Goal: Information Seeking & Learning: Compare options

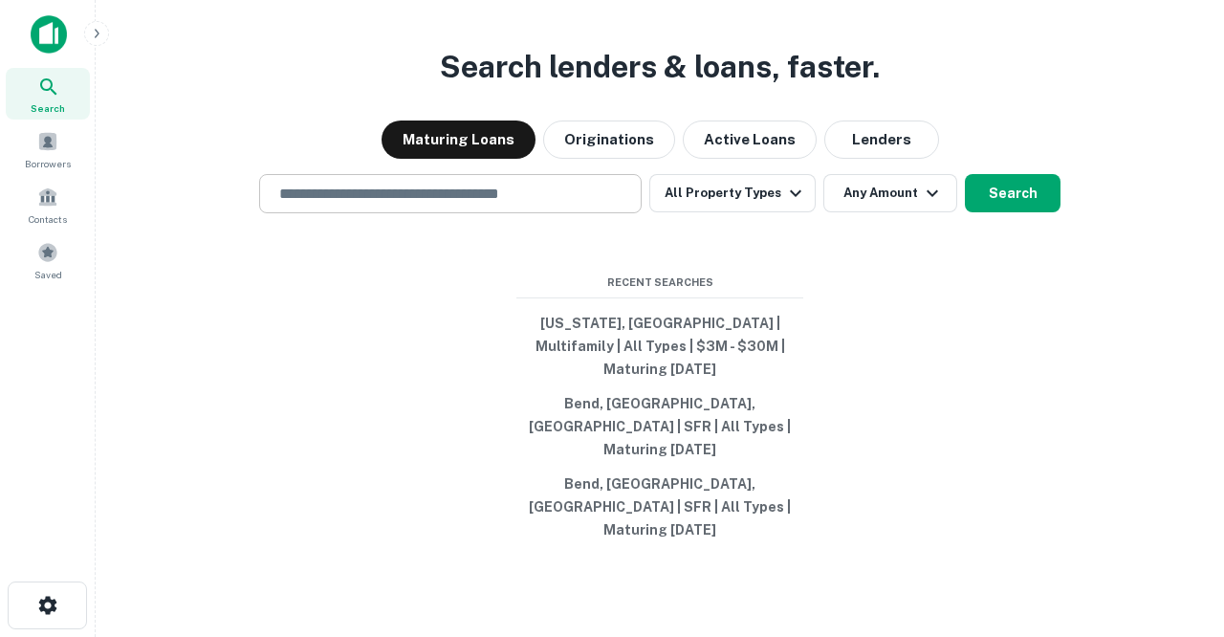
click at [550, 205] on input "text" at bounding box center [450, 194] width 365 height 22
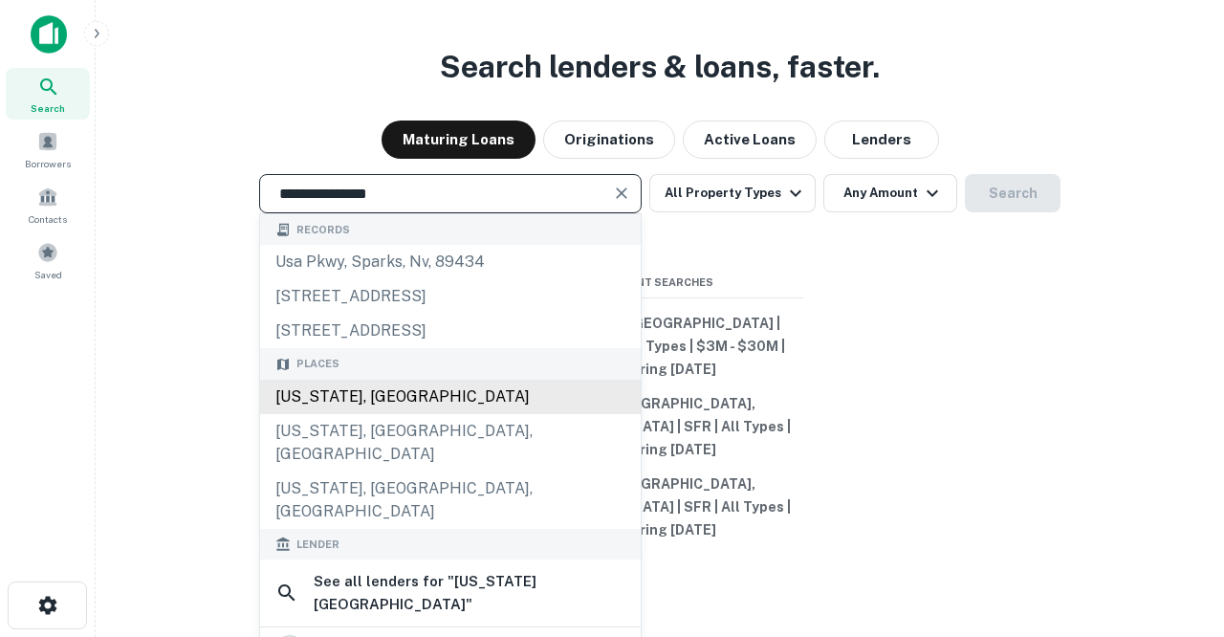
type input "**********"
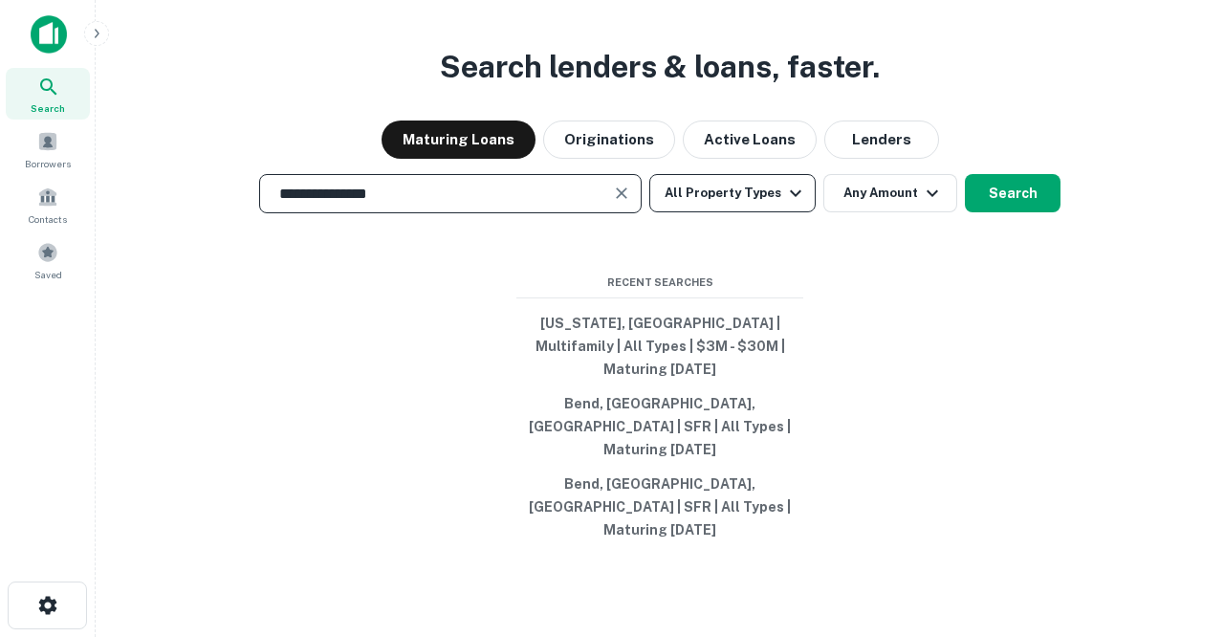
click at [726, 212] on button "All Property Types" at bounding box center [732, 193] width 166 height 38
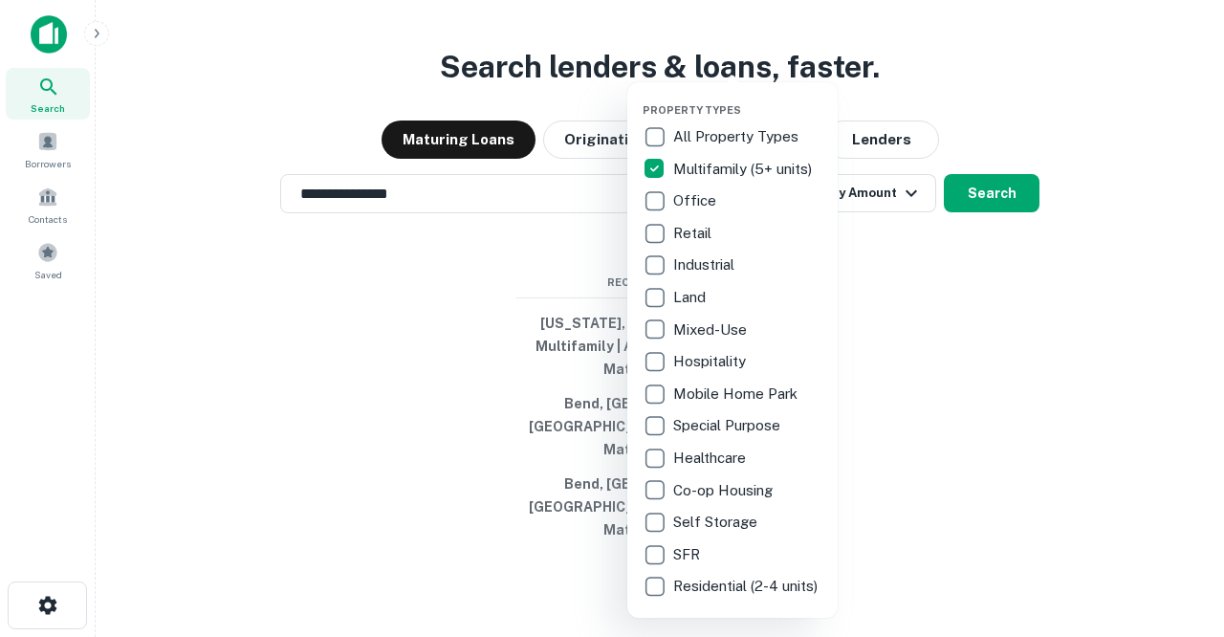
click at [928, 298] on div at bounding box center [612, 318] width 1224 height 637
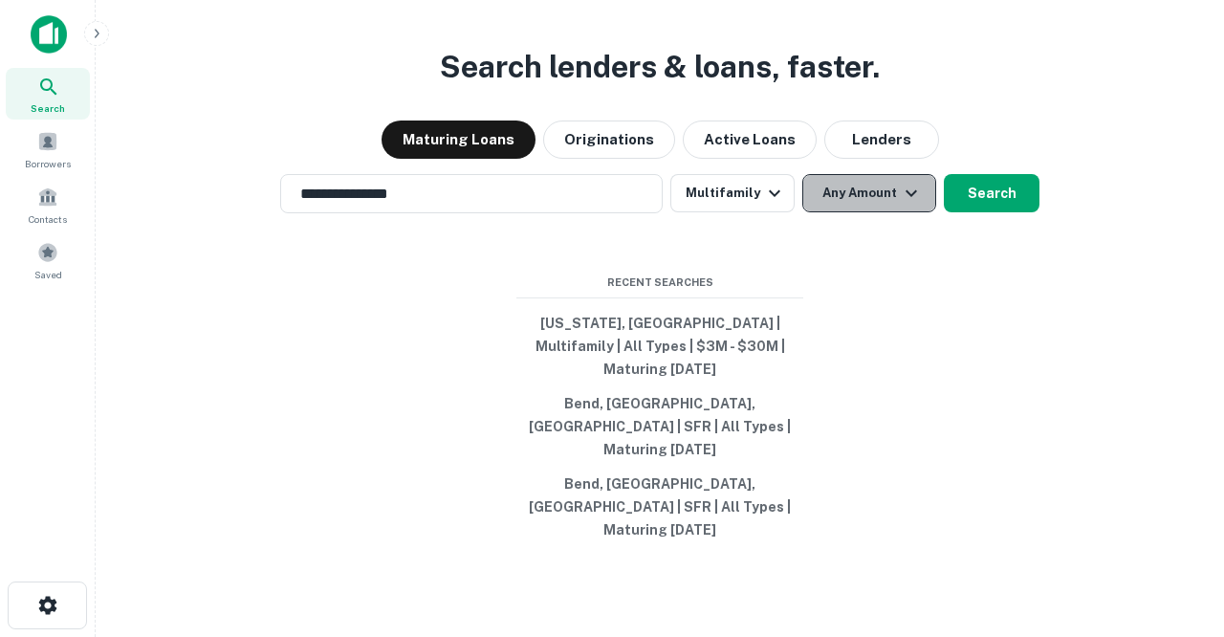
click at [890, 212] on button "Any Amount" at bounding box center [869, 193] width 134 height 38
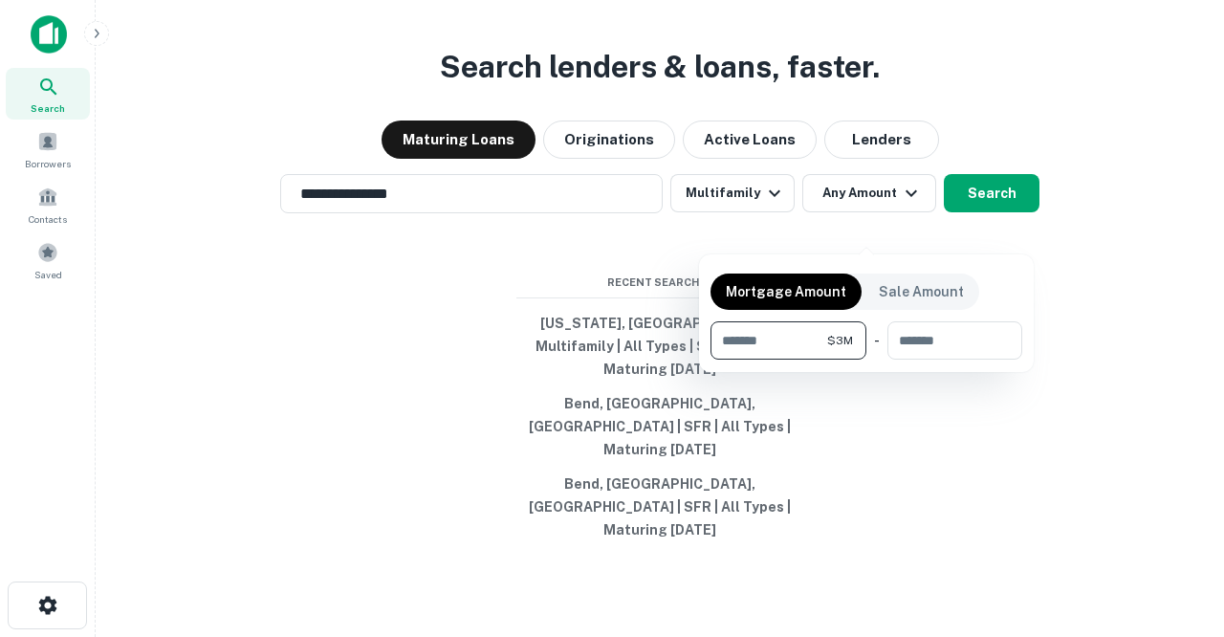
type input "*******"
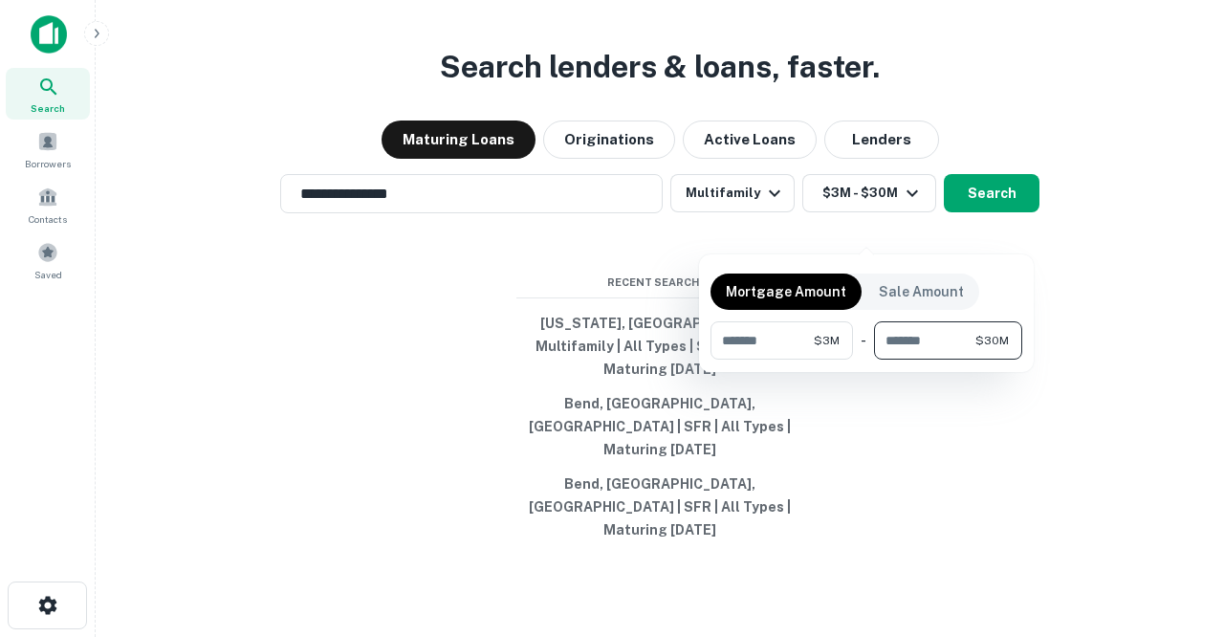
type input "********"
click at [888, 461] on div at bounding box center [612, 318] width 1224 height 637
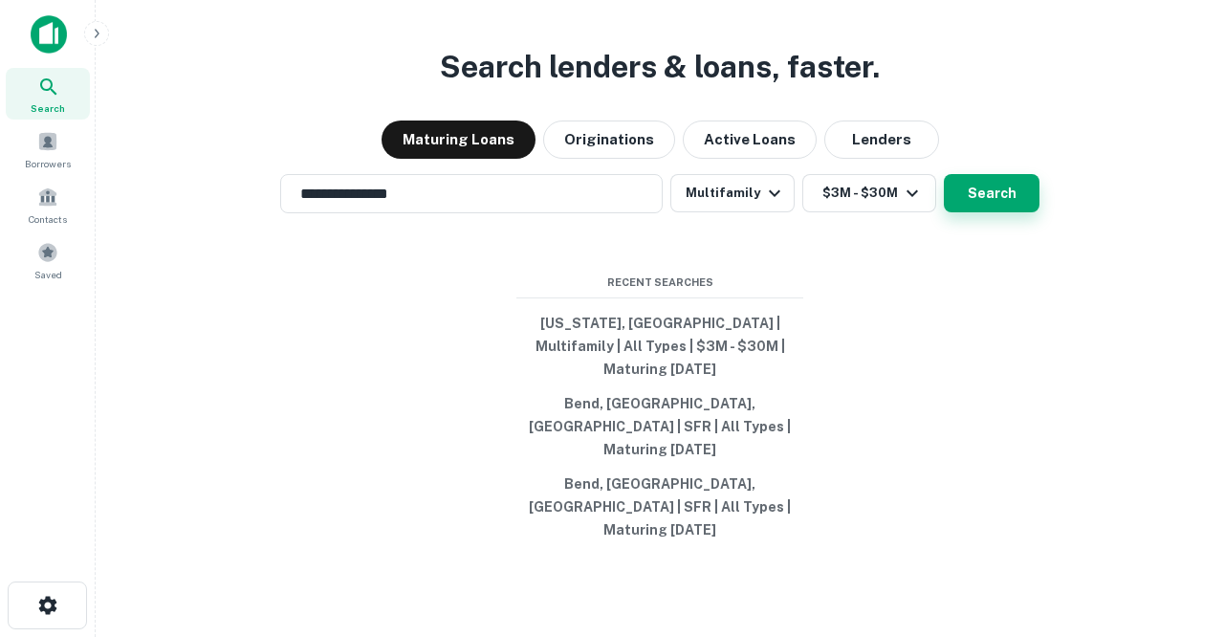
click at [991, 212] on button "Search" at bounding box center [991, 193] width 96 height 38
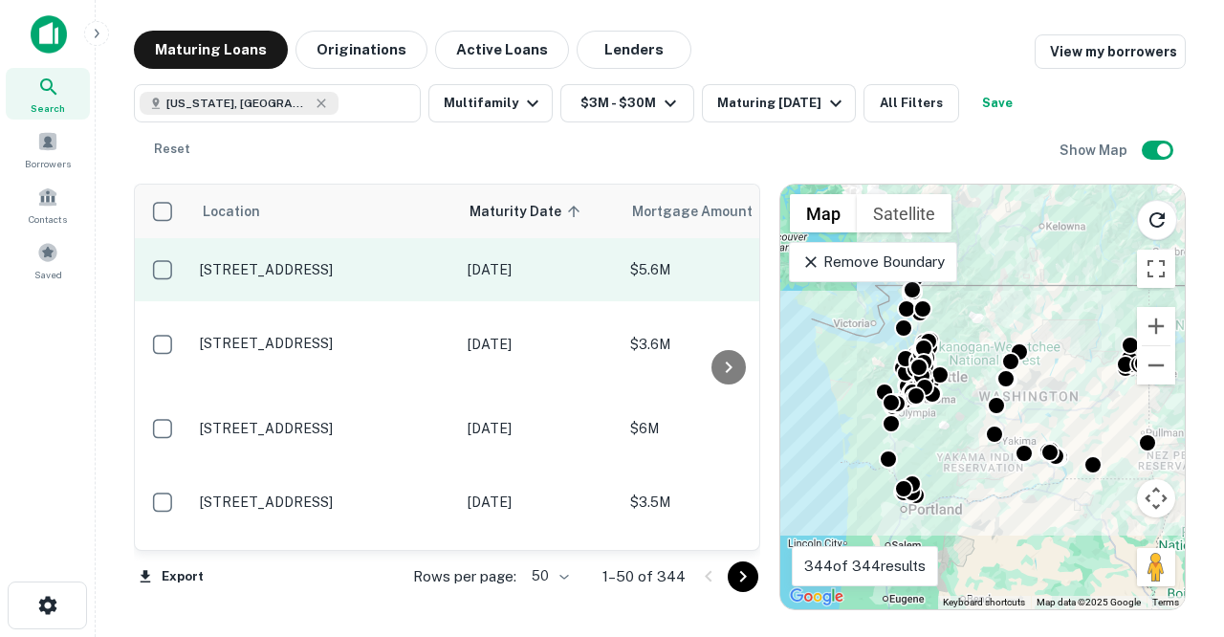
click at [314, 261] on p "[STREET_ADDRESS]" at bounding box center [324, 269] width 249 height 17
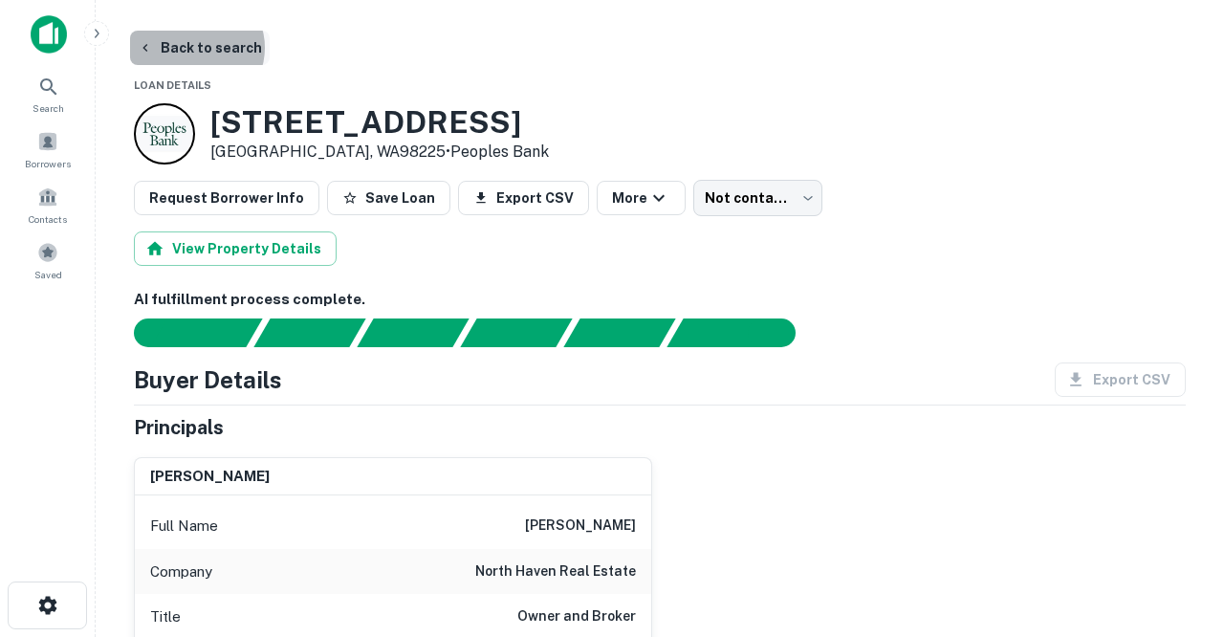
click at [194, 48] on button "Back to search" at bounding box center [200, 48] width 140 height 34
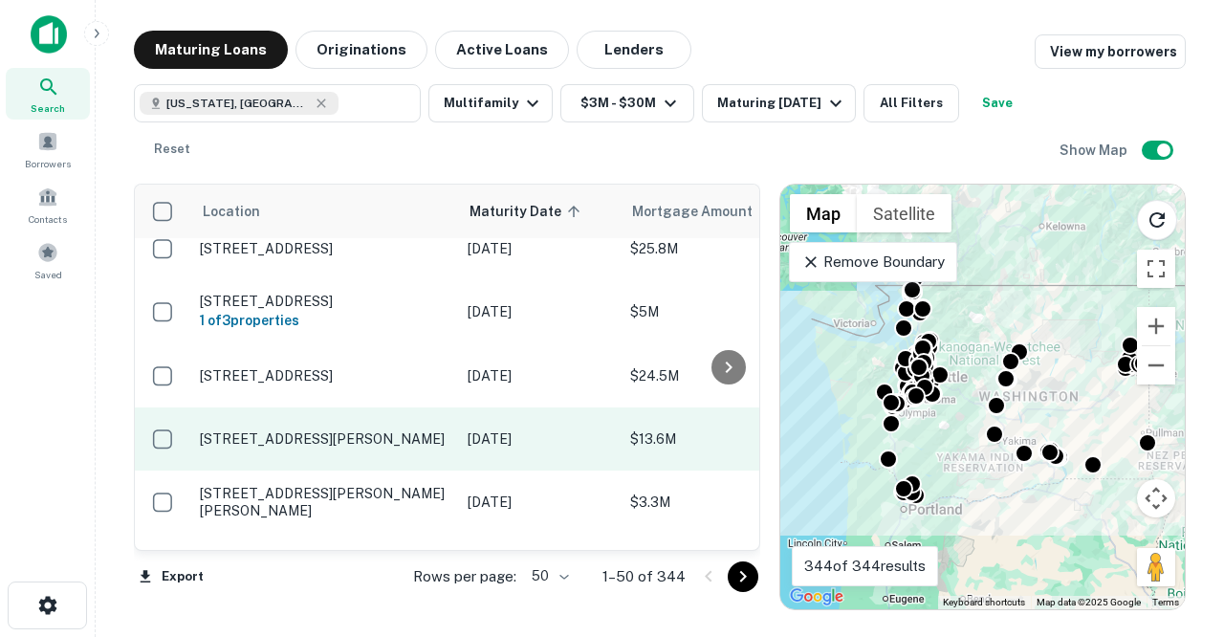
scroll to position [783, 0]
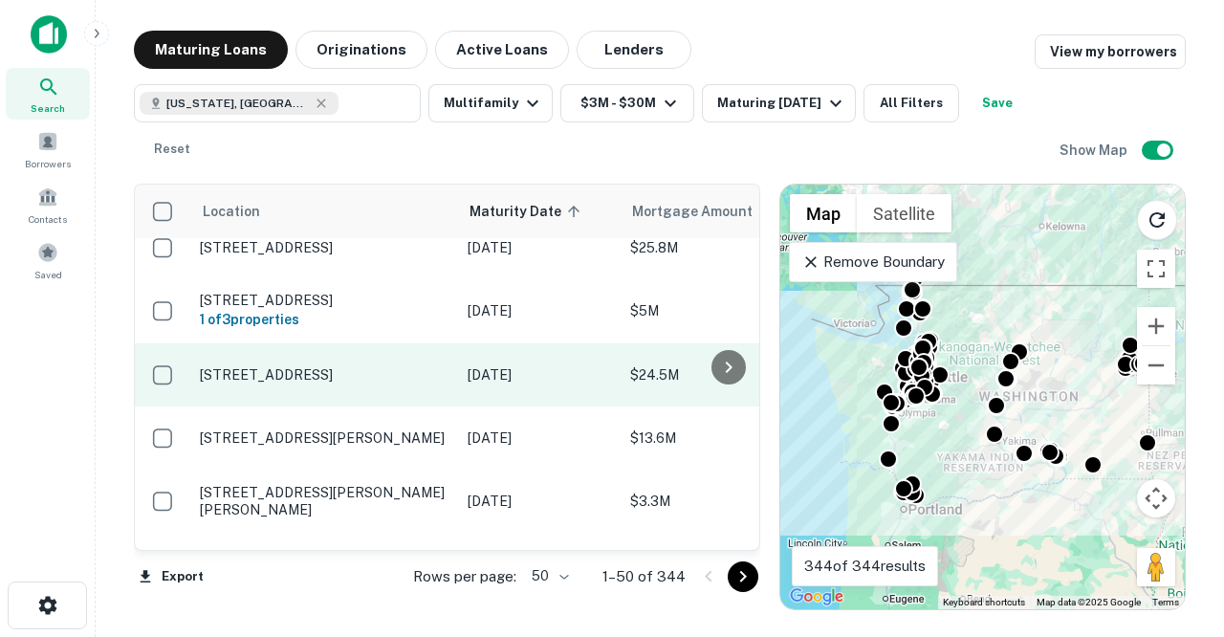
click at [324, 366] on p "[STREET_ADDRESS]" at bounding box center [324, 374] width 249 height 17
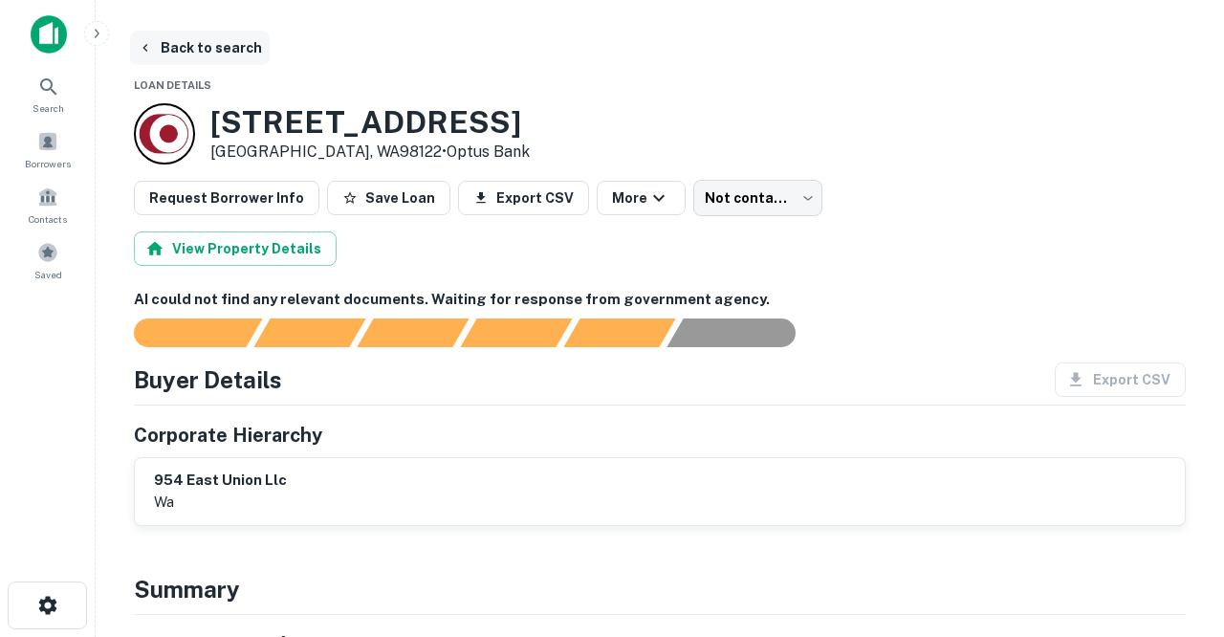
click at [239, 51] on button "Back to search" at bounding box center [200, 48] width 140 height 34
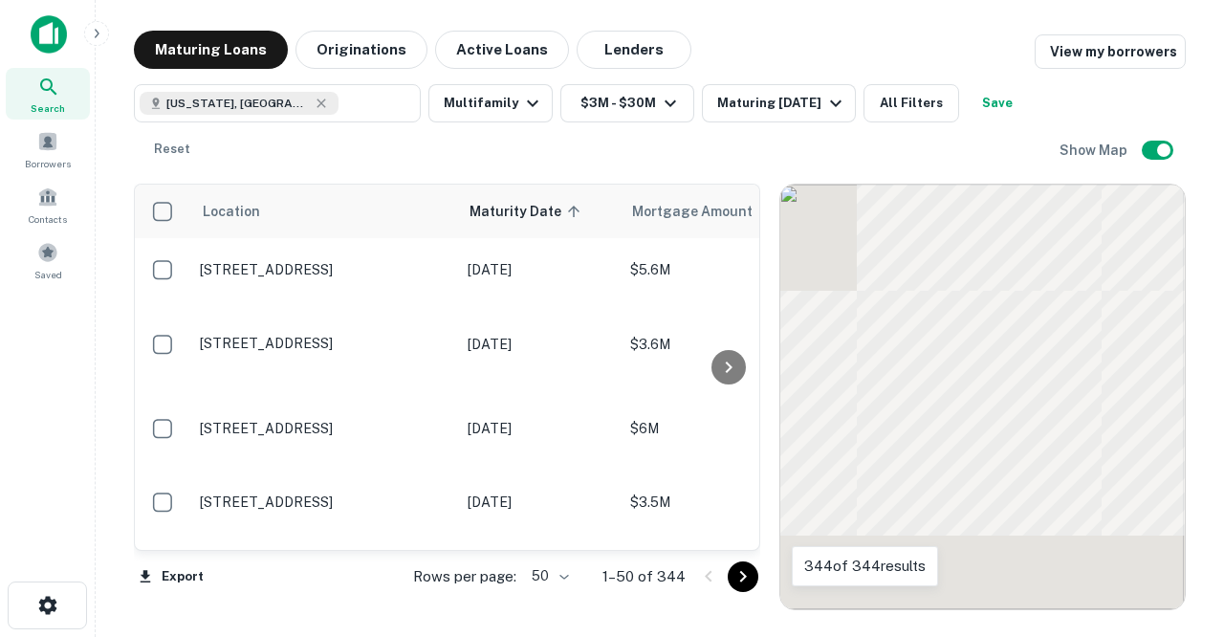
scroll to position [783, 0]
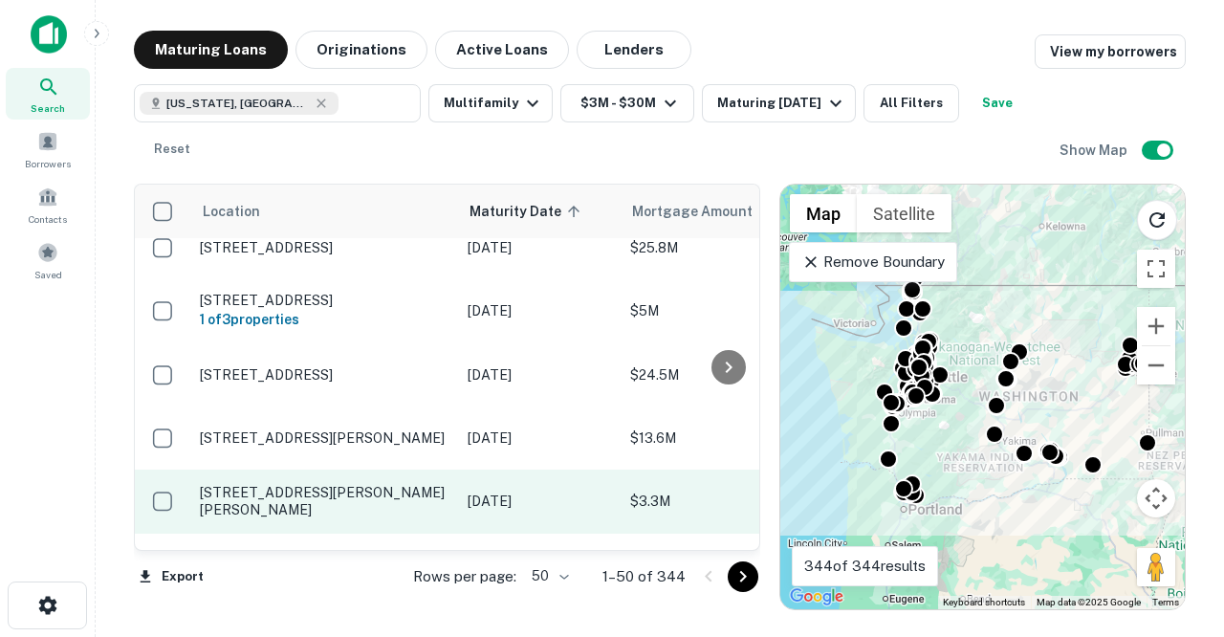
click at [367, 484] on p "[STREET_ADDRESS][PERSON_NAME][PERSON_NAME]" at bounding box center [324, 501] width 249 height 34
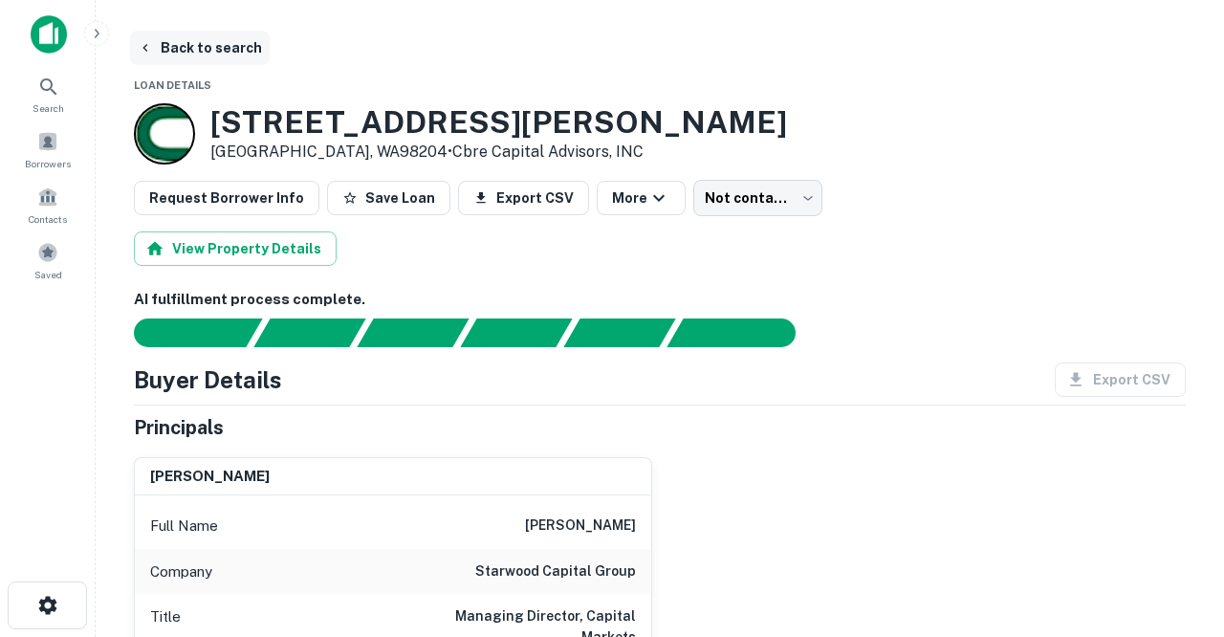
click at [217, 44] on button "Back to search" at bounding box center [200, 48] width 140 height 34
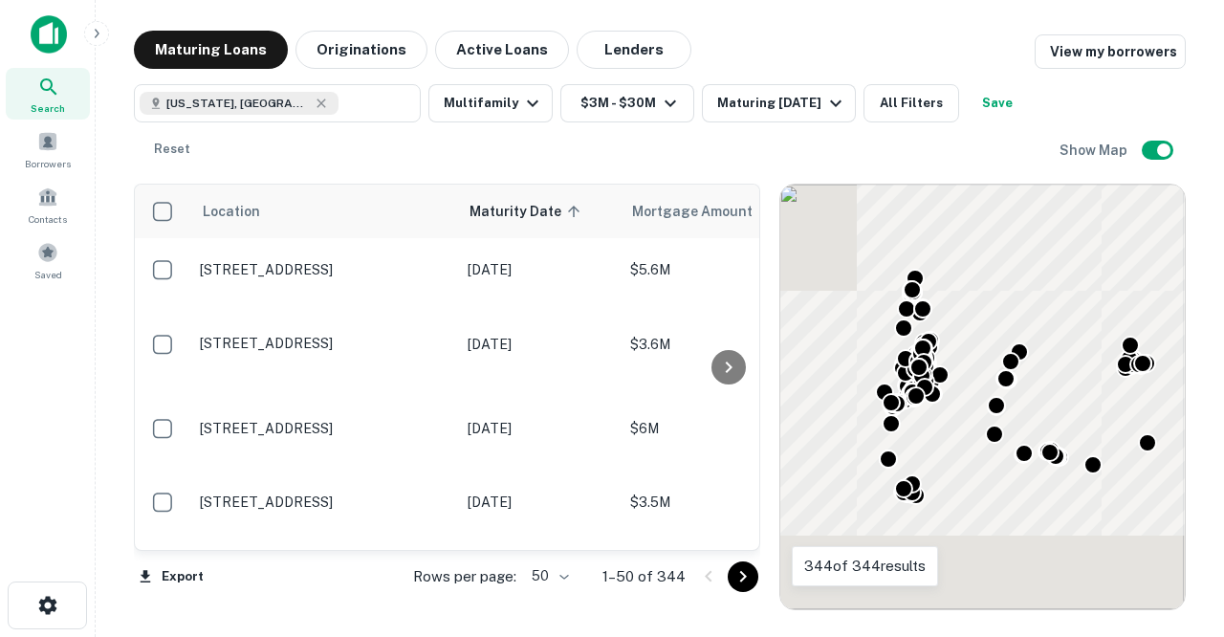
scroll to position [783, 0]
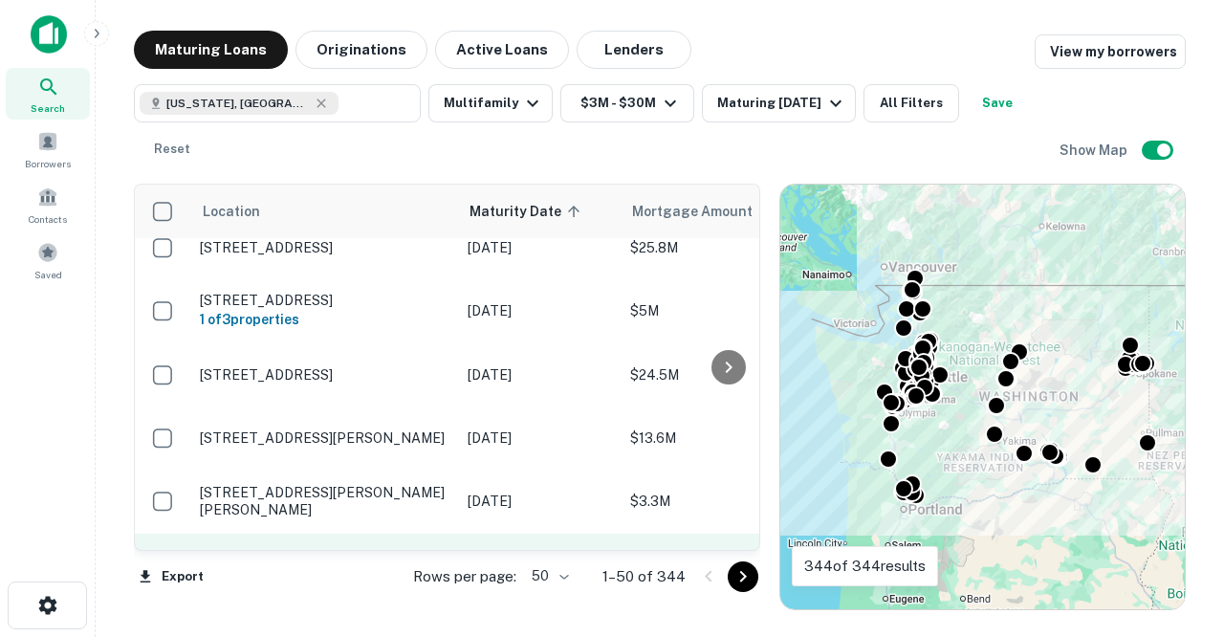
click at [375, 567] on p "[STREET_ADDRESS][PERSON_NAME]" at bounding box center [324, 575] width 249 height 17
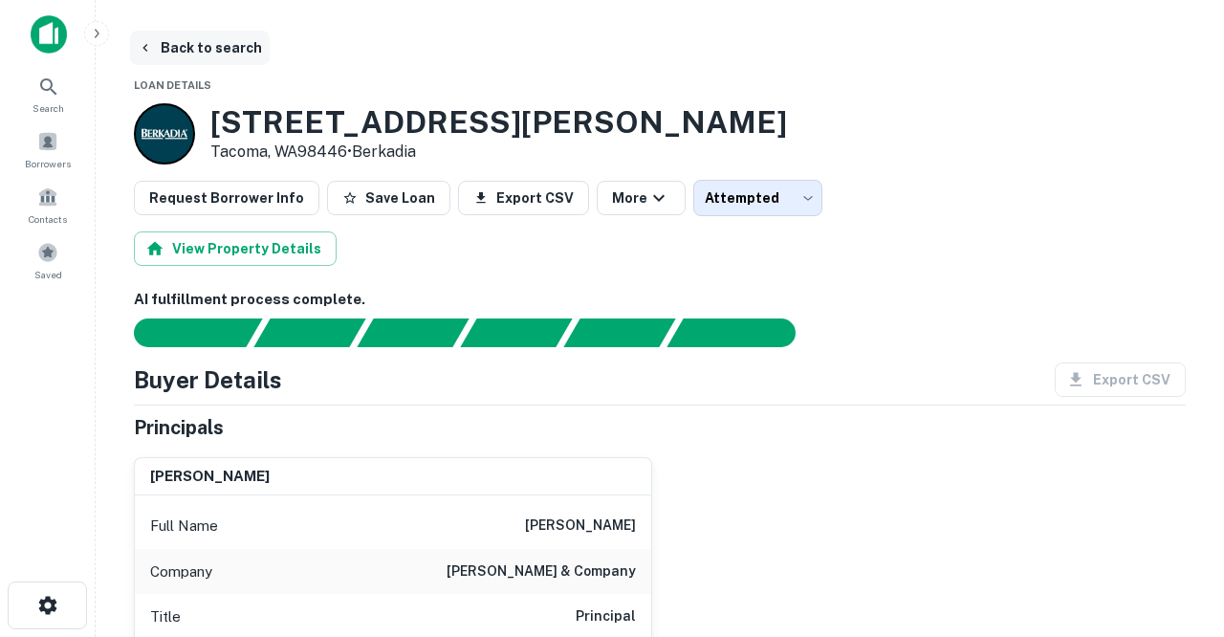
click at [222, 50] on button "Back to search" at bounding box center [200, 48] width 140 height 34
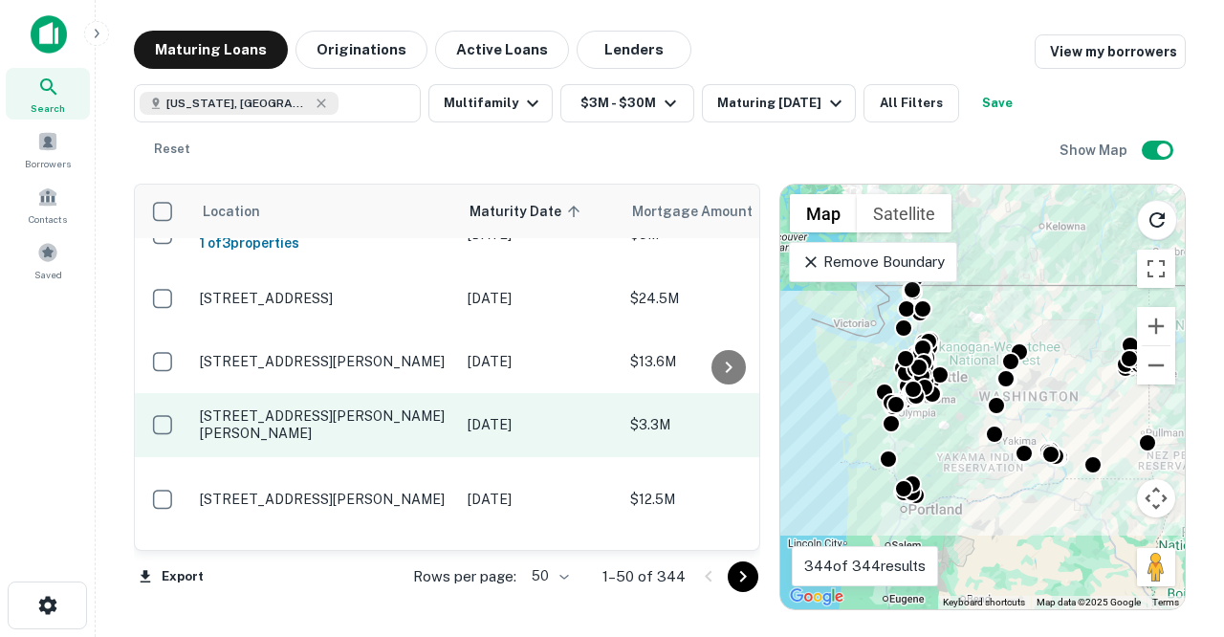
scroll to position [871, 0]
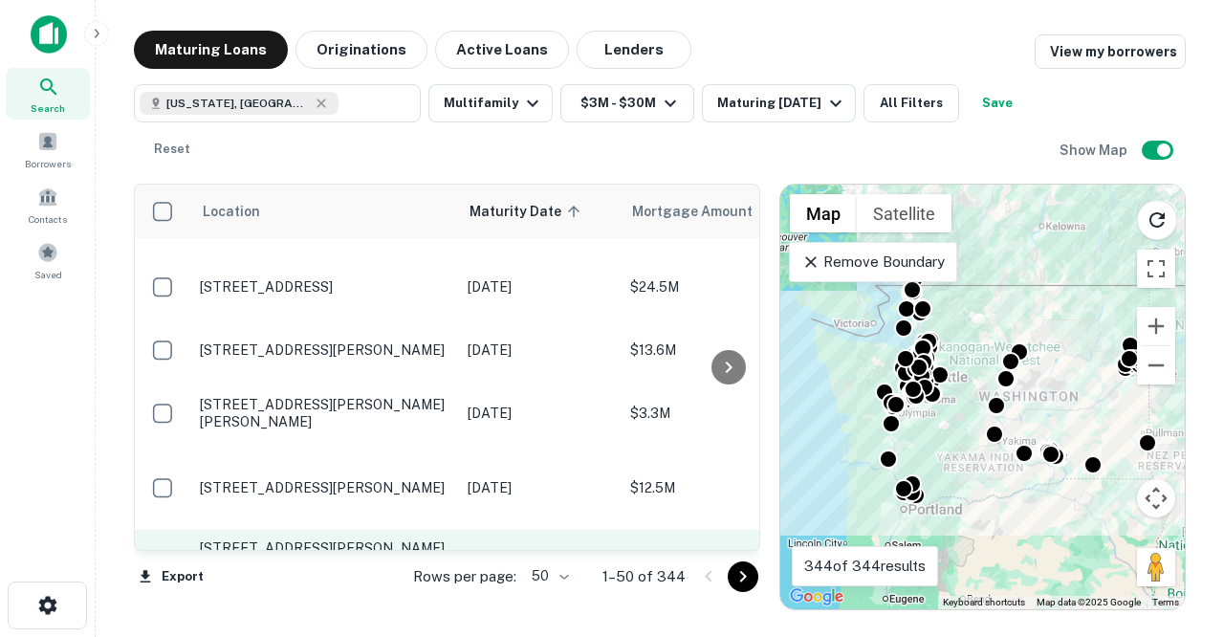
click at [345, 539] on p "[STREET_ADDRESS][PERSON_NAME][PERSON_NAME]" at bounding box center [324, 556] width 249 height 34
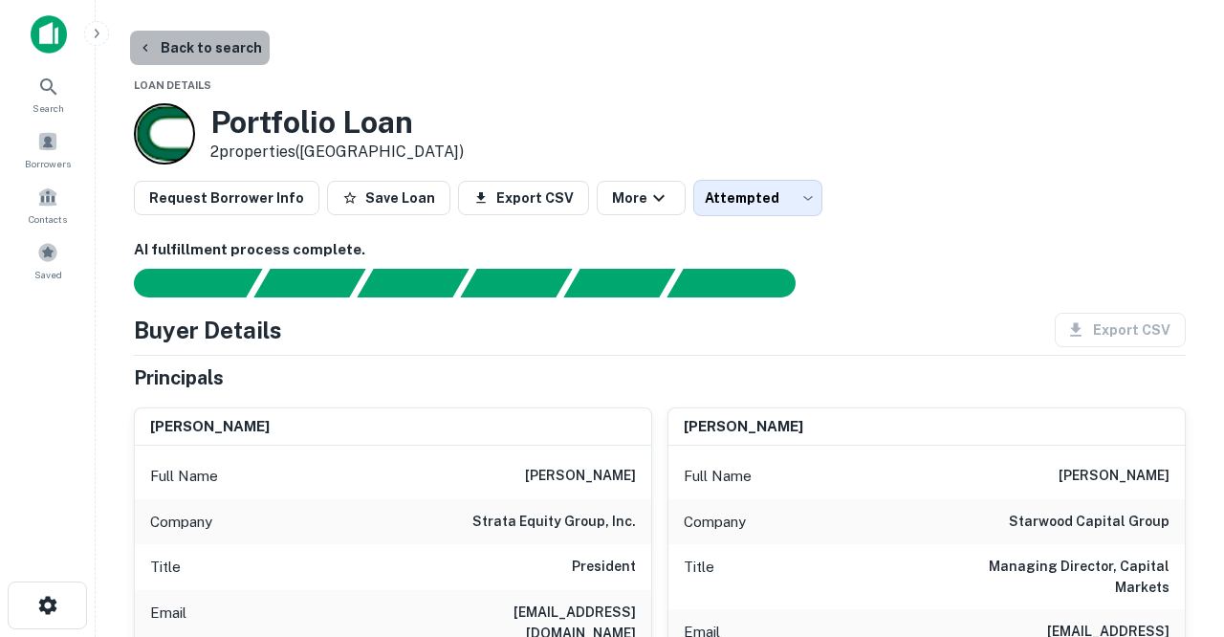
click at [216, 43] on button "Back to search" at bounding box center [200, 48] width 140 height 34
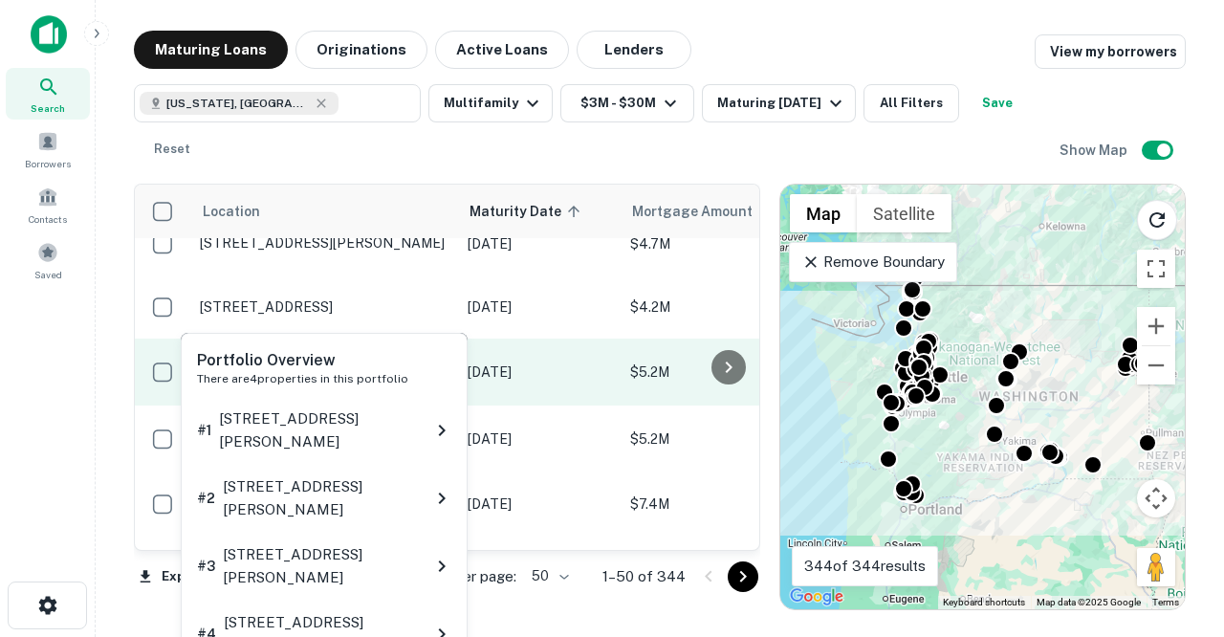
scroll to position [1265, 0]
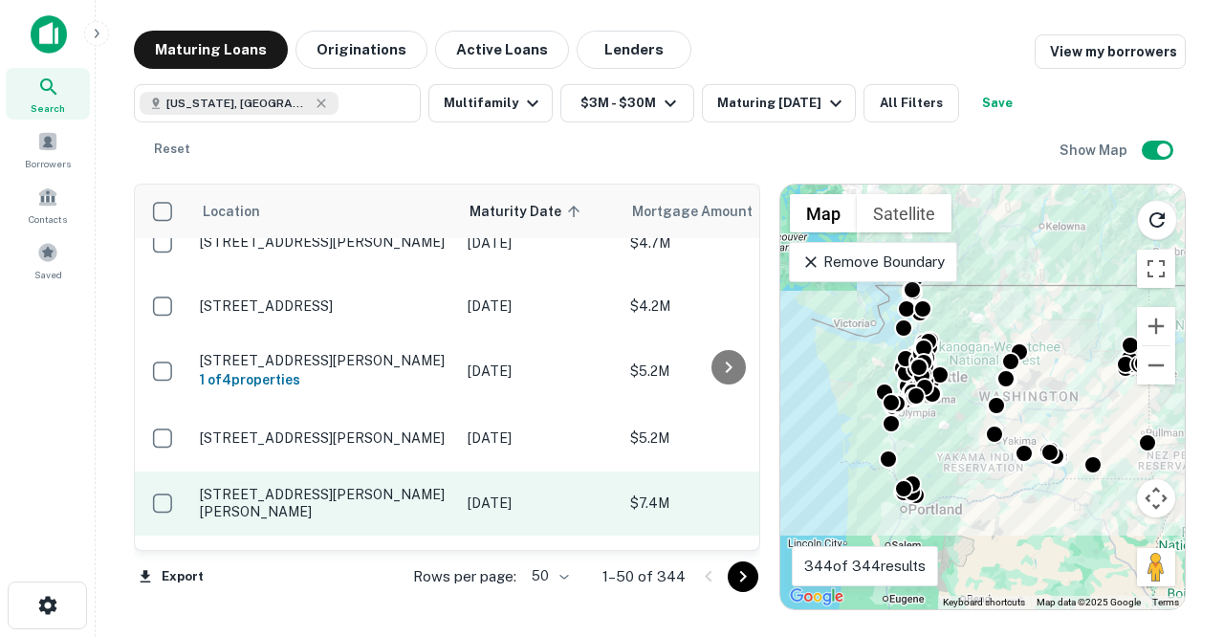
click at [377, 486] on p "[STREET_ADDRESS][PERSON_NAME][PERSON_NAME]" at bounding box center [324, 503] width 249 height 34
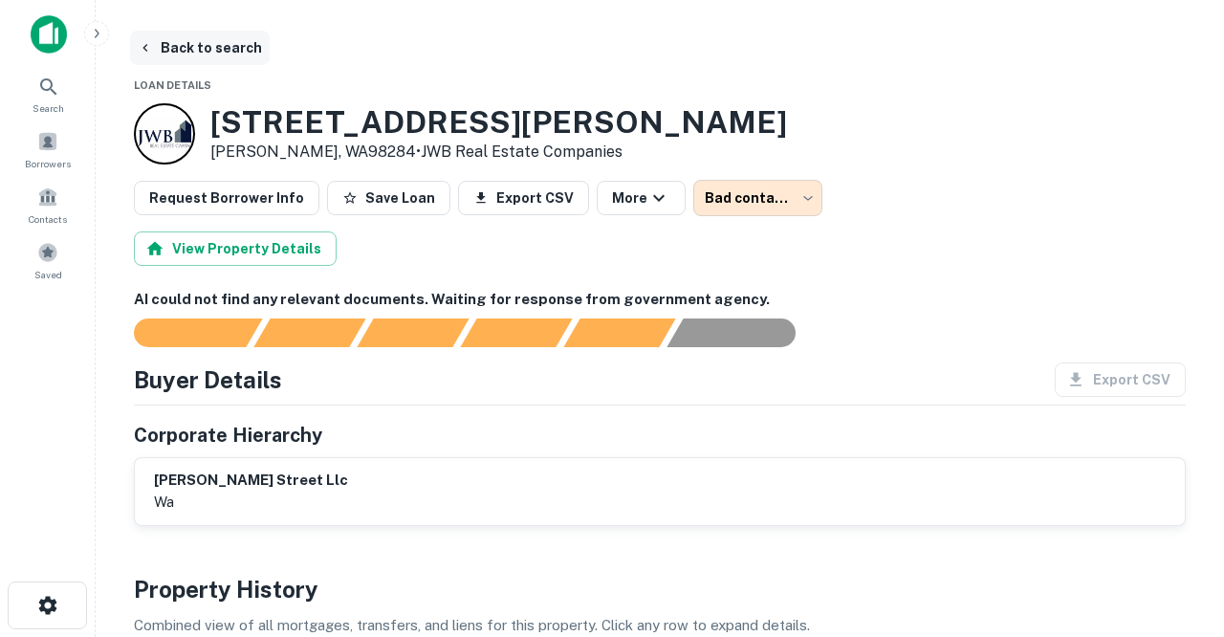
click at [224, 45] on button "Back to search" at bounding box center [200, 48] width 140 height 34
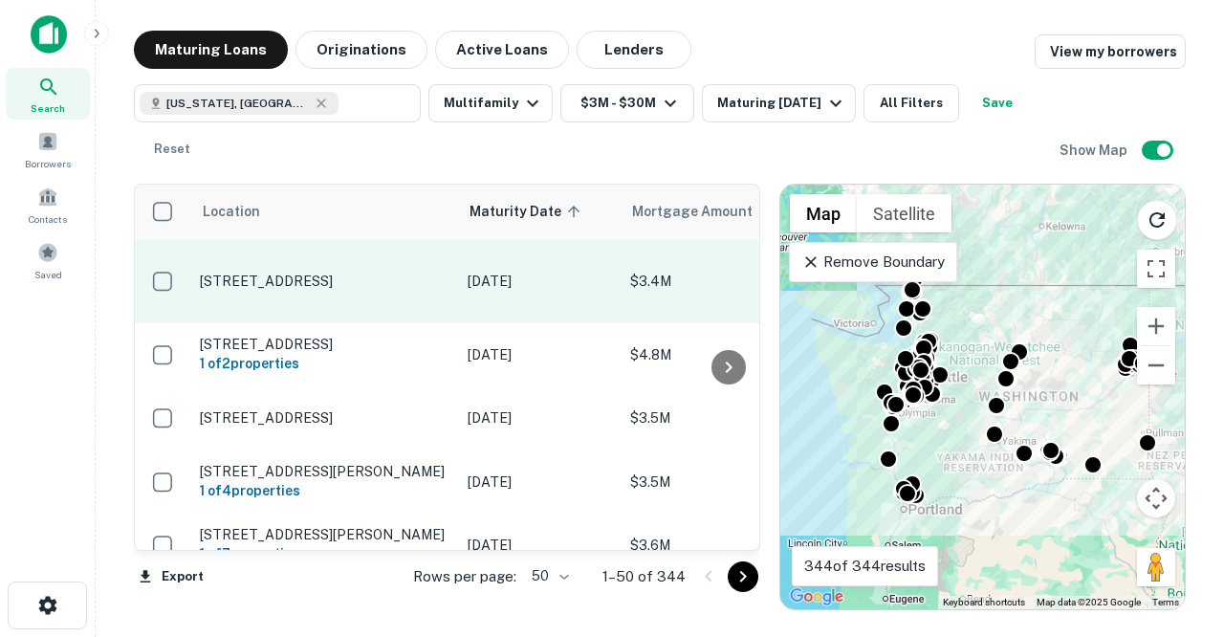
scroll to position [1558, 0]
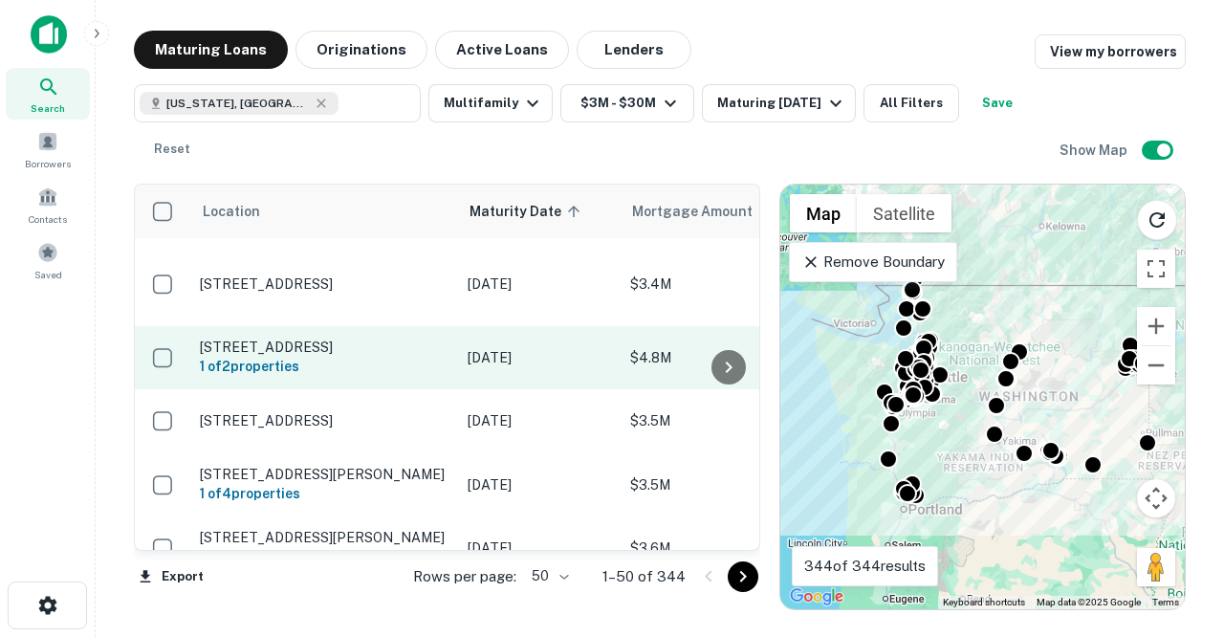
click at [336, 338] on p "[STREET_ADDRESS]" at bounding box center [324, 346] width 249 height 17
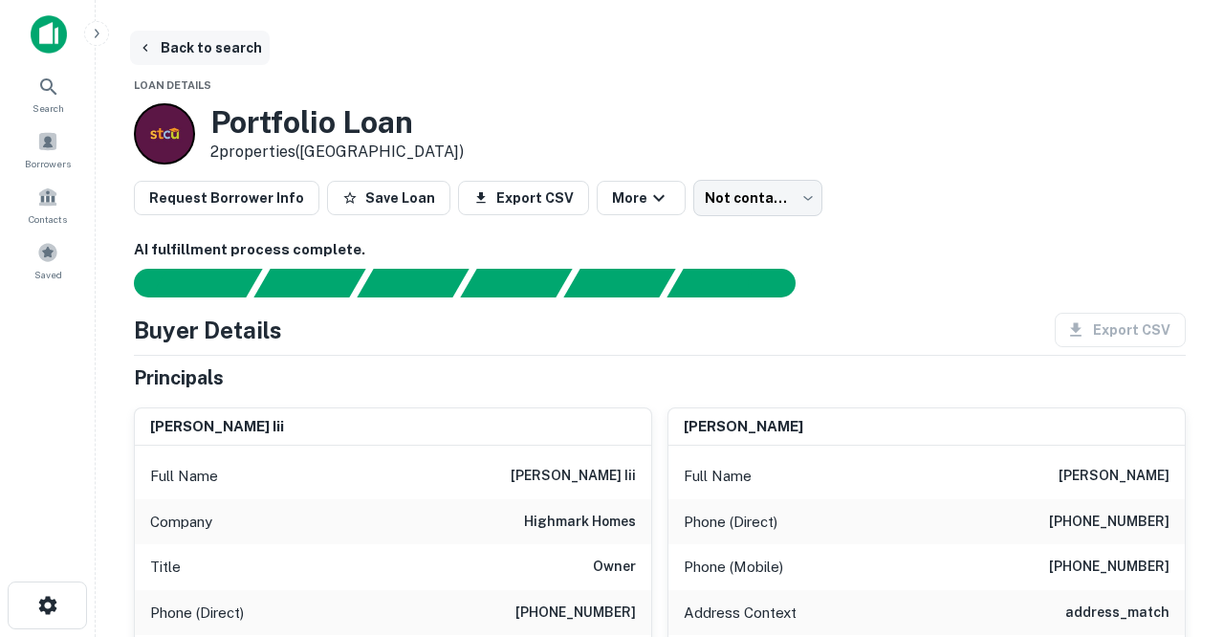
click at [232, 51] on button "Back to search" at bounding box center [200, 48] width 140 height 34
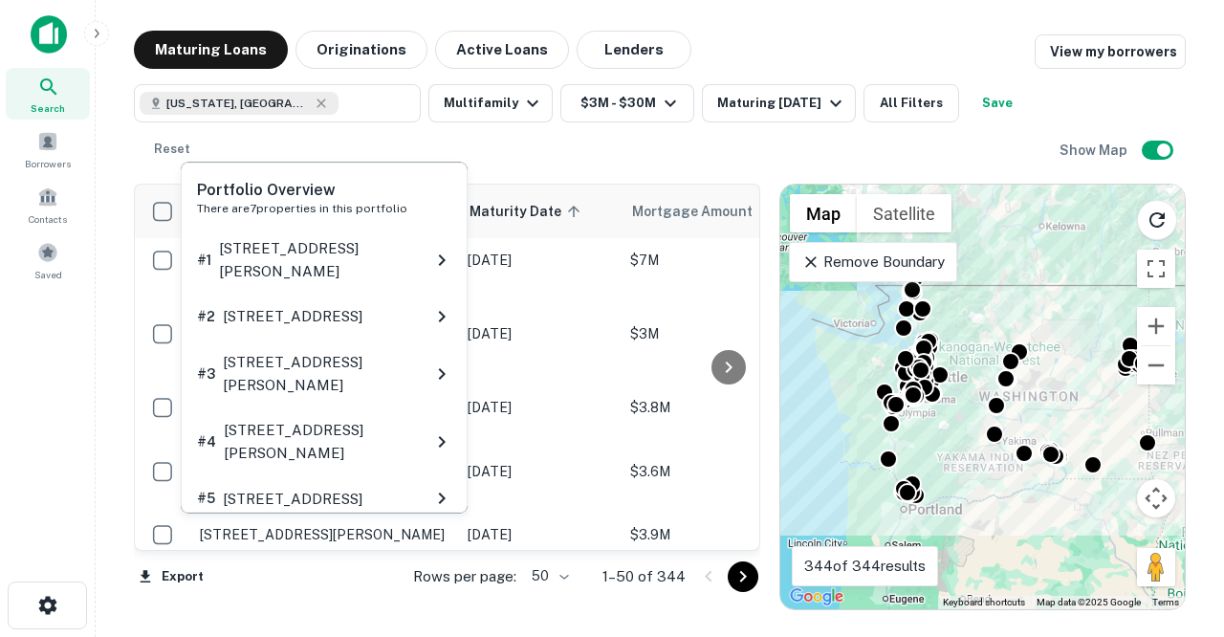
scroll to position [1911, 0]
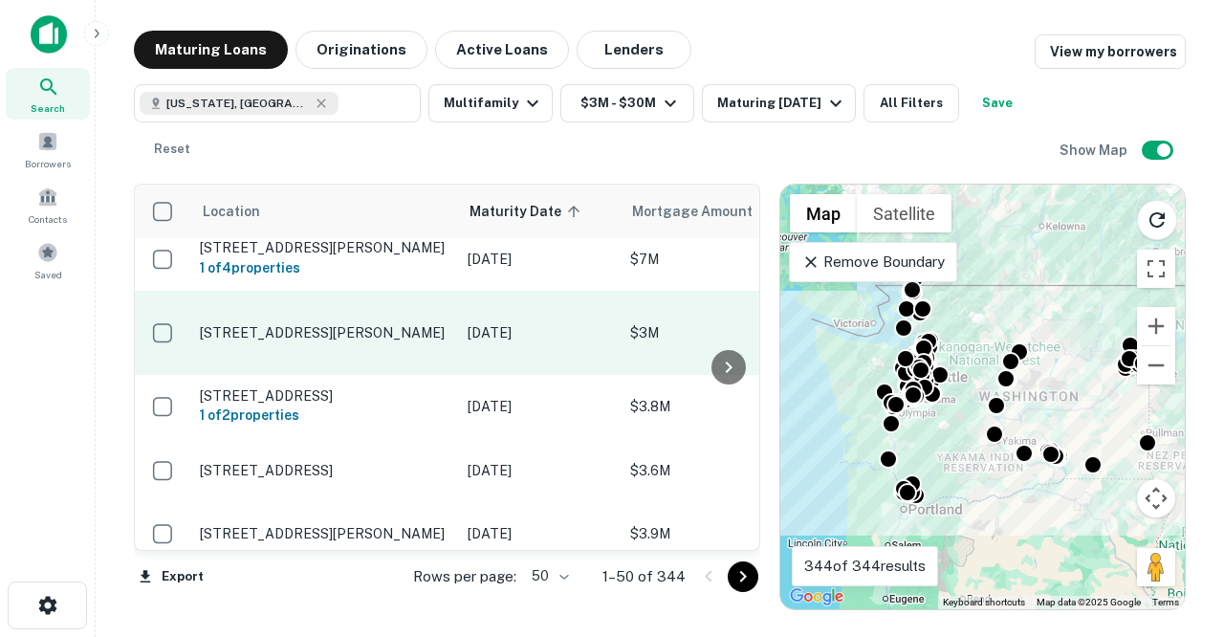
click at [333, 291] on td "[STREET_ADDRESS][PERSON_NAME]" at bounding box center [324, 333] width 268 height 84
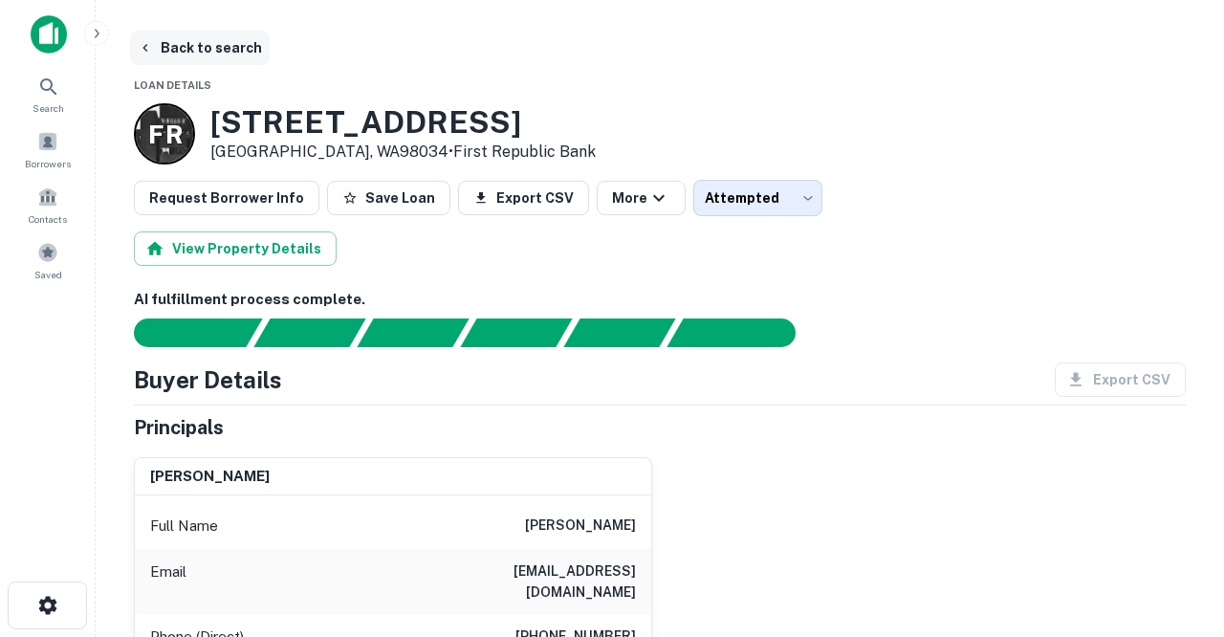
click at [202, 46] on button "Back to search" at bounding box center [200, 48] width 140 height 34
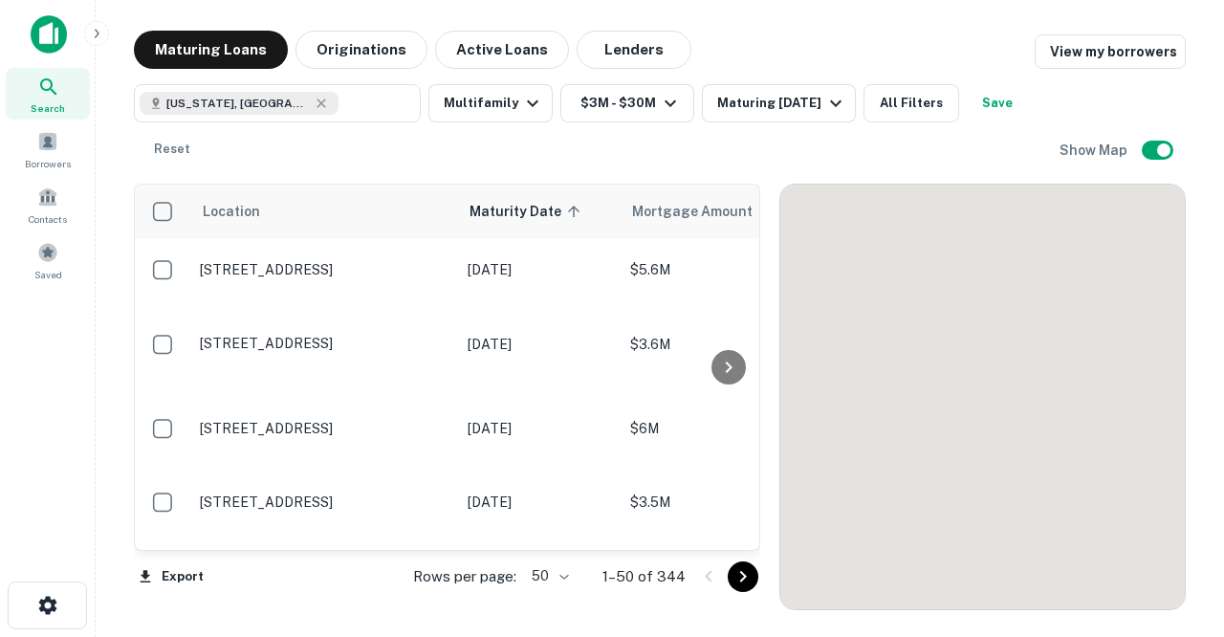
scroll to position [1911, 0]
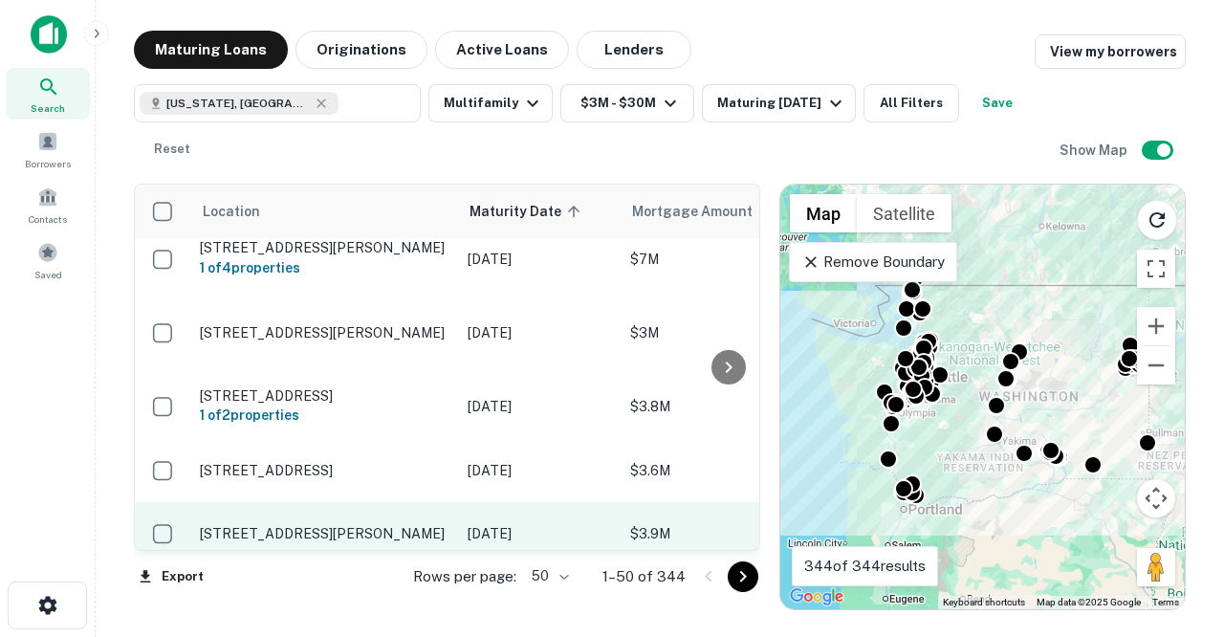
click at [324, 525] on p "[STREET_ADDRESS][PERSON_NAME]" at bounding box center [324, 533] width 249 height 17
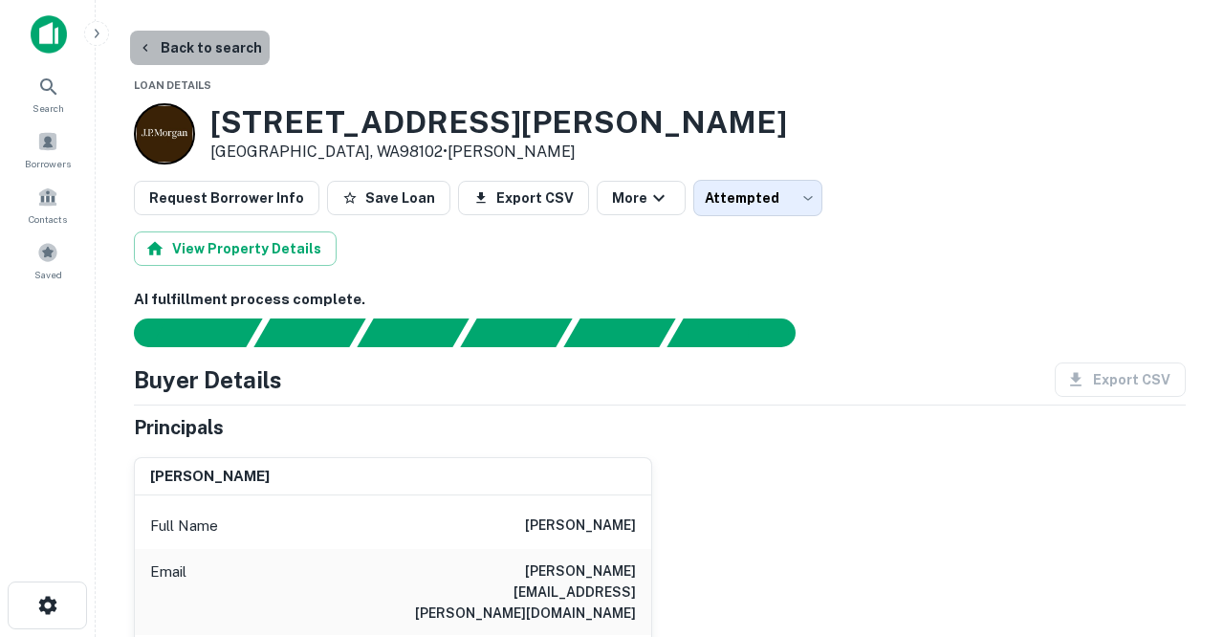
click at [225, 50] on button "Back to search" at bounding box center [200, 48] width 140 height 34
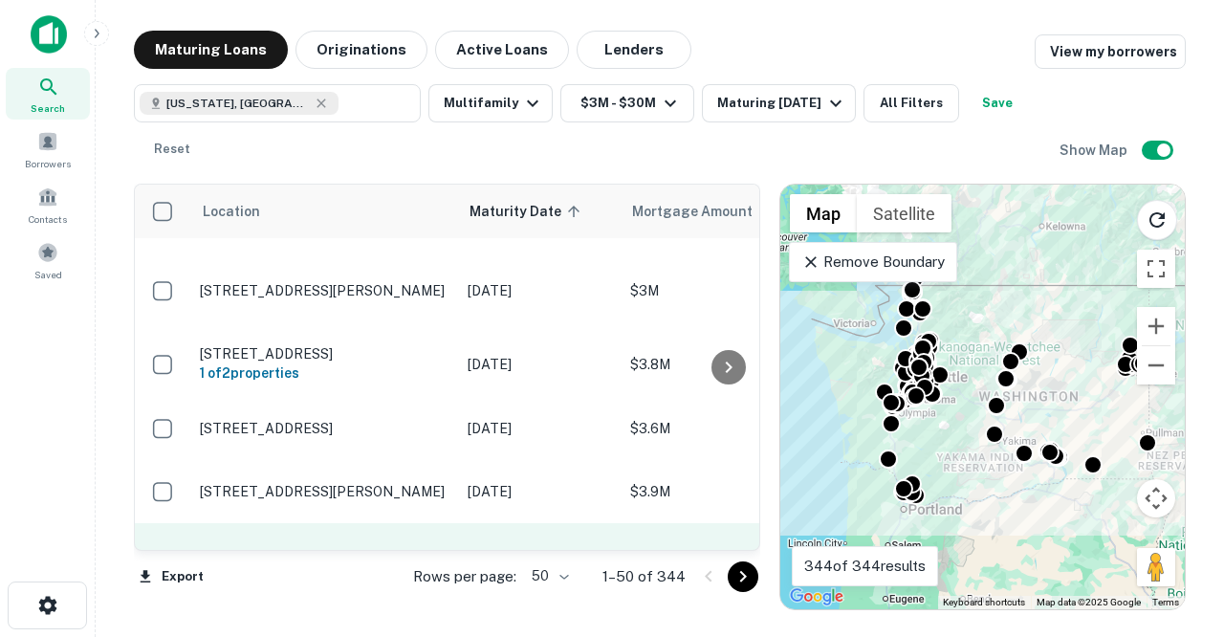
scroll to position [1959, 0]
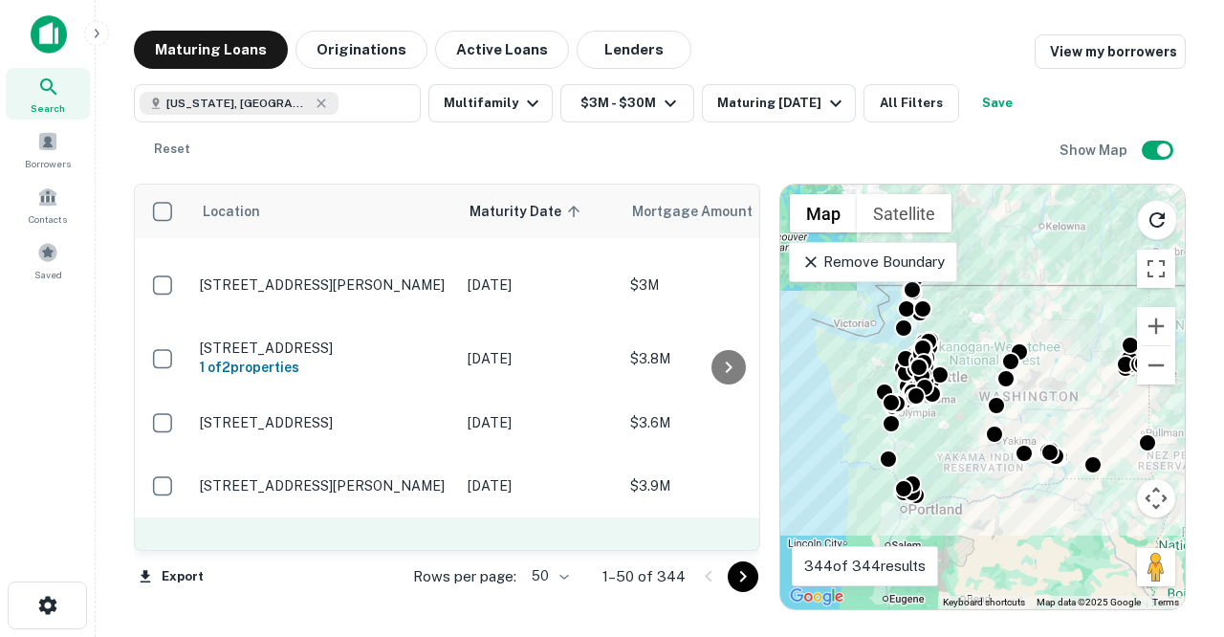
click at [350, 551] on p "[STREET_ADDRESS]" at bounding box center [324, 559] width 249 height 17
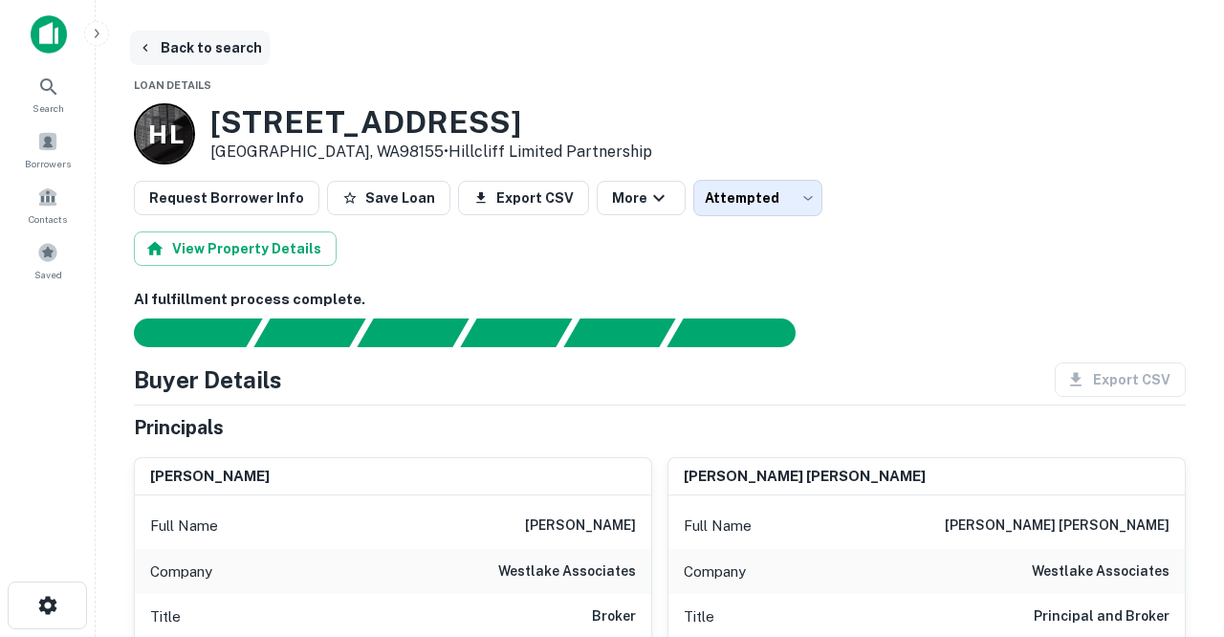
click at [221, 52] on button "Back to search" at bounding box center [200, 48] width 140 height 34
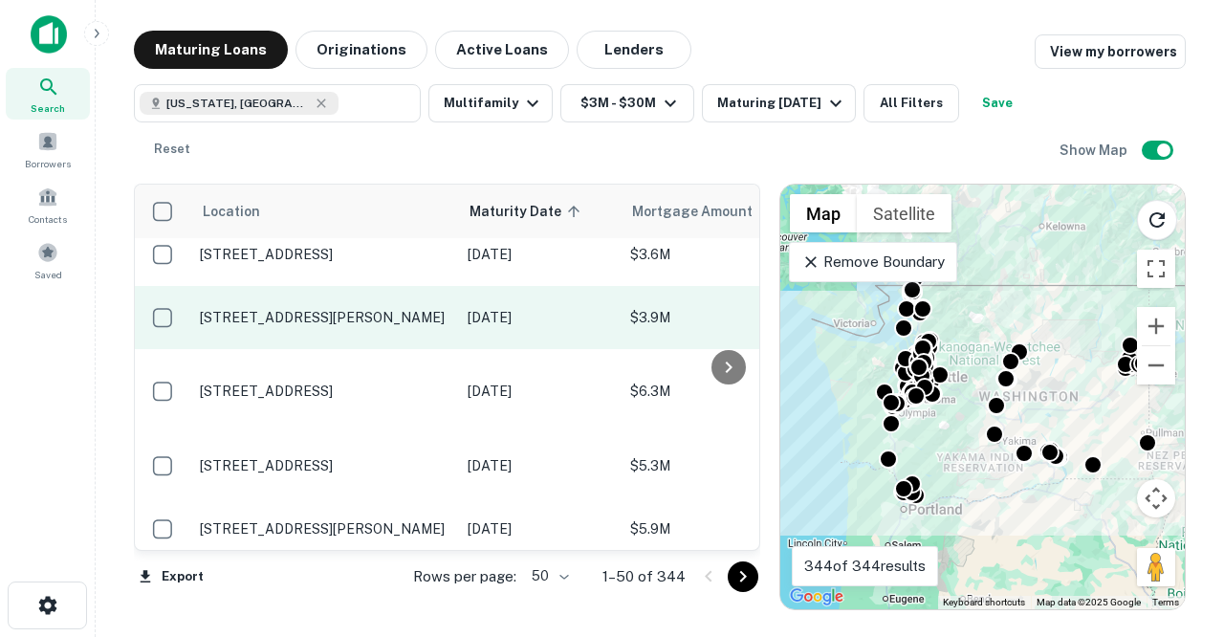
scroll to position [2129, 0]
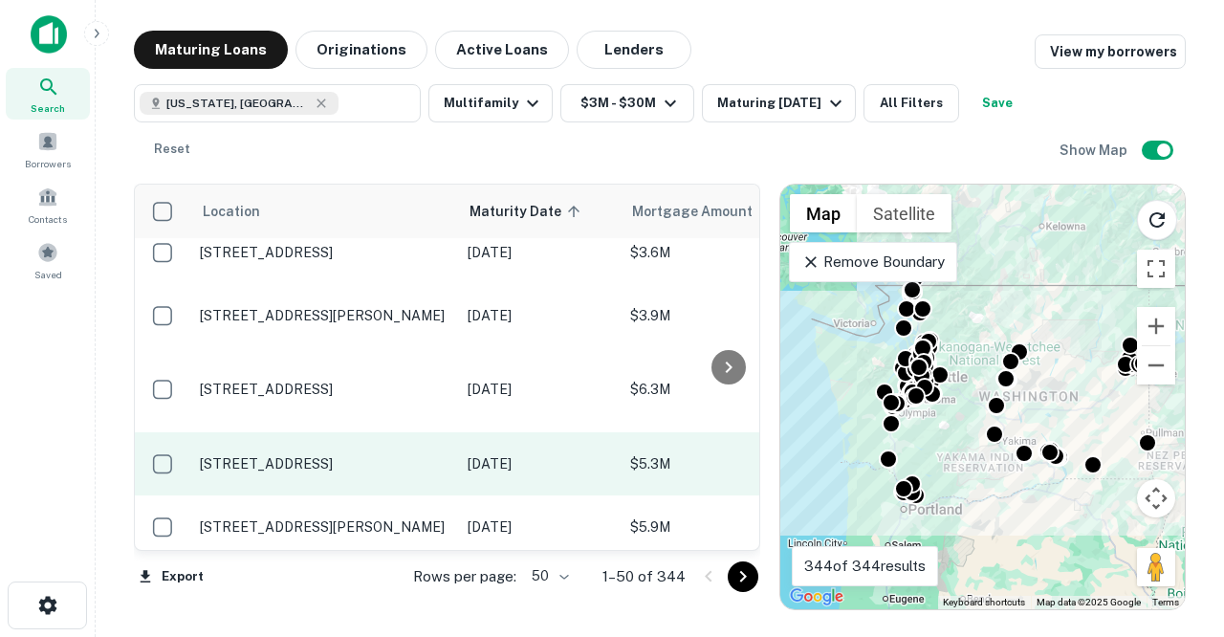
click at [342, 455] on p "[STREET_ADDRESS]" at bounding box center [324, 463] width 249 height 17
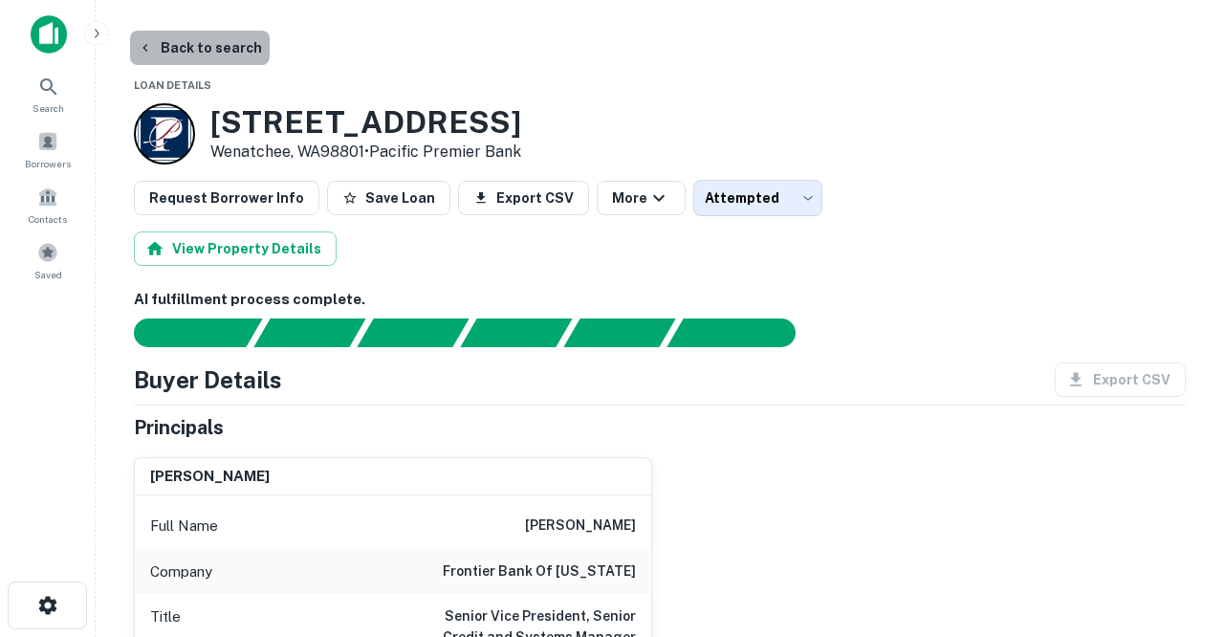
click at [222, 40] on button "Back to search" at bounding box center [200, 48] width 140 height 34
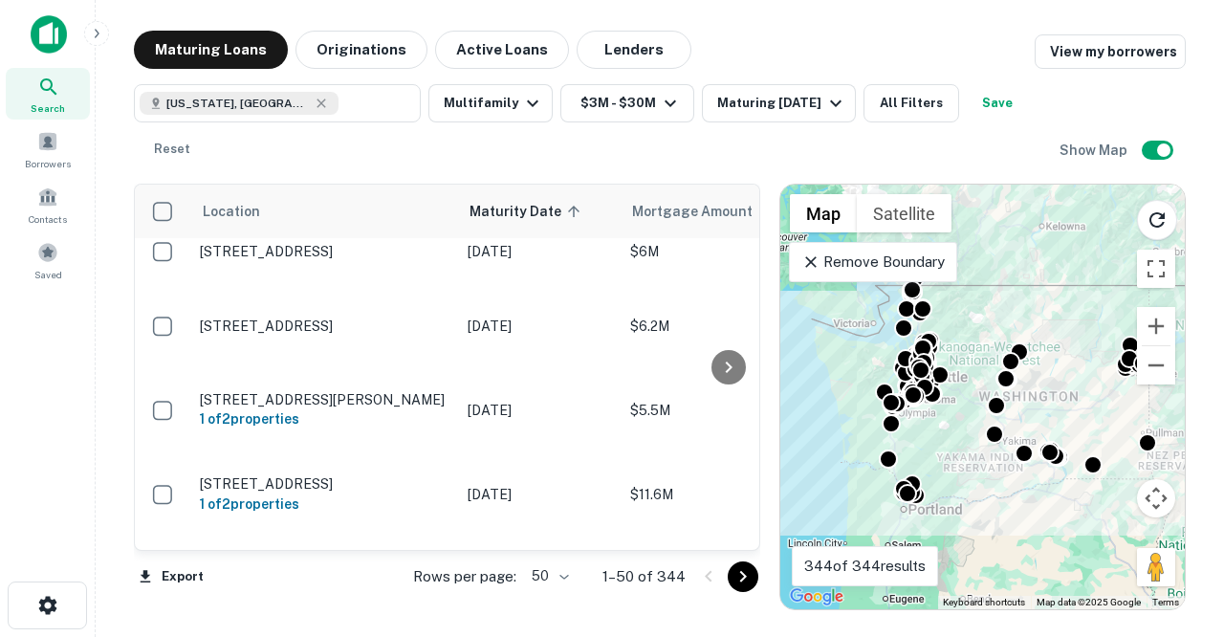
scroll to position [3161, 0]
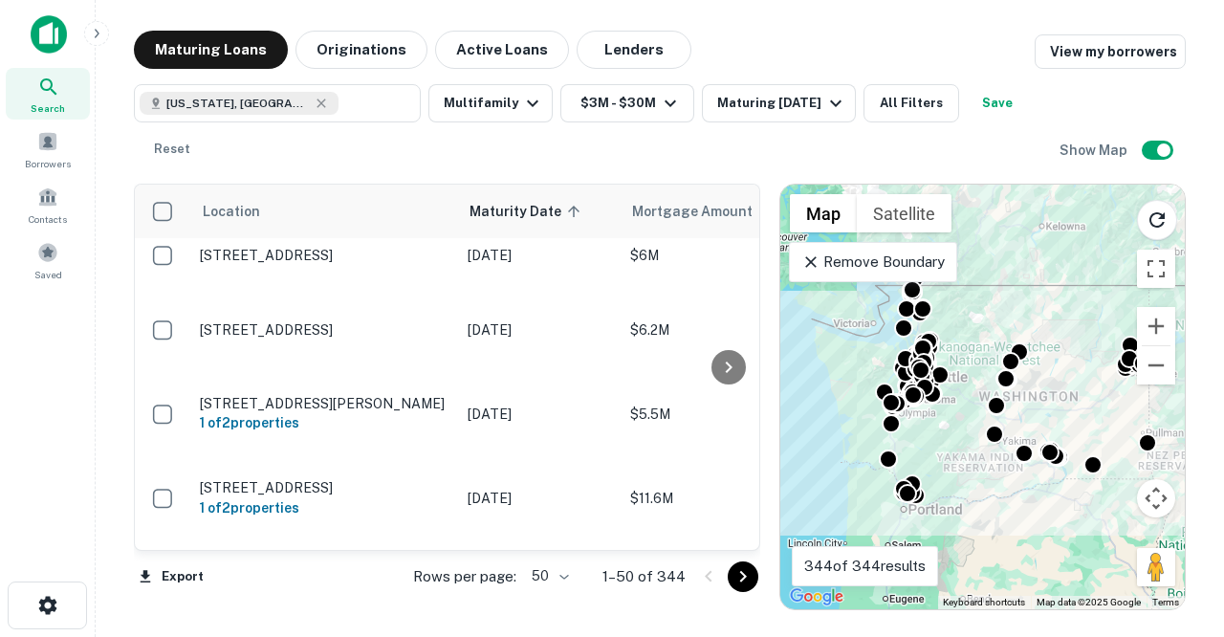
click at [569, 574] on body "Search Borrowers Contacts Saved Maturing Loans Originations Active Loans Lender…" at bounding box center [612, 318] width 1224 height 637
click at [569, 601] on li "100" at bounding box center [551, 596] width 55 height 34
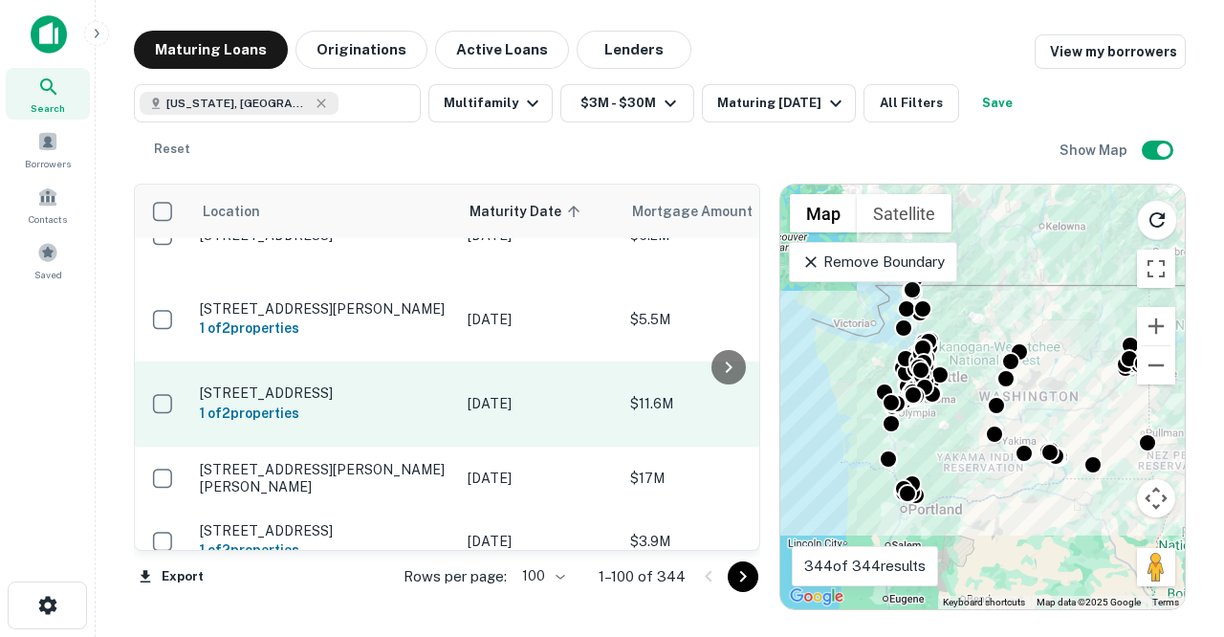
scroll to position [3261, 0]
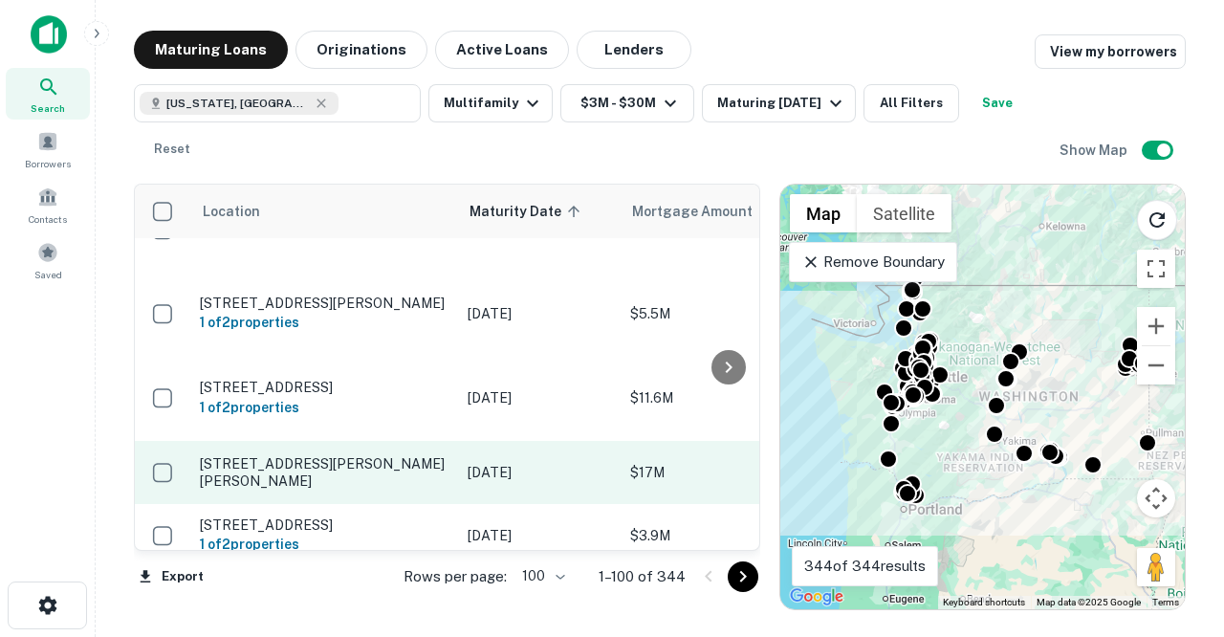
click at [343, 455] on p "[STREET_ADDRESS][PERSON_NAME][PERSON_NAME]" at bounding box center [324, 472] width 249 height 34
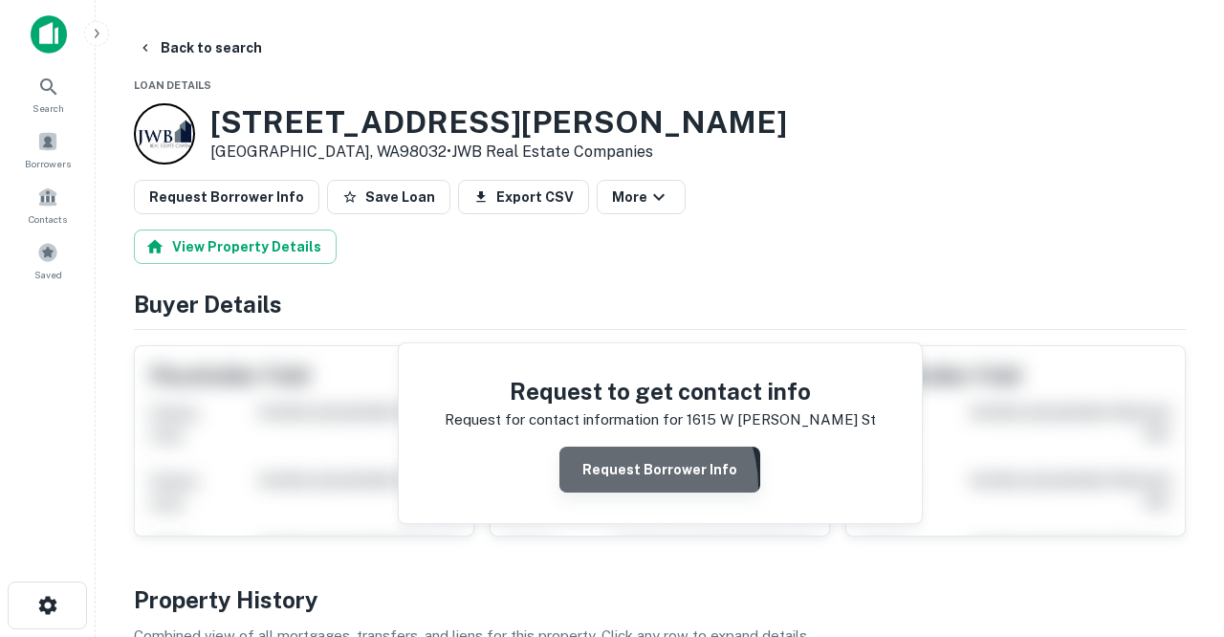
click at [620, 487] on button "Request Borrower Info" at bounding box center [659, 469] width 201 height 46
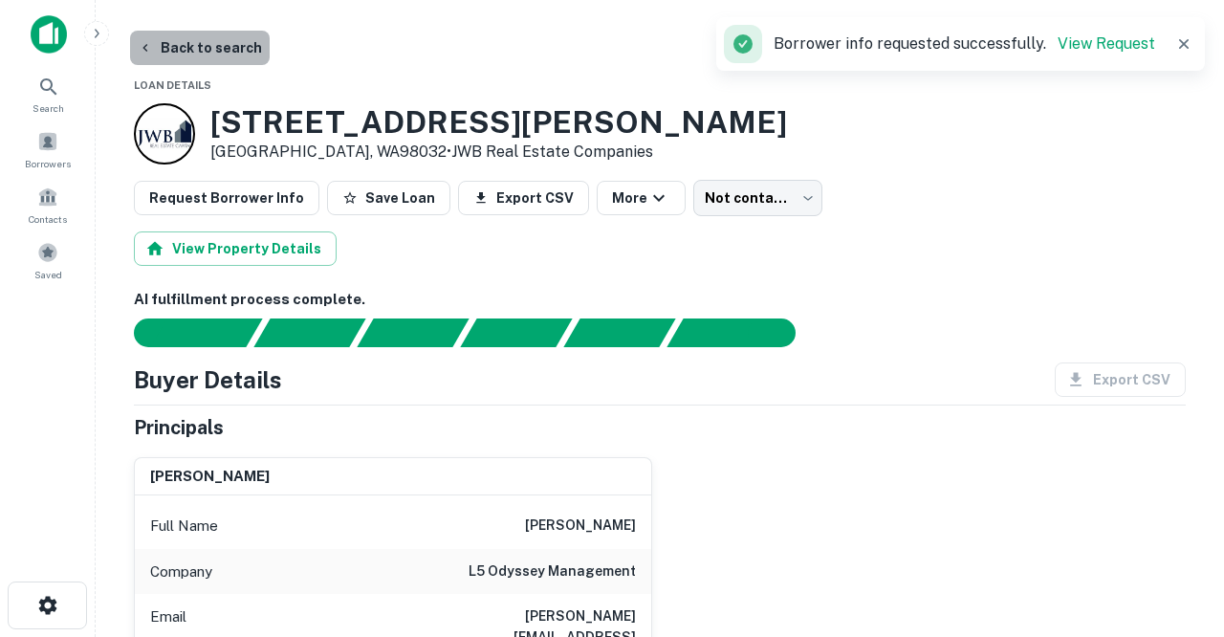
click at [215, 48] on button "Back to search" at bounding box center [200, 48] width 140 height 34
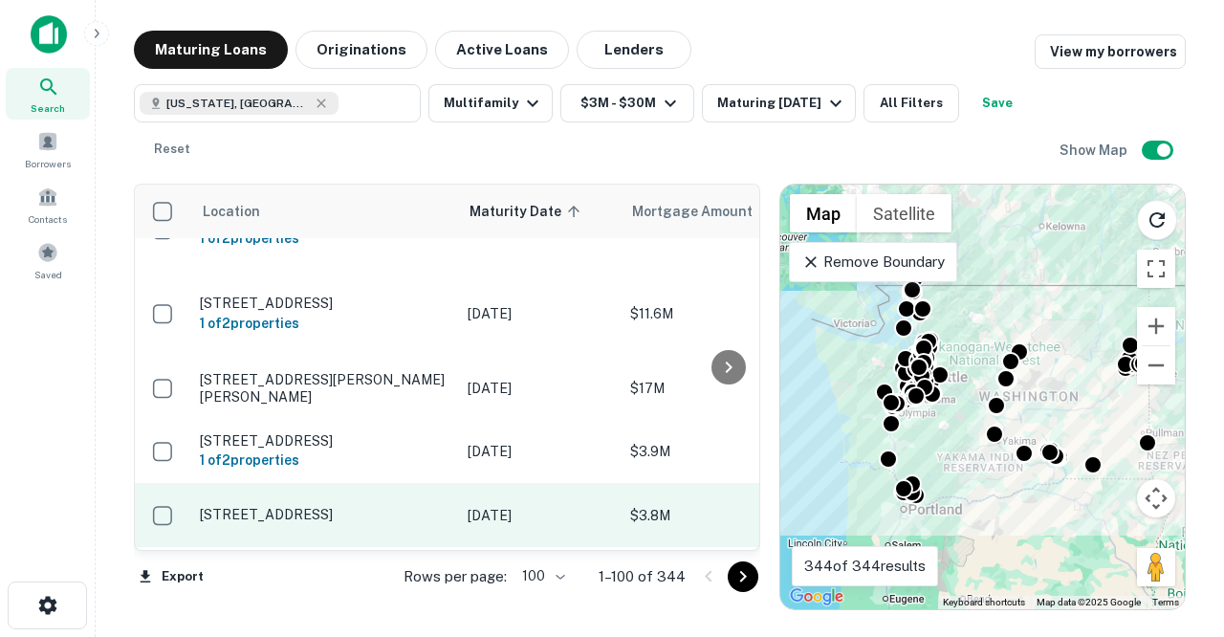
scroll to position [3362, 0]
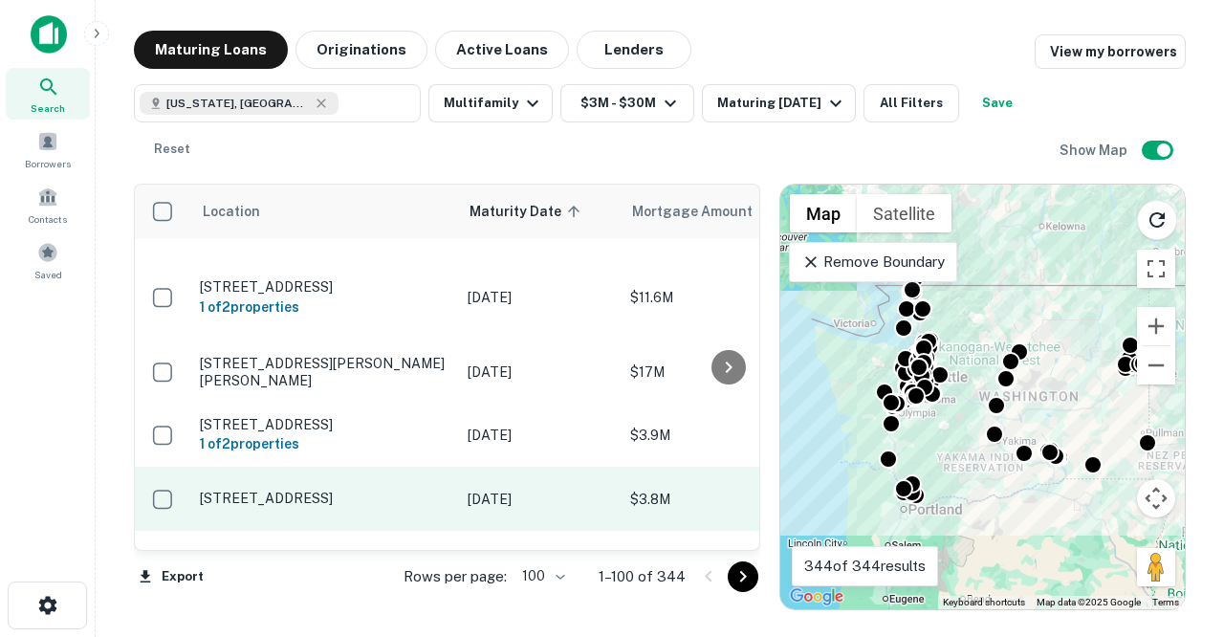
click at [357, 489] on p "[STREET_ADDRESS]" at bounding box center [324, 497] width 249 height 17
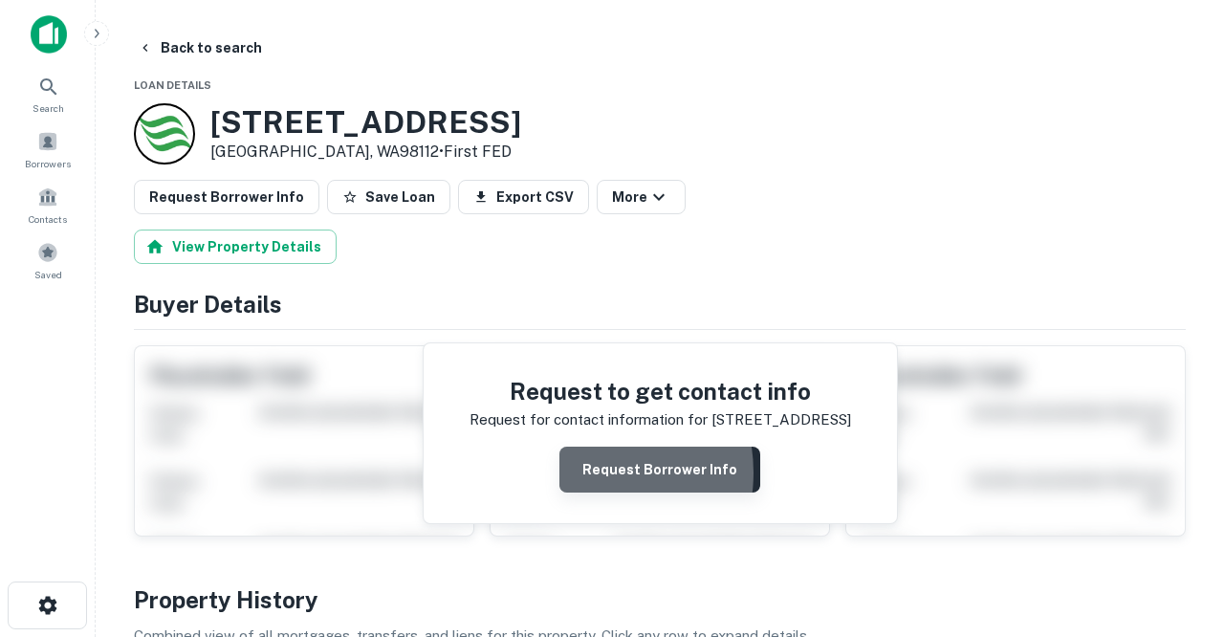
click at [585, 470] on button "Request Borrower Info" at bounding box center [659, 469] width 201 height 46
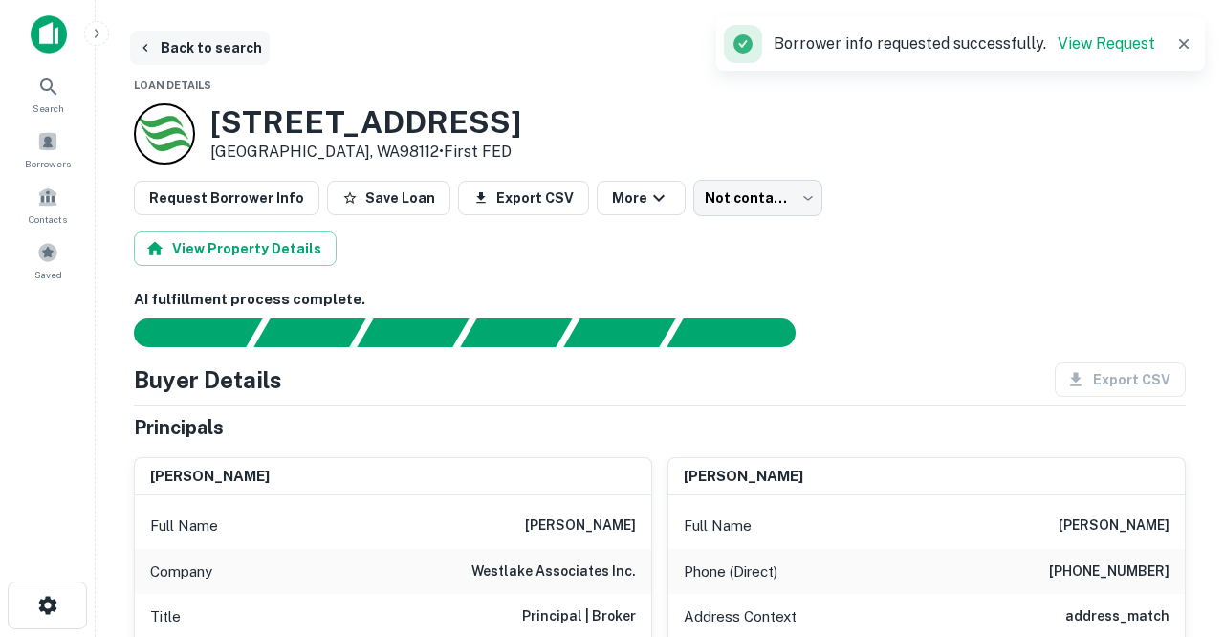
click at [233, 50] on button "Back to search" at bounding box center [200, 48] width 140 height 34
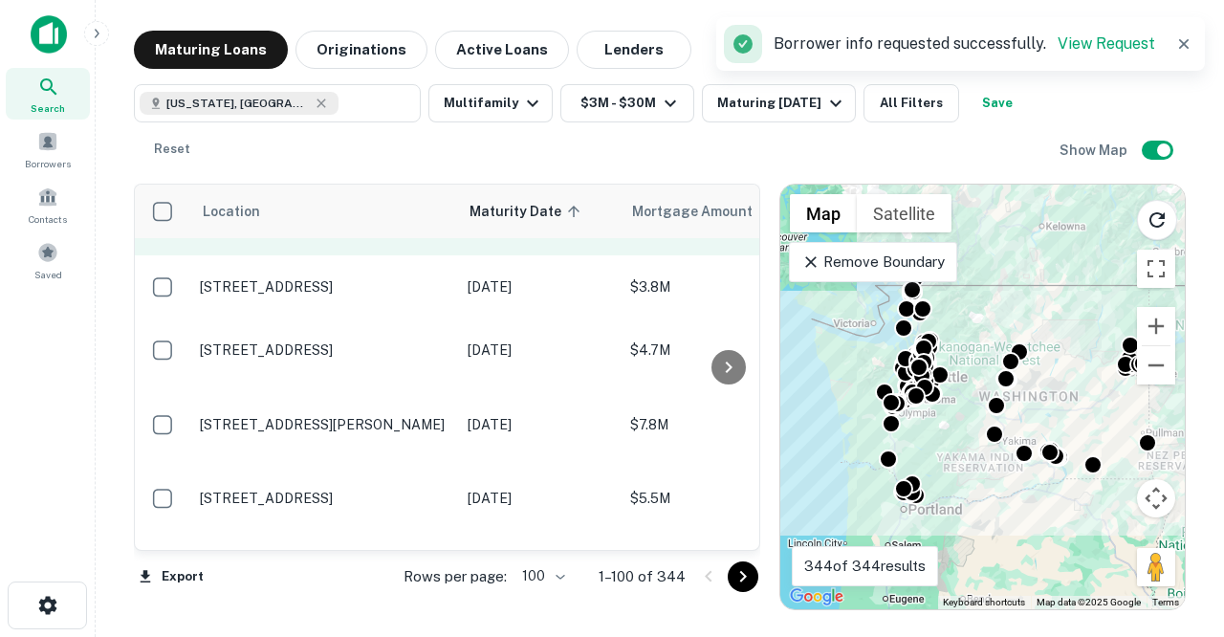
scroll to position [3640, 0]
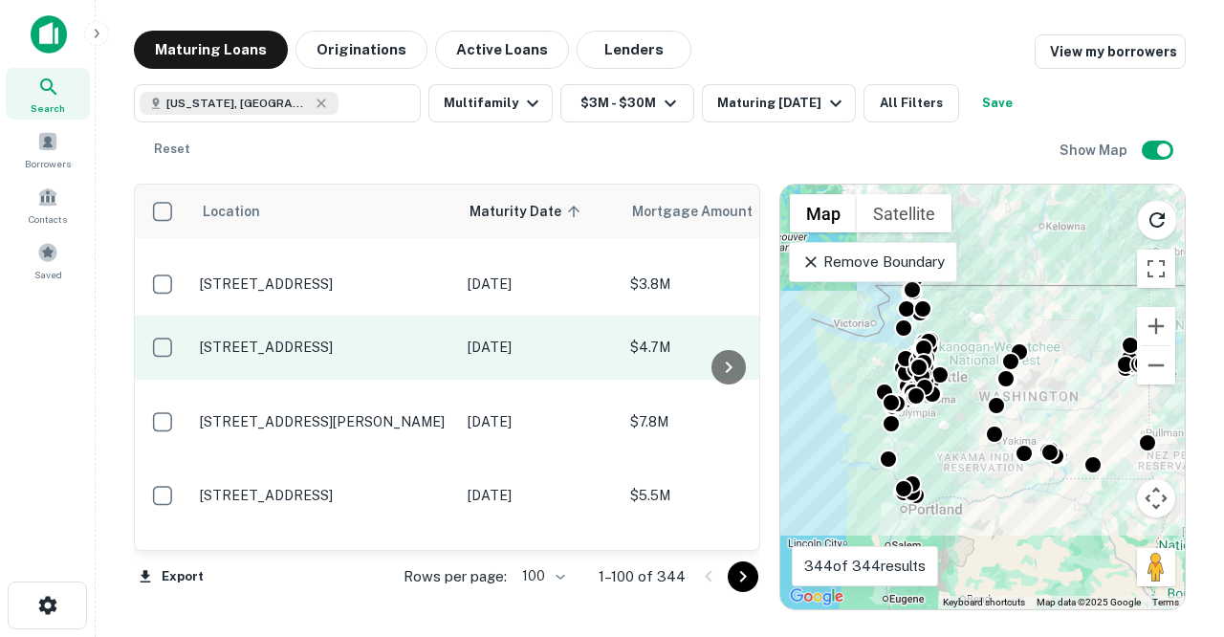
click at [343, 338] on p "[STREET_ADDRESS]" at bounding box center [324, 346] width 249 height 17
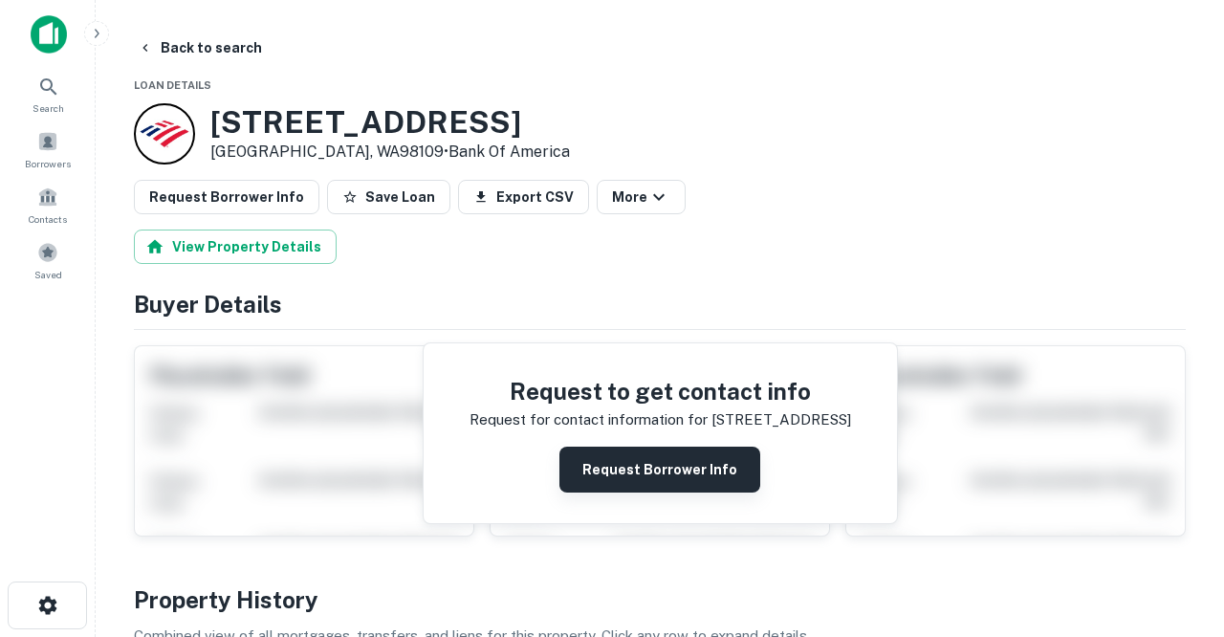
click at [600, 478] on button "Request Borrower Info" at bounding box center [659, 469] width 201 height 46
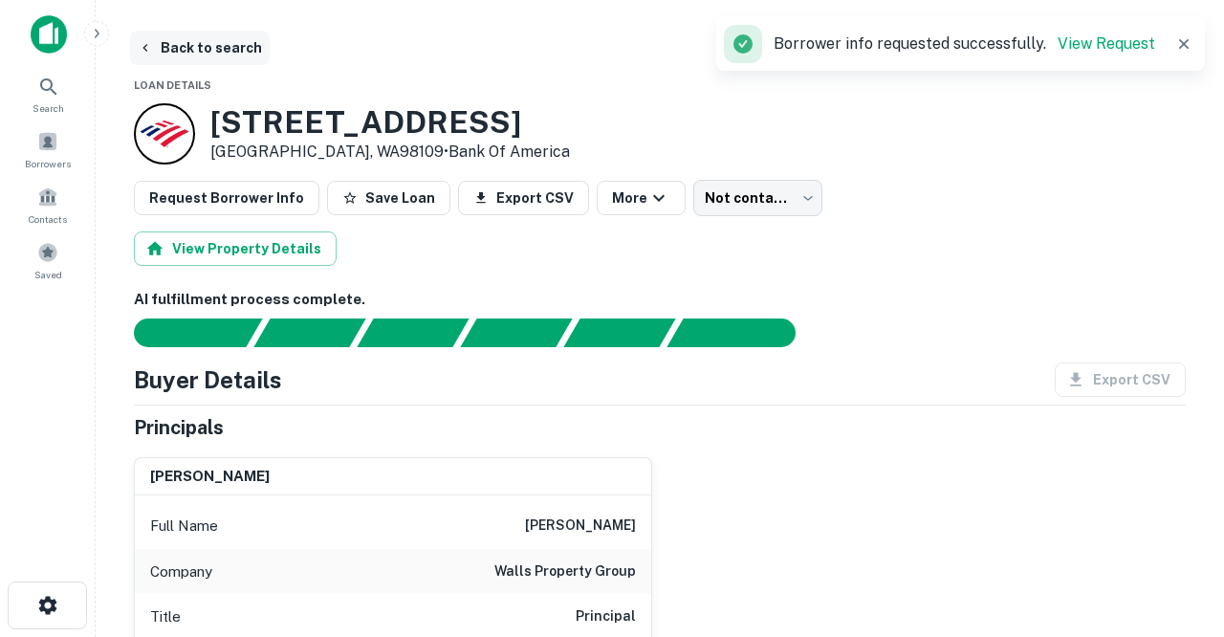
click at [225, 54] on button "Back to search" at bounding box center [200, 48] width 140 height 34
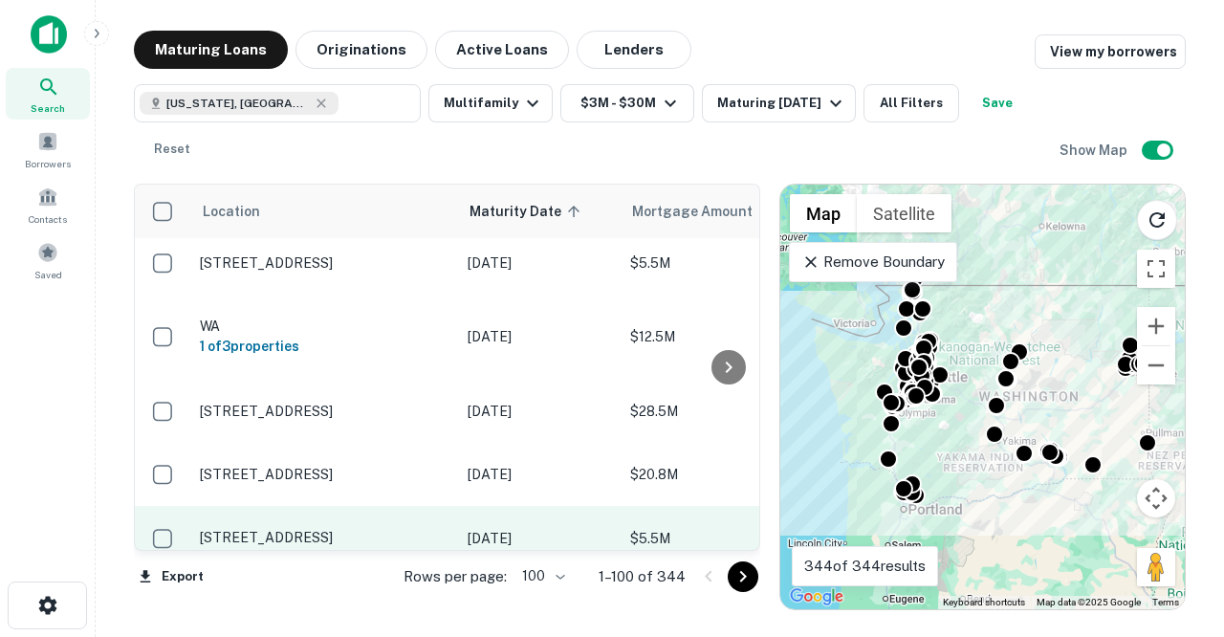
scroll to position [3873, 0]
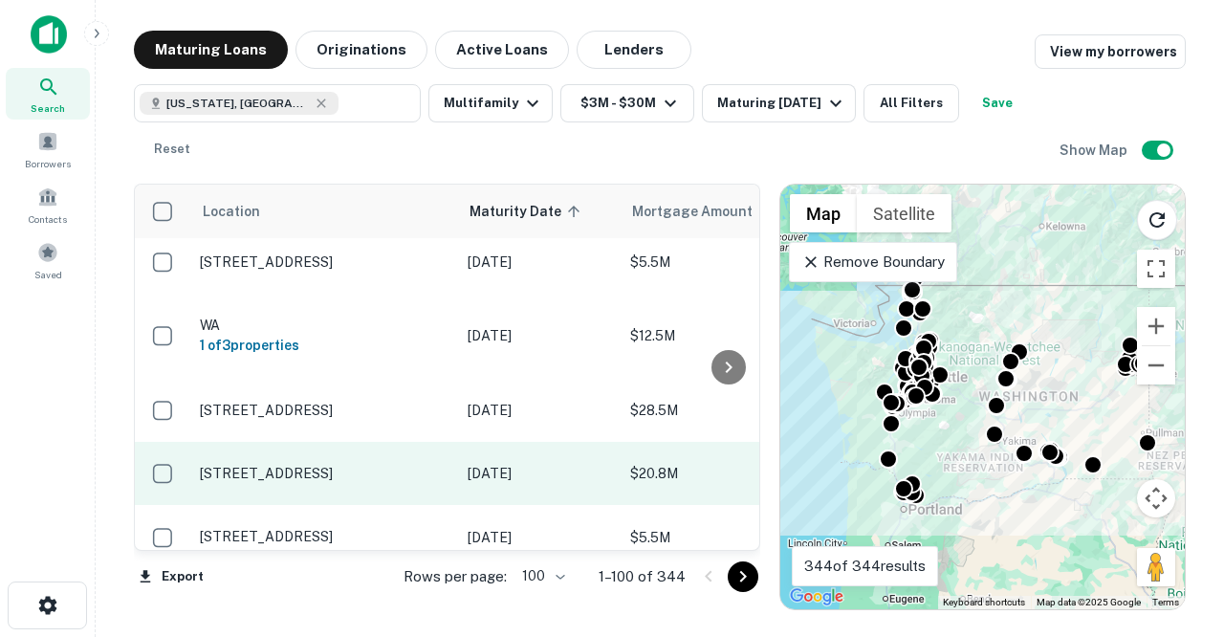
click at [376, 465] on p "[STREET_ADDRESS]" at bounding box center [324, 473] width 249 height 17
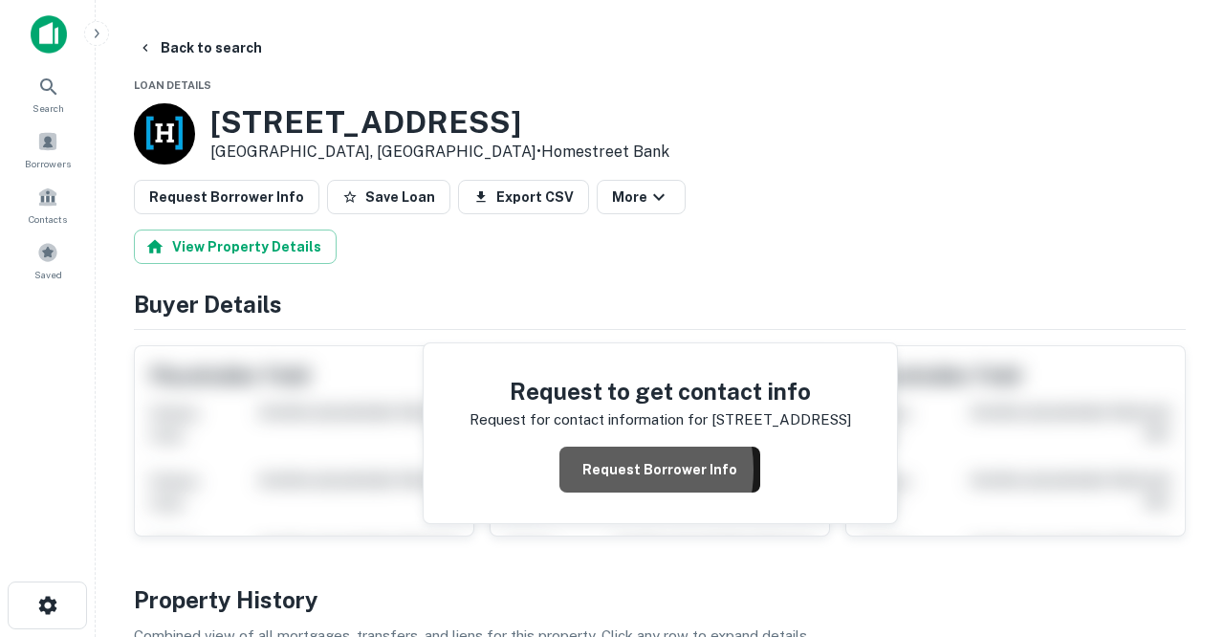
click at [607, 467] on button "Request Borrower Info" at bounding box center [659, 469] width 201 height 46
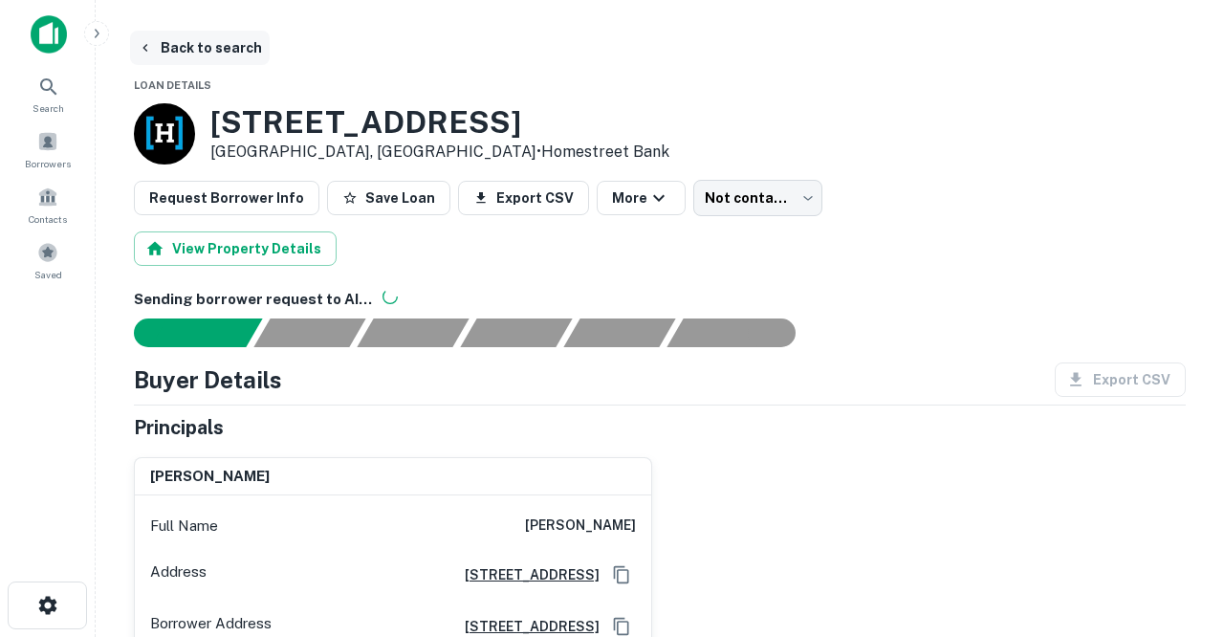
click at [227, 53] on button "Back to search" at bounding box center [200, 48] width 140 height 34
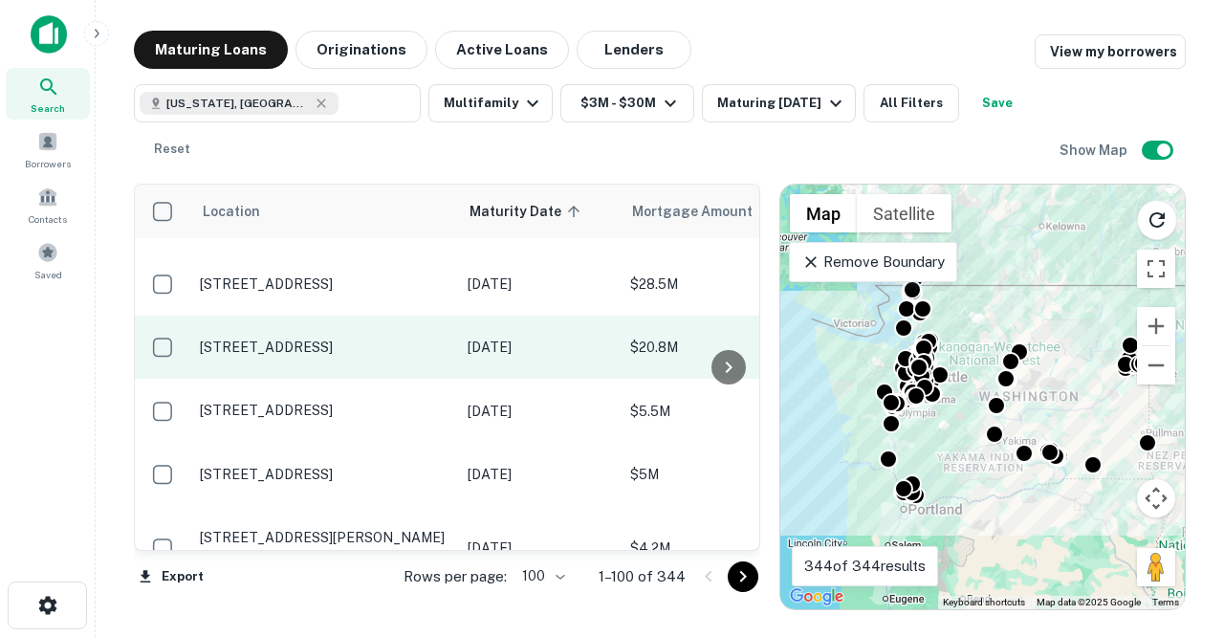
scroll to position [4006, 0]
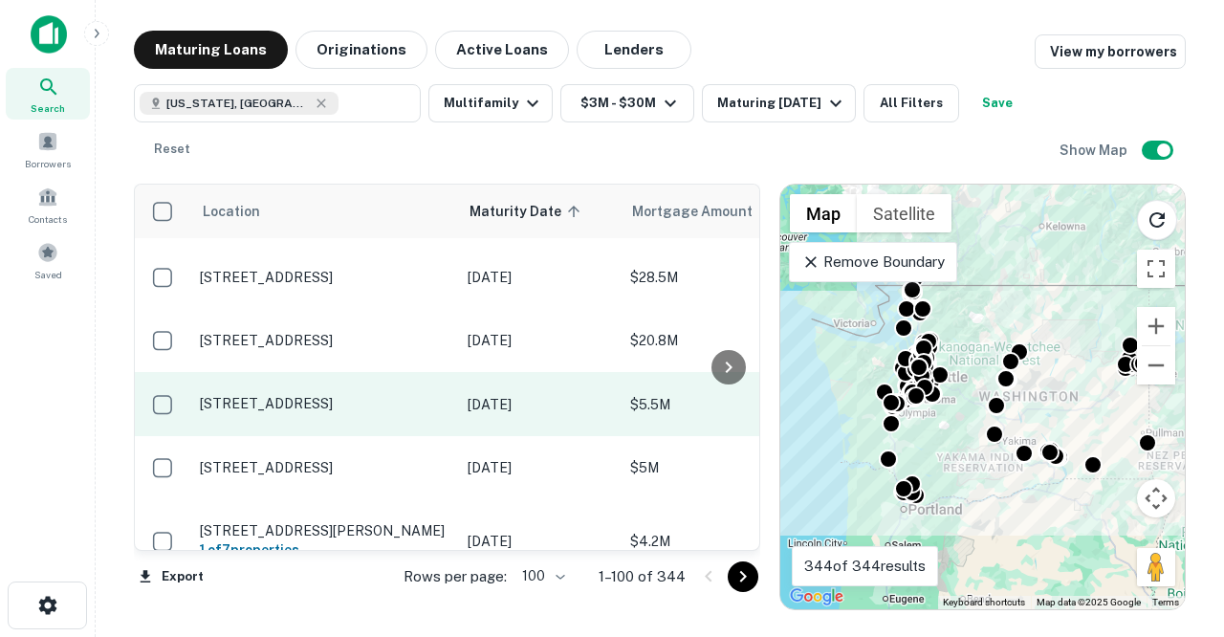
click at [367, 395] on p "[STREET_ADDRESS]" at bounding box center [324, 403] width 249 height 17
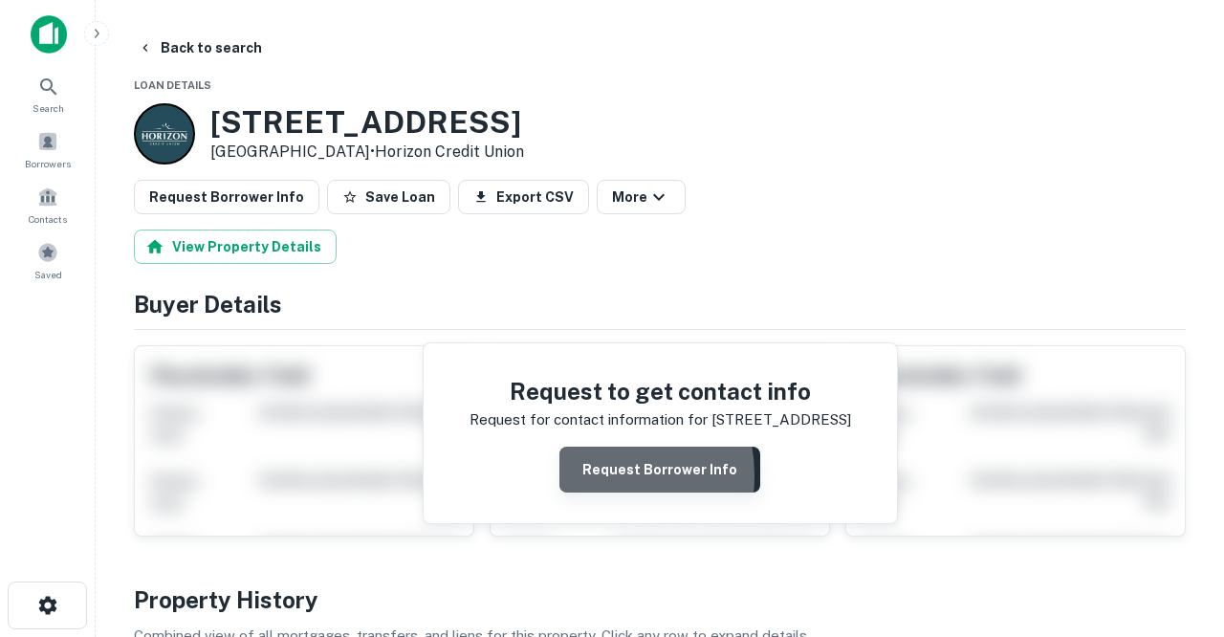
click at [593, 474] on button "Request Borrower Info" at bounding box center [659, 469] width 201 height 46
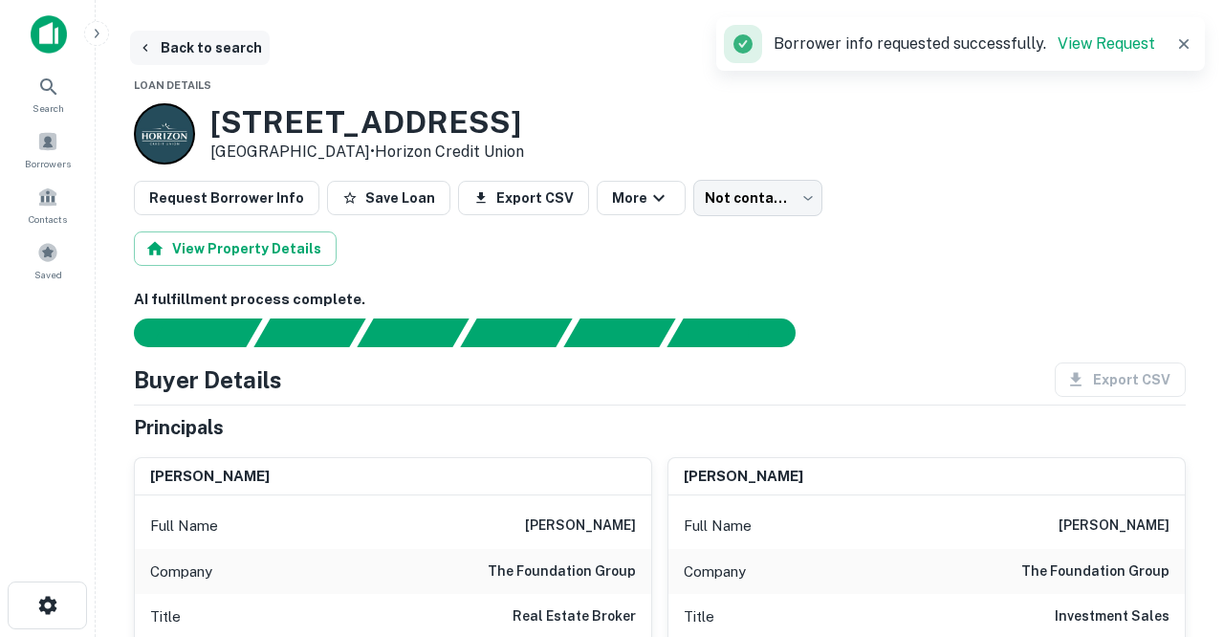
click at [218, 50] on button "Back to search" at bounding box center [200, 48] width 140 height 34
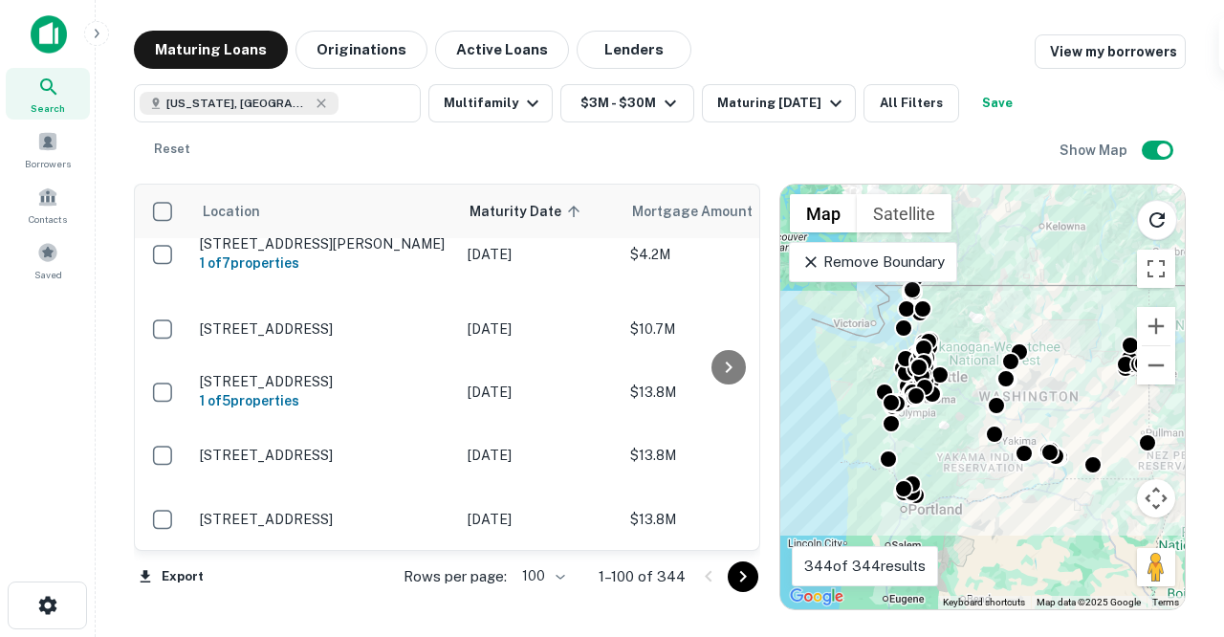
scroll to position [4295, 0]
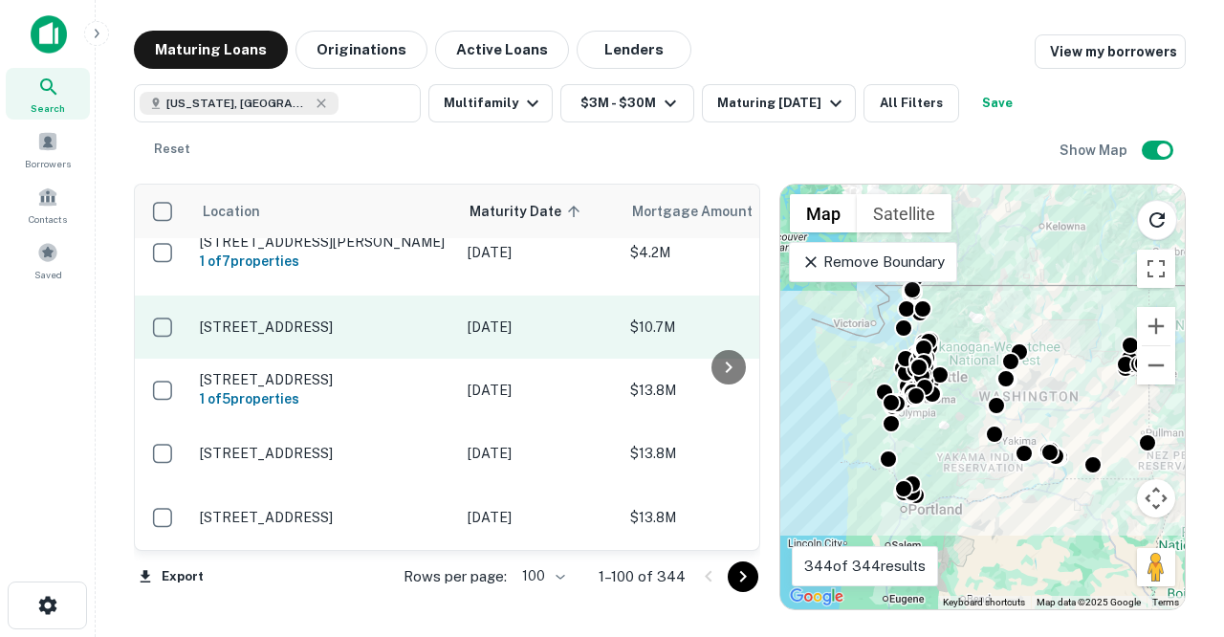
click at [379, 318] on p "[STREET_ADDRESS]" at bounding box center [324, 326] width 249 height 17
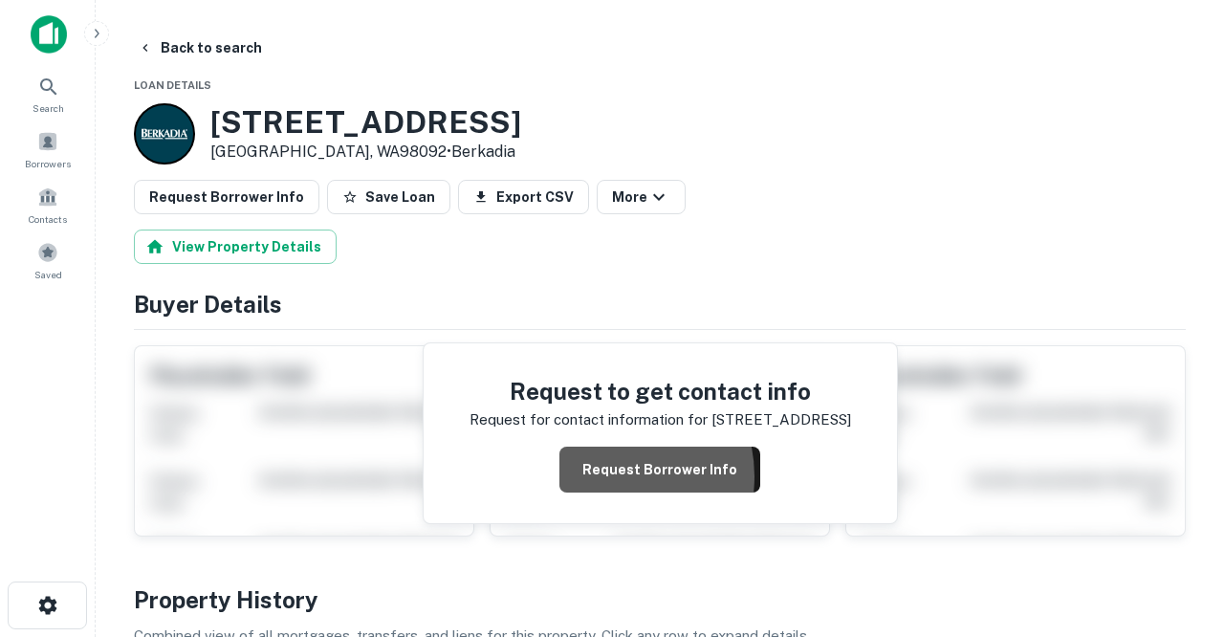
click at [609, 475] on button "Request Borrower Info" at bounding box center [659, 469] width 201 height 46
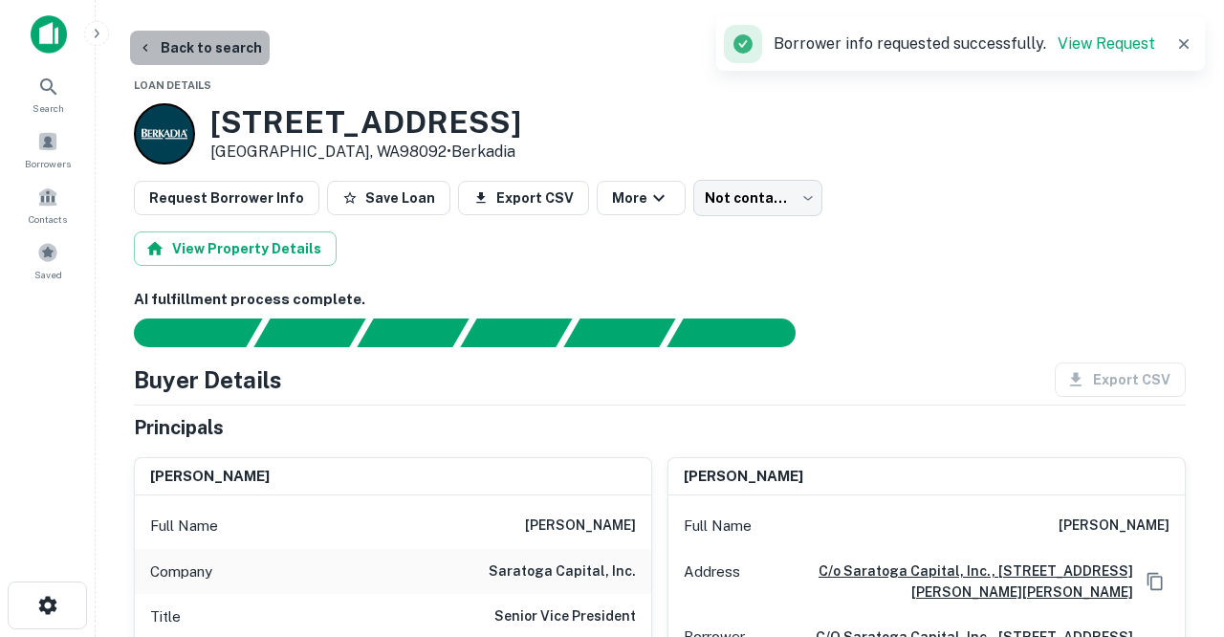
click at [224, 47] on button "Back to search" at bounding box center [200, 48] width 140 height 34
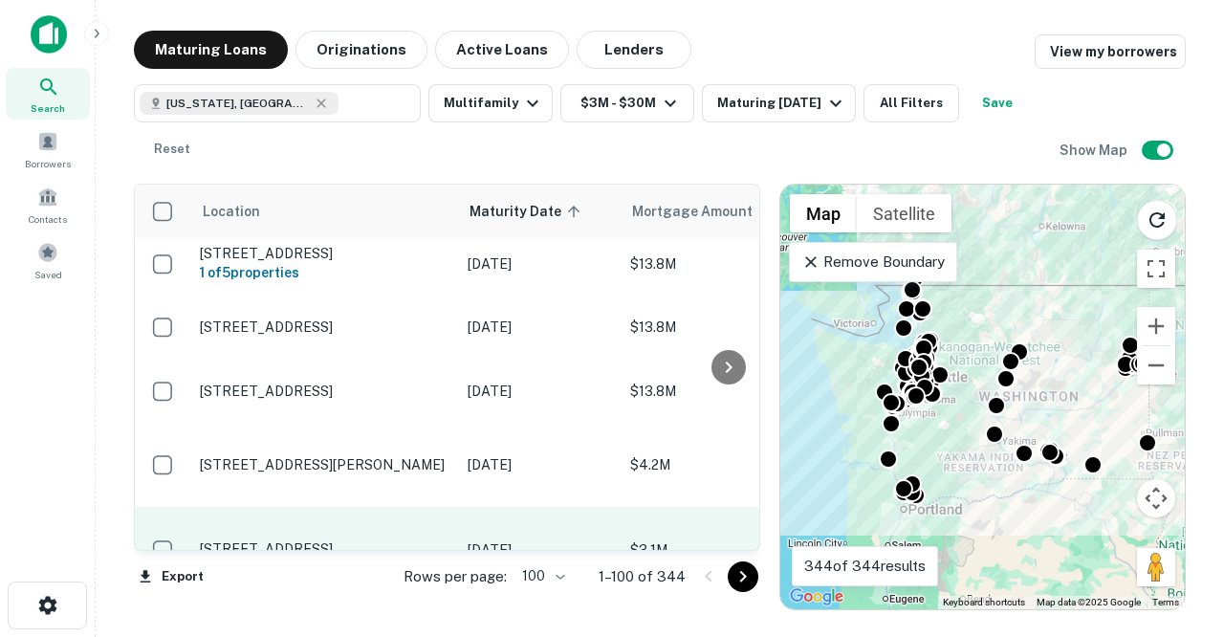
scroll to position [4442, 0]
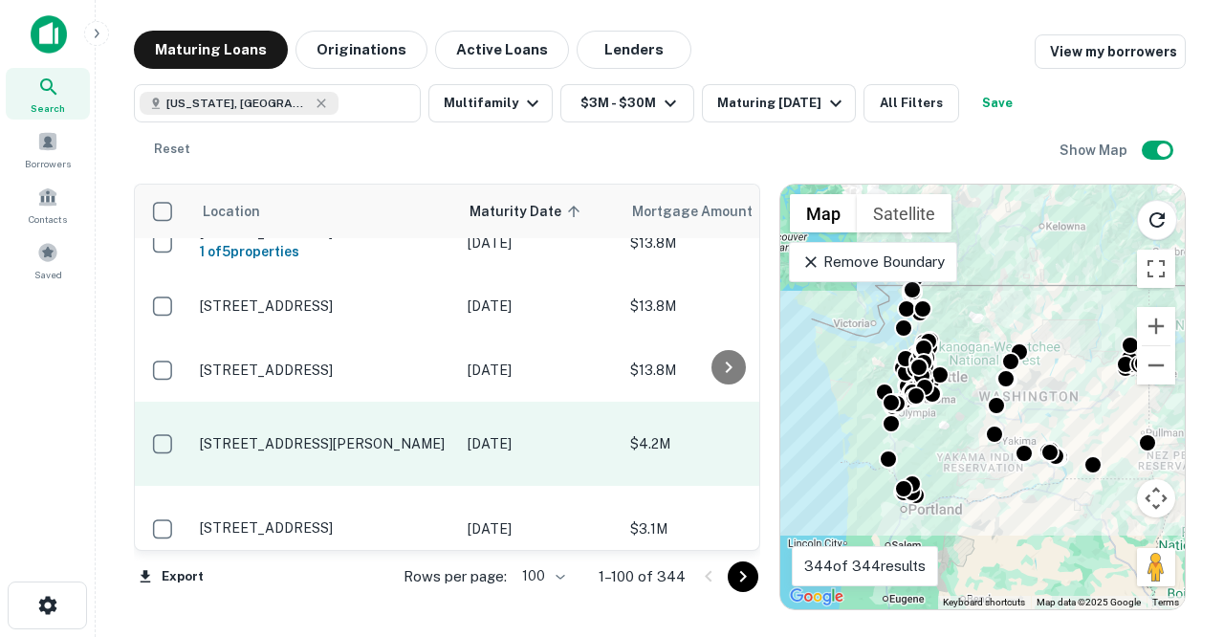
click at [377, 435] on p "[STREET_ADDRESS][PERSON_NAME]" at bounding box center [324, 443] width 249 height 17
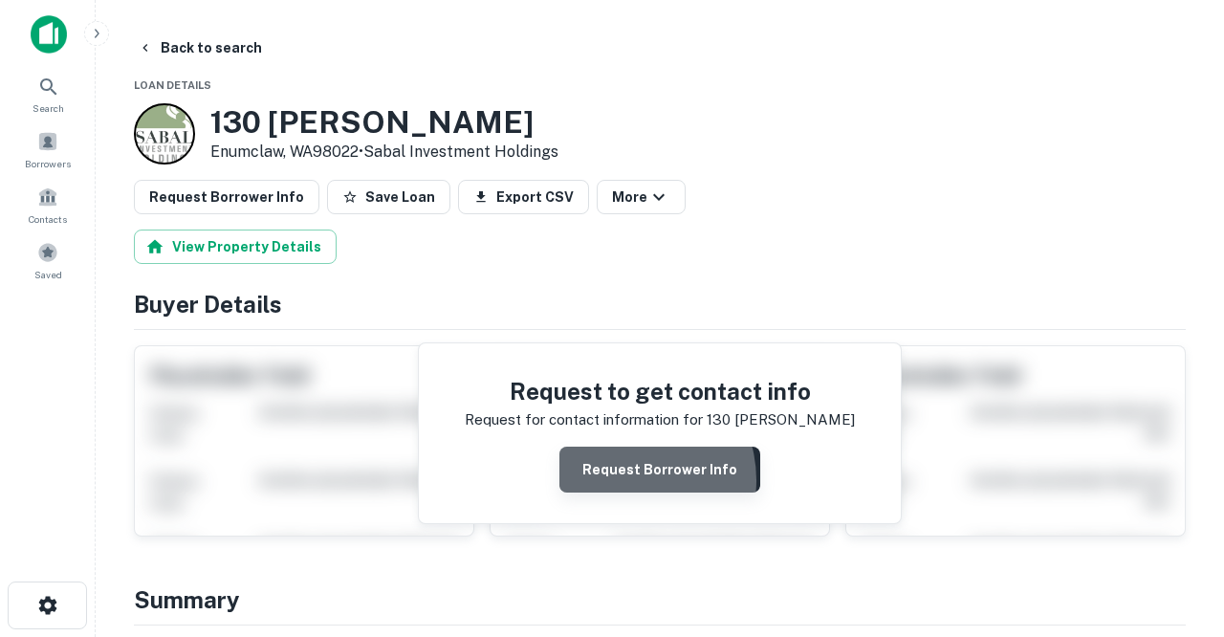
click at [628, 479] on button "Request Borrower Info" at bounding box center [659, 469] width 201 height 46
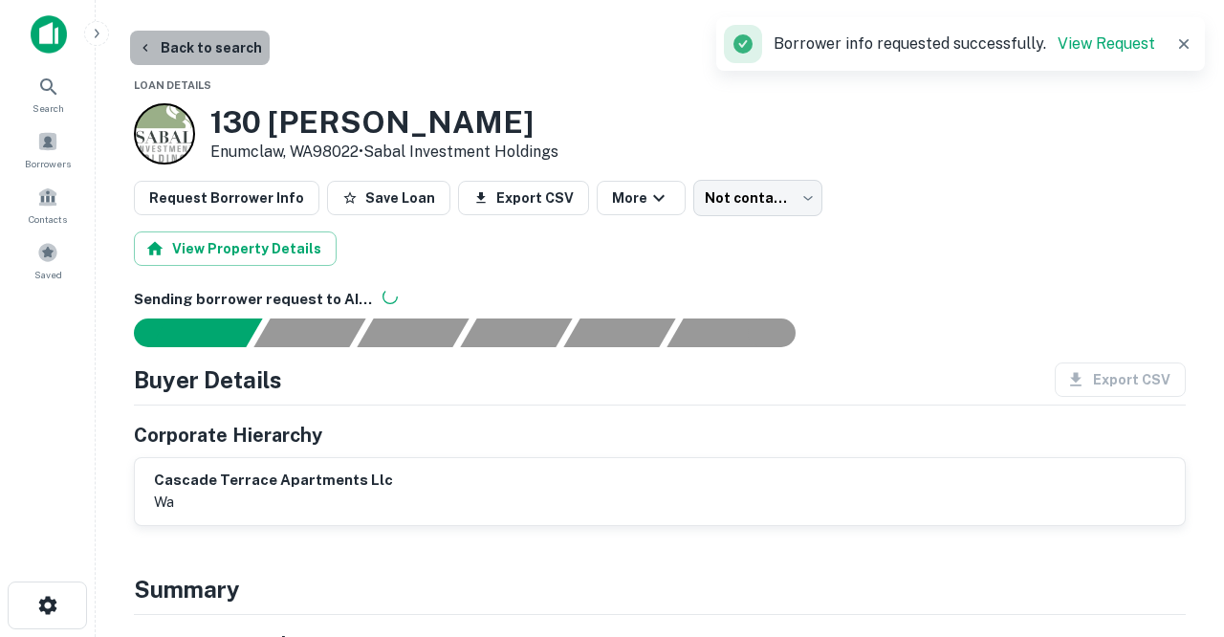
click at [225, 47] on button "Back to search" at bounding box center [200, 48] width 140 height 34
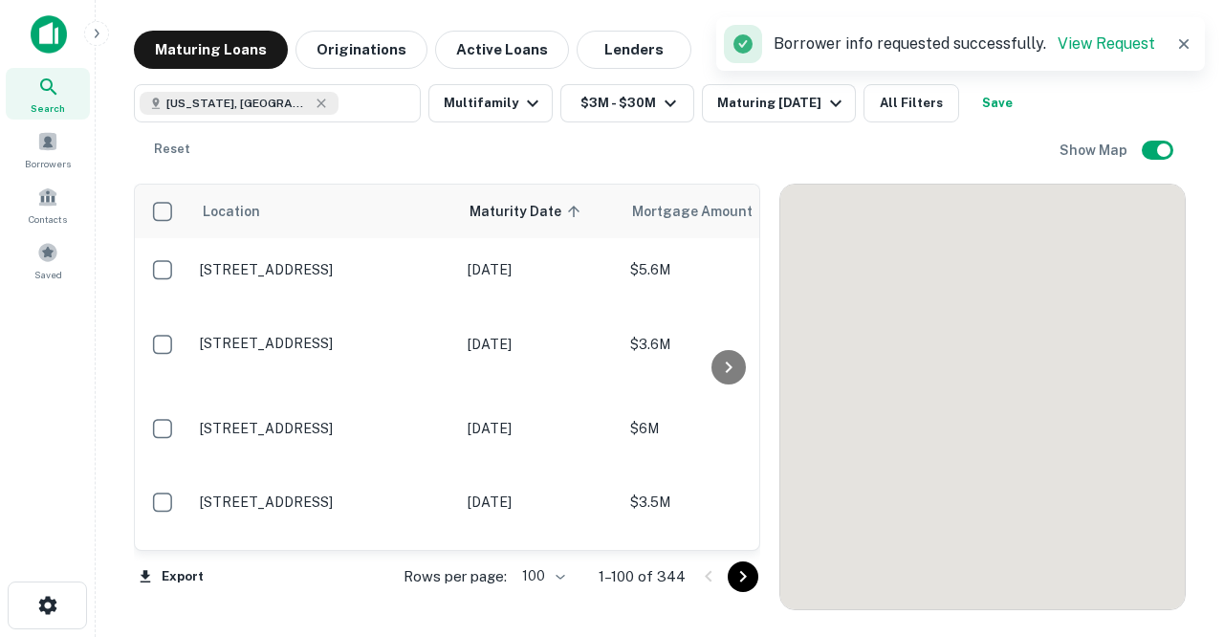
scroll to position [4442, 0]
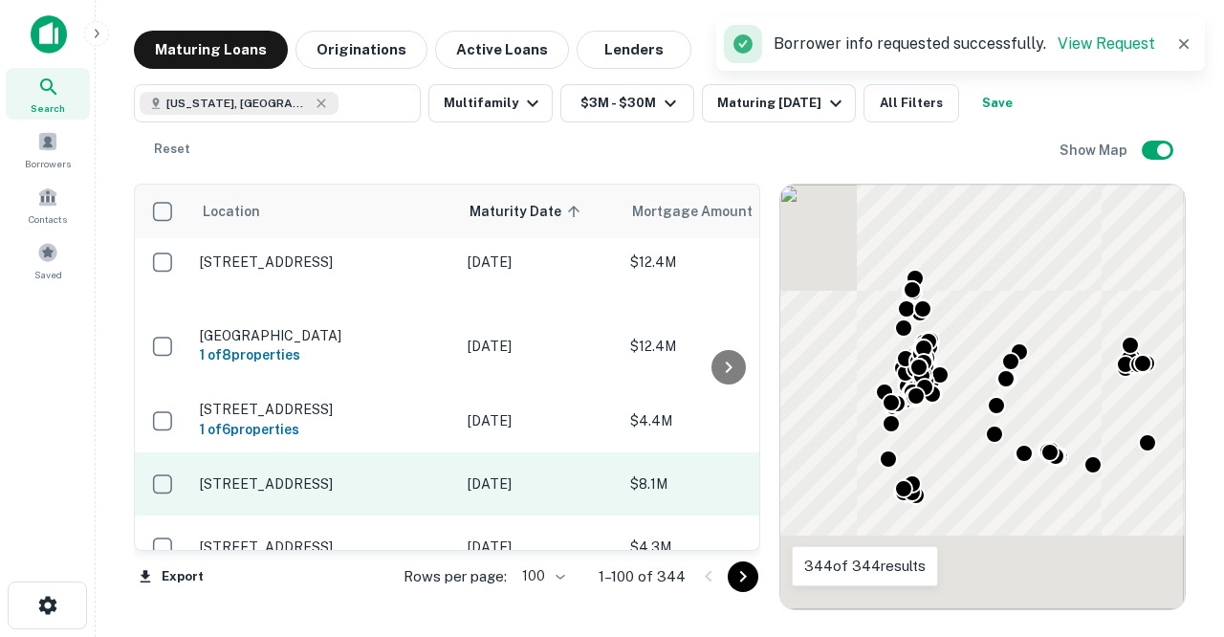
scroll to position [5730, 0]
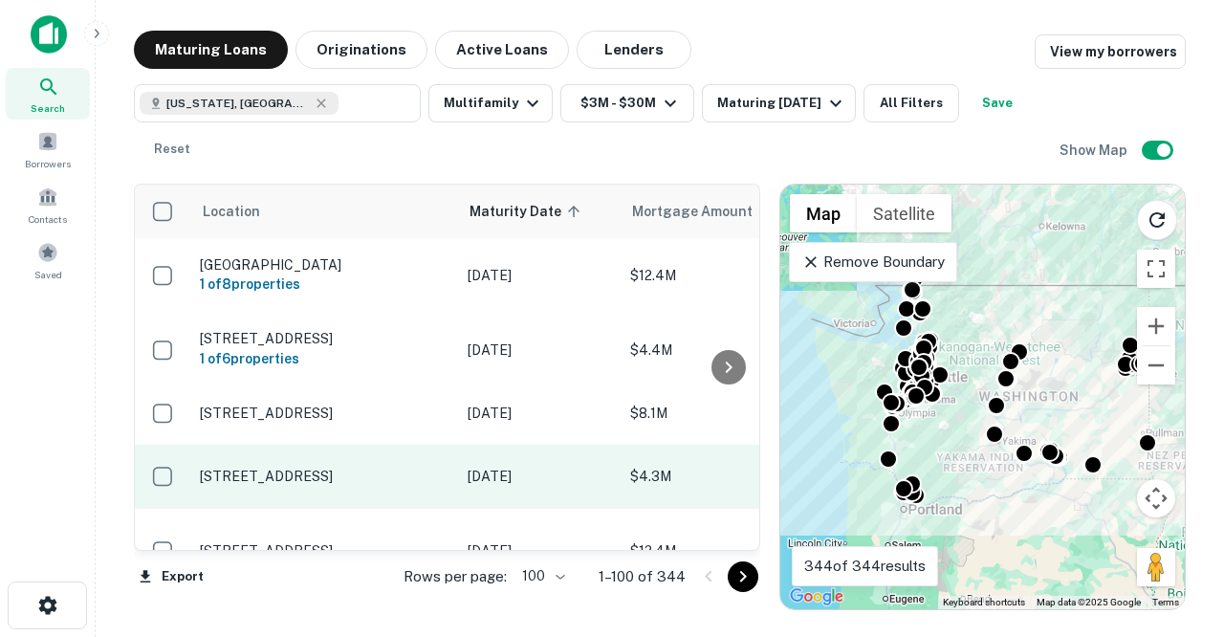
click at [357, 467] on p "[STREET_ADDRESS]" at bounding box center [324, 475] width 249 height 17
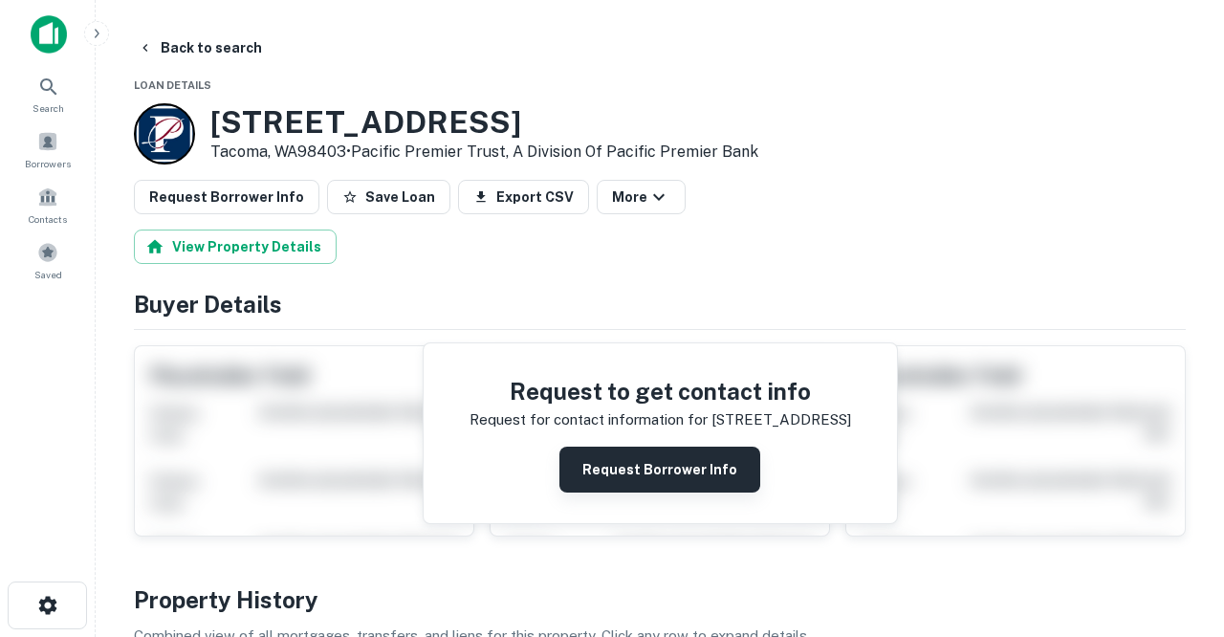
click at [614, 464] on button "Request Borrower Info" at bounding box center [659, 469] width 201 height 46
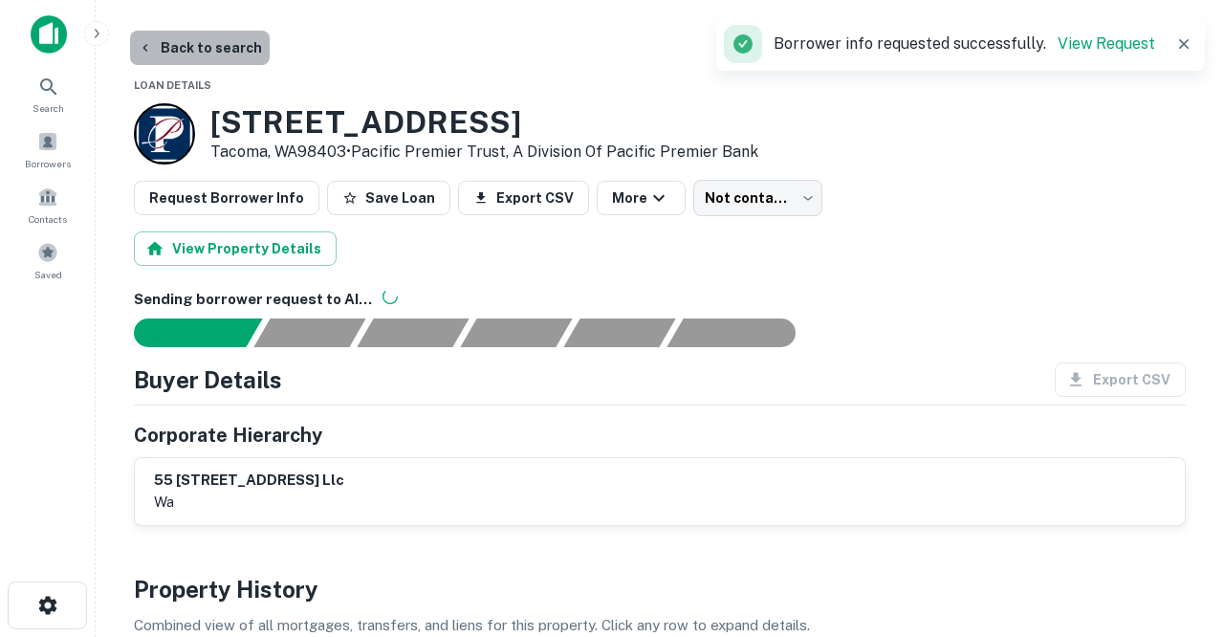
click at [216, 51] on button "Back to search" at bounding box center [200, 48] width 140 height 34
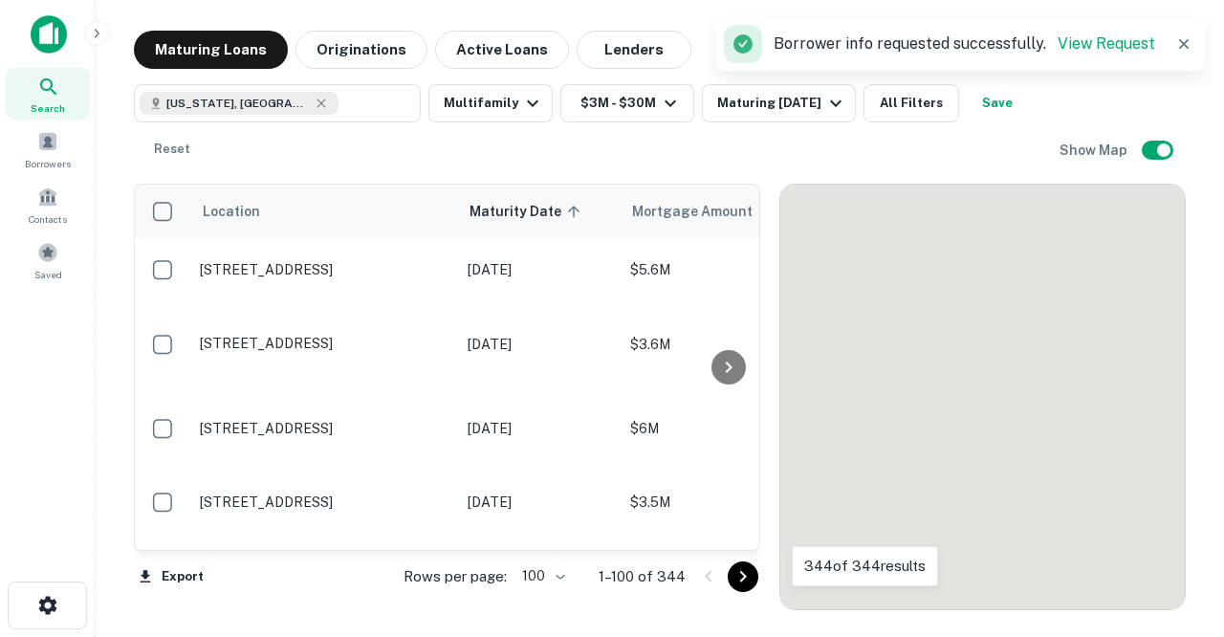
scroll to position [5730, 0]
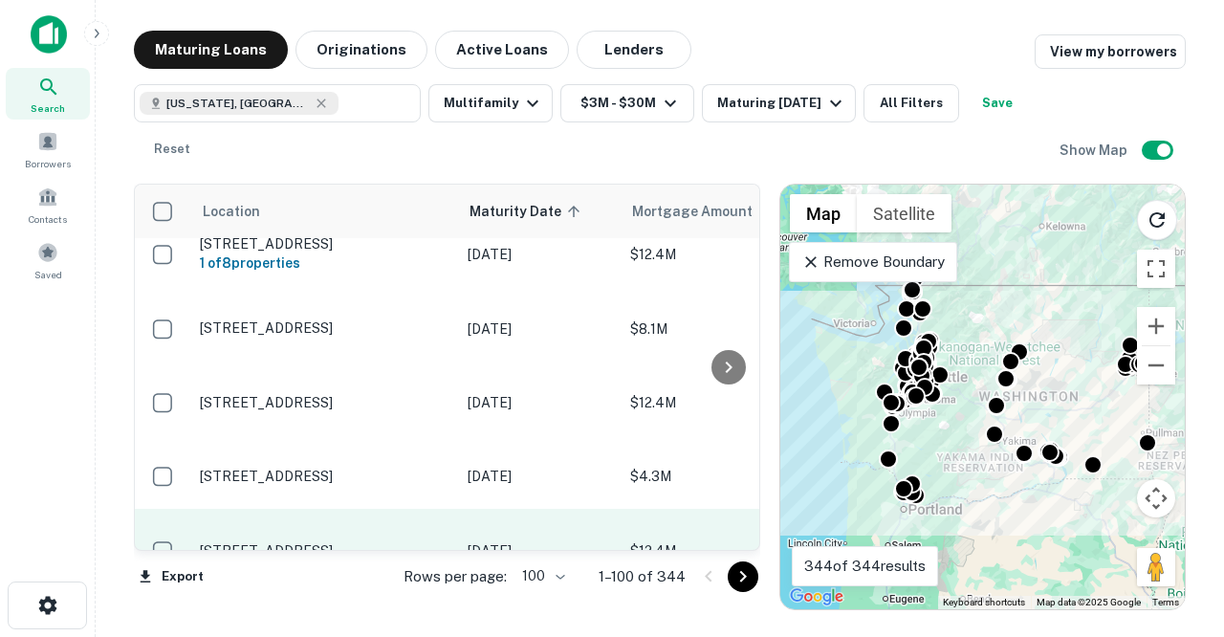
click at [393, 509] on td "[STREET_ADDRESS]" at bounding box center [324, 551] width 268 height 84
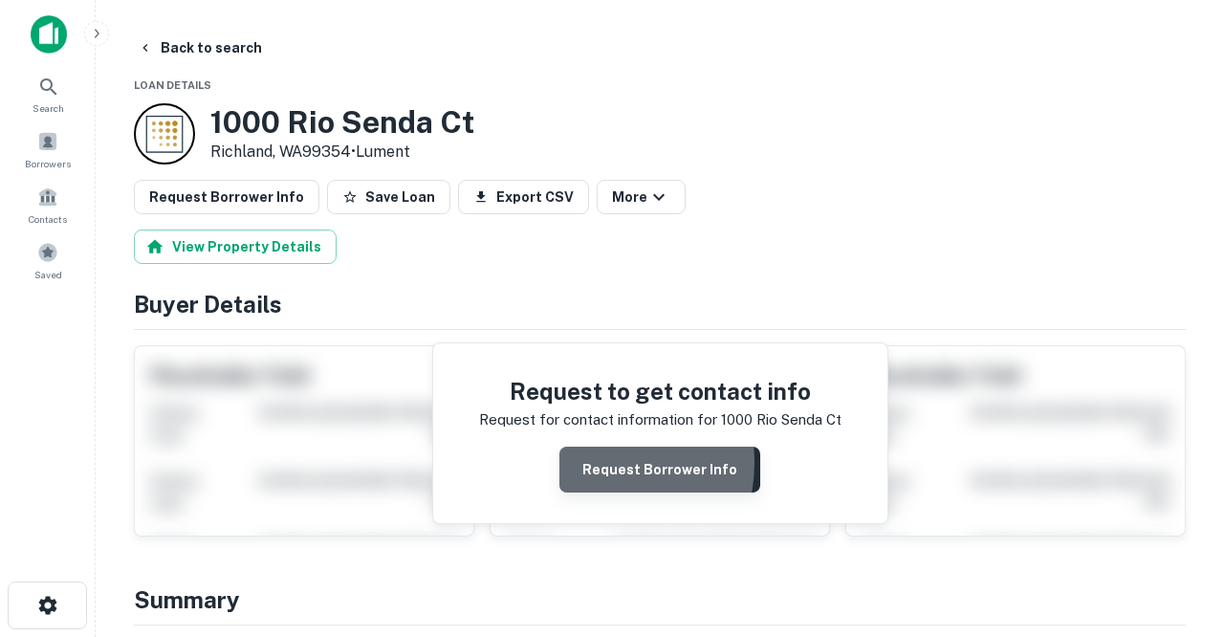
click at [598, 462] on button "Request Borrower Info" at bounding box center [659, 469] width 201 height 46
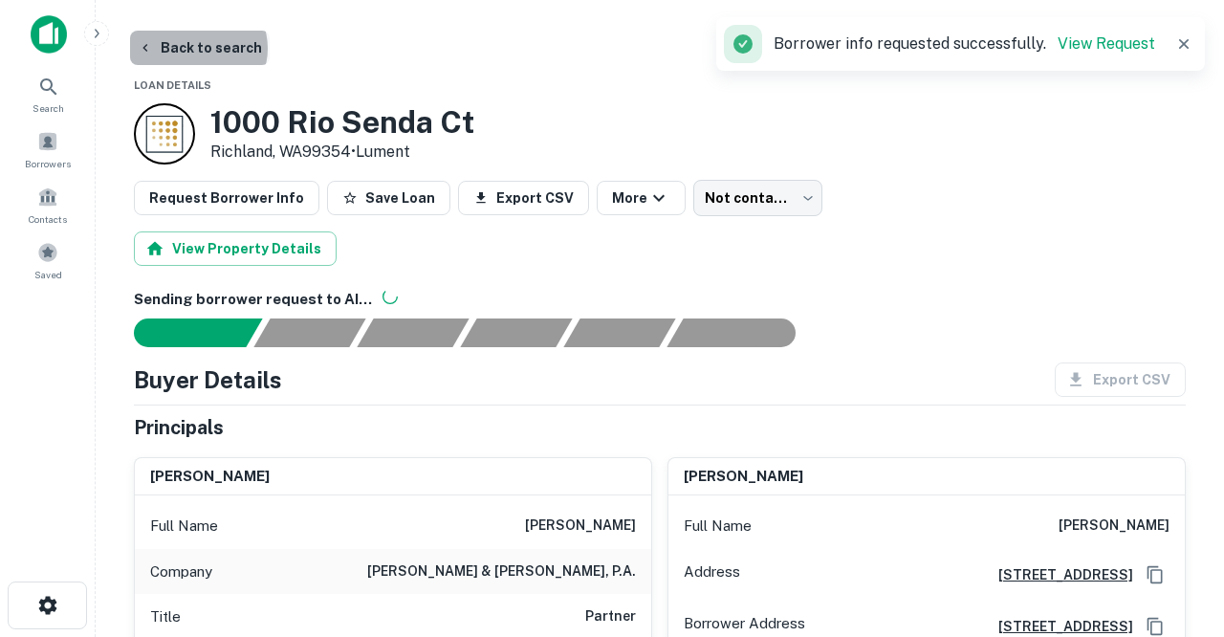
click at [197, 48] on button "Back to search" at bounding box center [200, 48] width 140 height 34
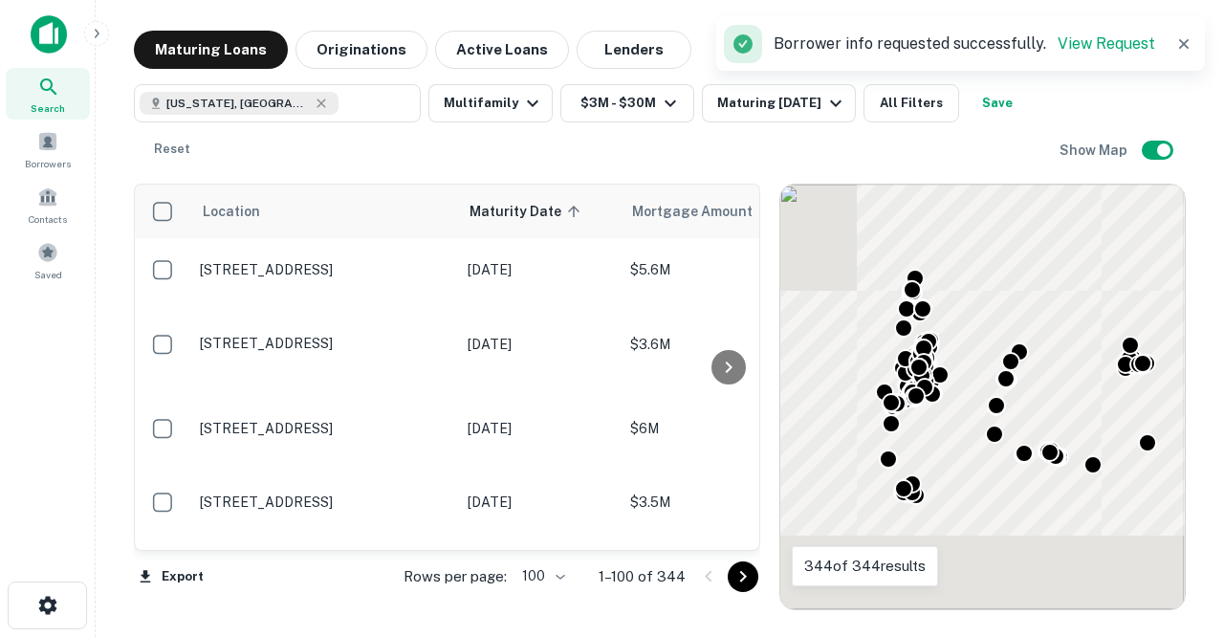
scroll to position [5812, 0]
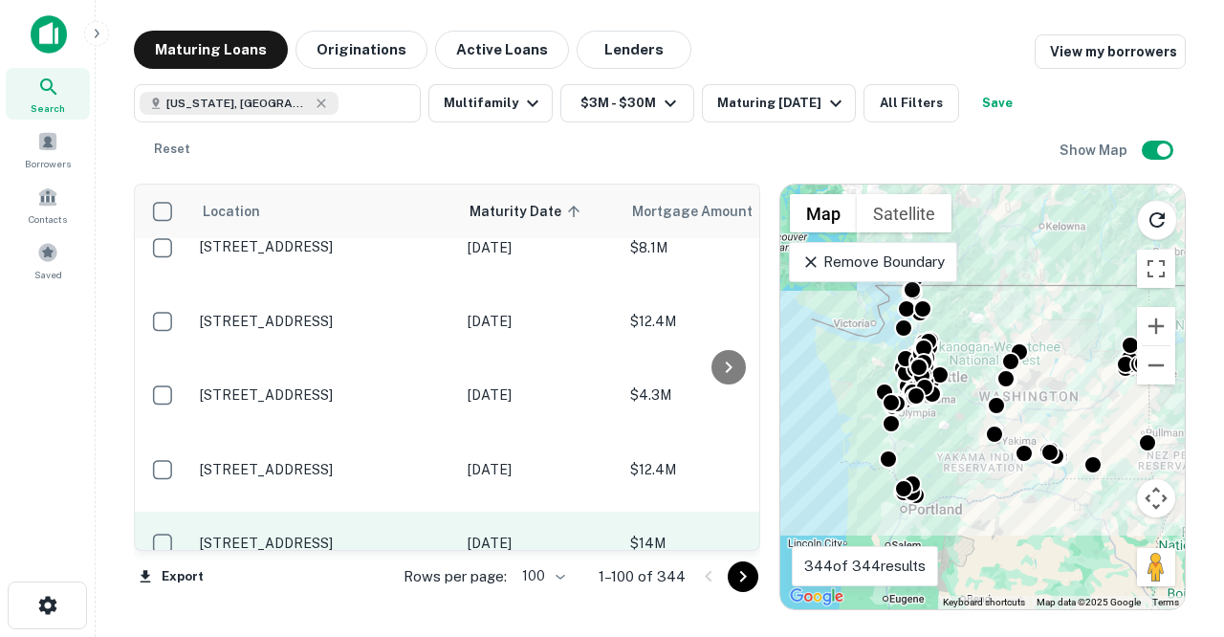
click at [379, 534] on p "[STREET_ADDRESS]" at bounding box center [324, 542] width 249 height 17
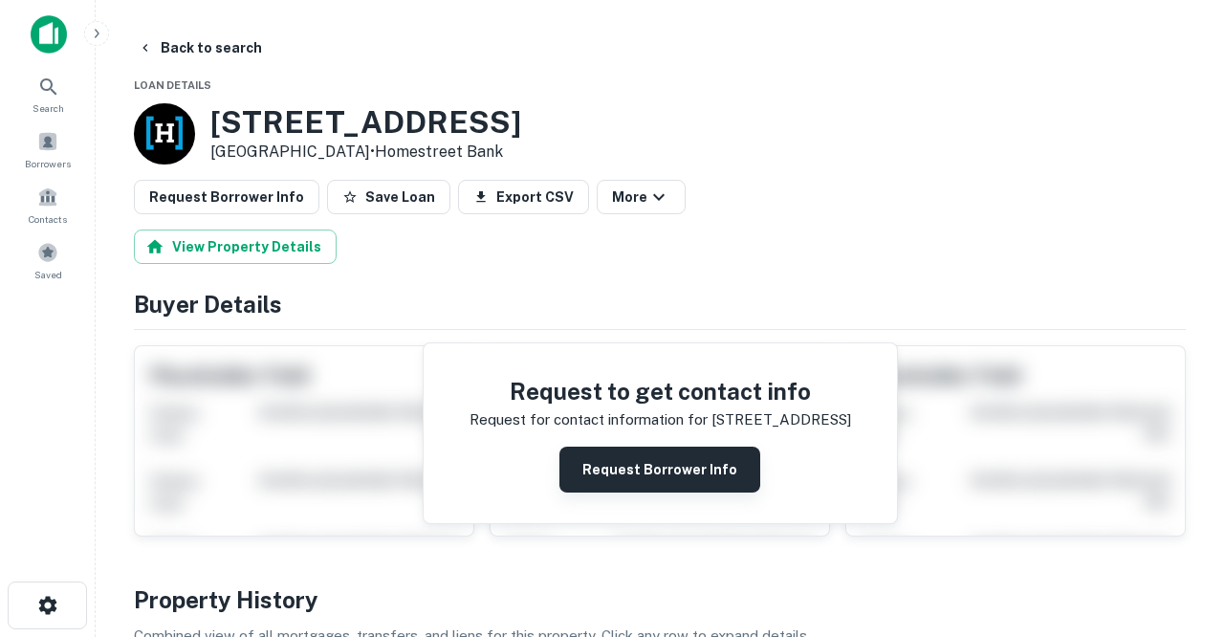
click at [604, 458] on button "Request Borrower Info" at bounding box center [659, 469] width 201 height 46
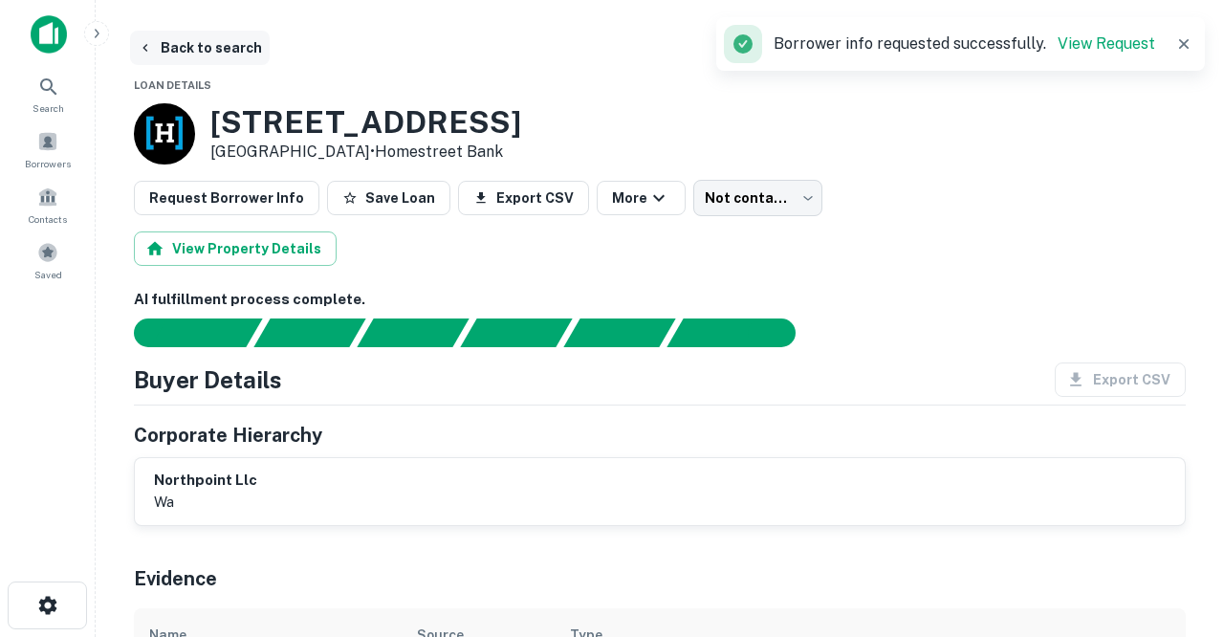
click at [219, 44] on button "Back to search" at bounding box center [200, 48] width 140 height 34
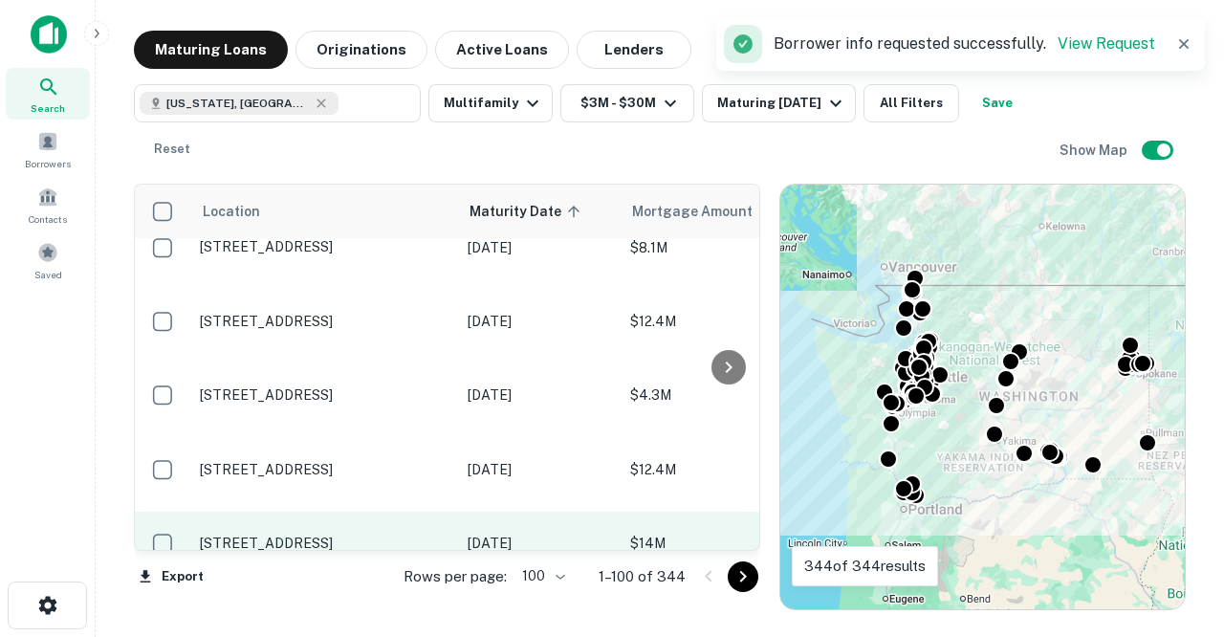
scroll to position [5906, 0]
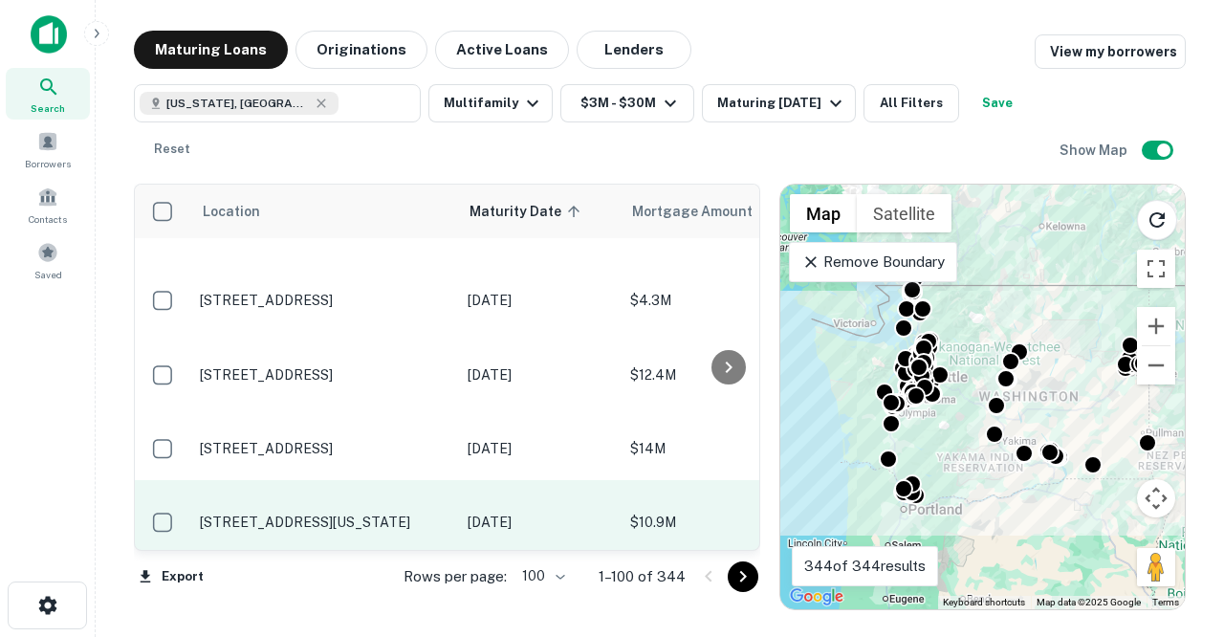
click at [378, 513] on p "[STREET_ADDRESS][US_STATE]" at bounding box center [324, 521] width 249 height 17
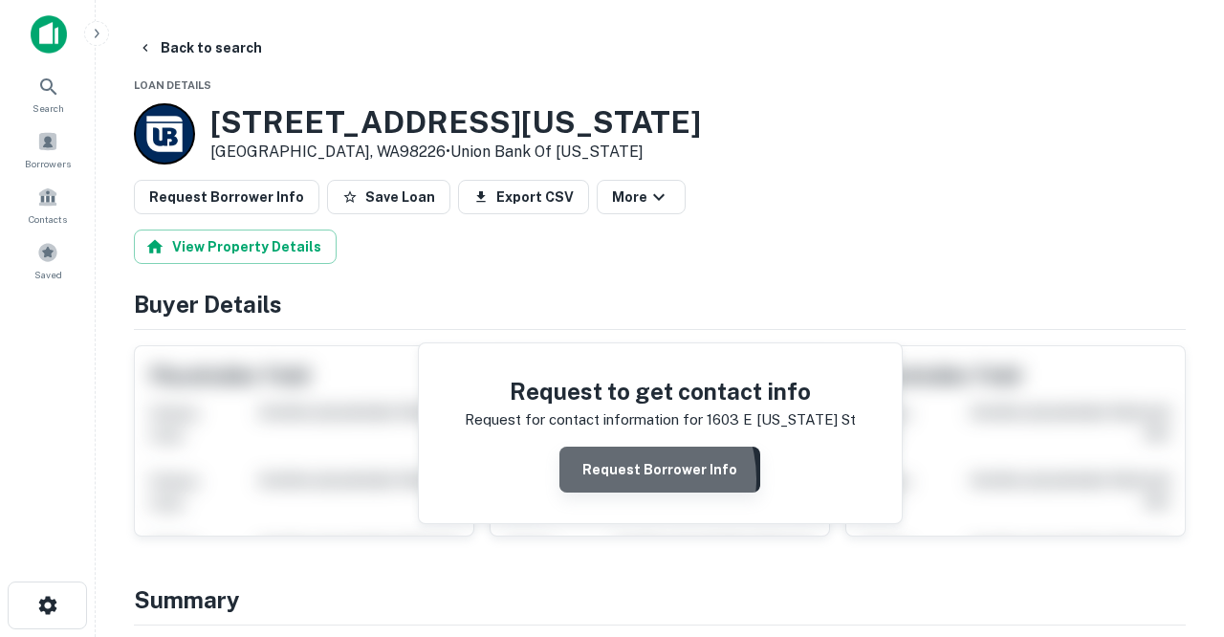
click at [629, 478] on button "Request Borrower Info" at bounding box center [659, 469] width 201 height 46
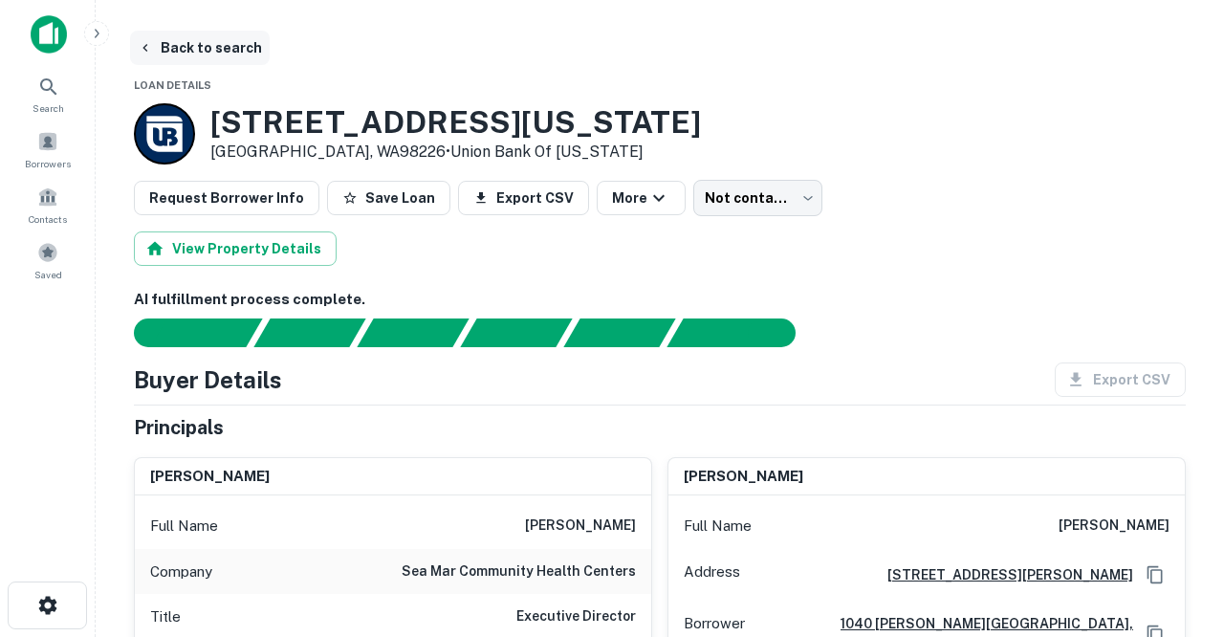
click at [242, 58] on button "Back to search" at bounding box center [200, 48] width 140 height 34
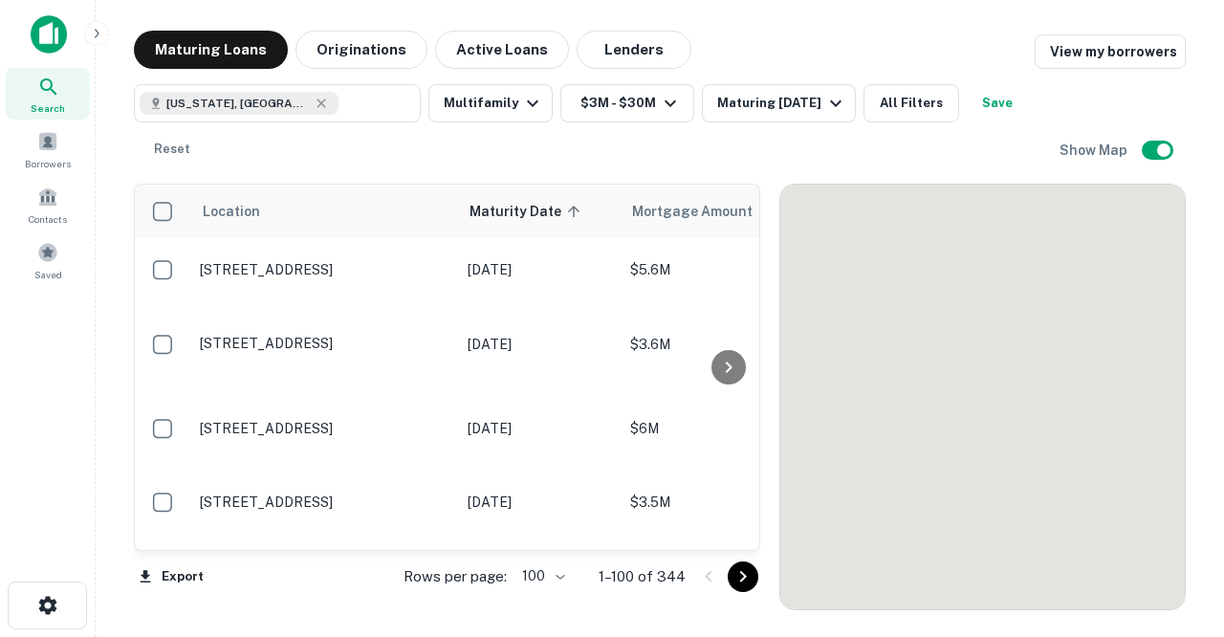
scroll to position [5906, 0]
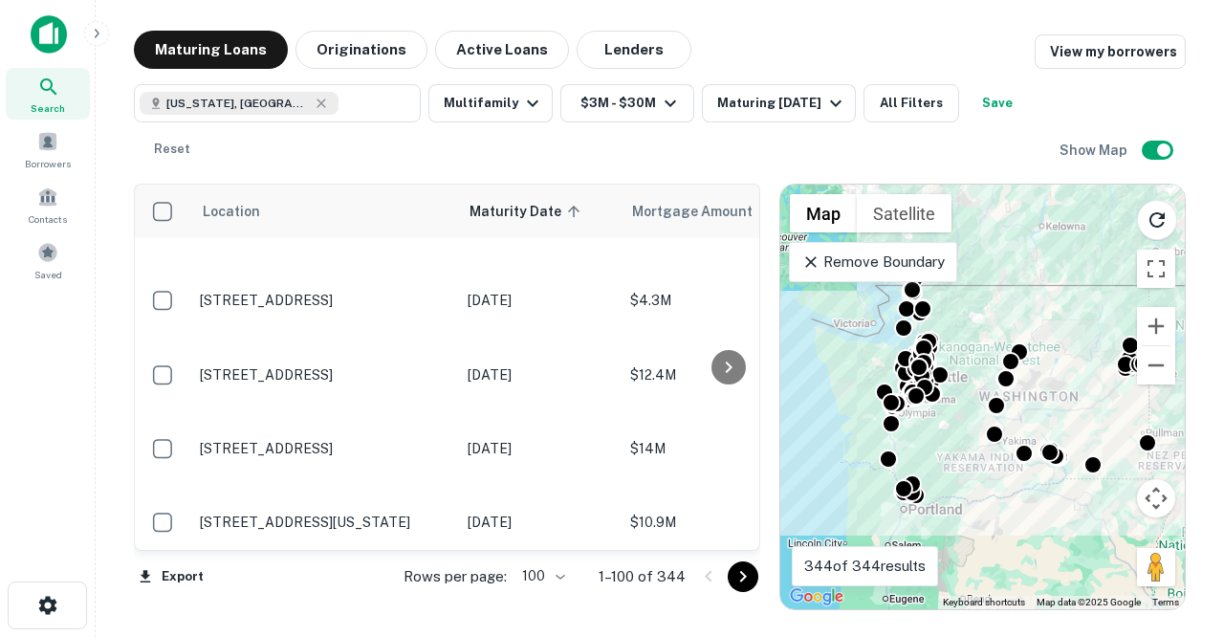
click at [401, 577] on p "[STREET_ADDRESS]" at bounding box center [324, 585] width 249 height 17
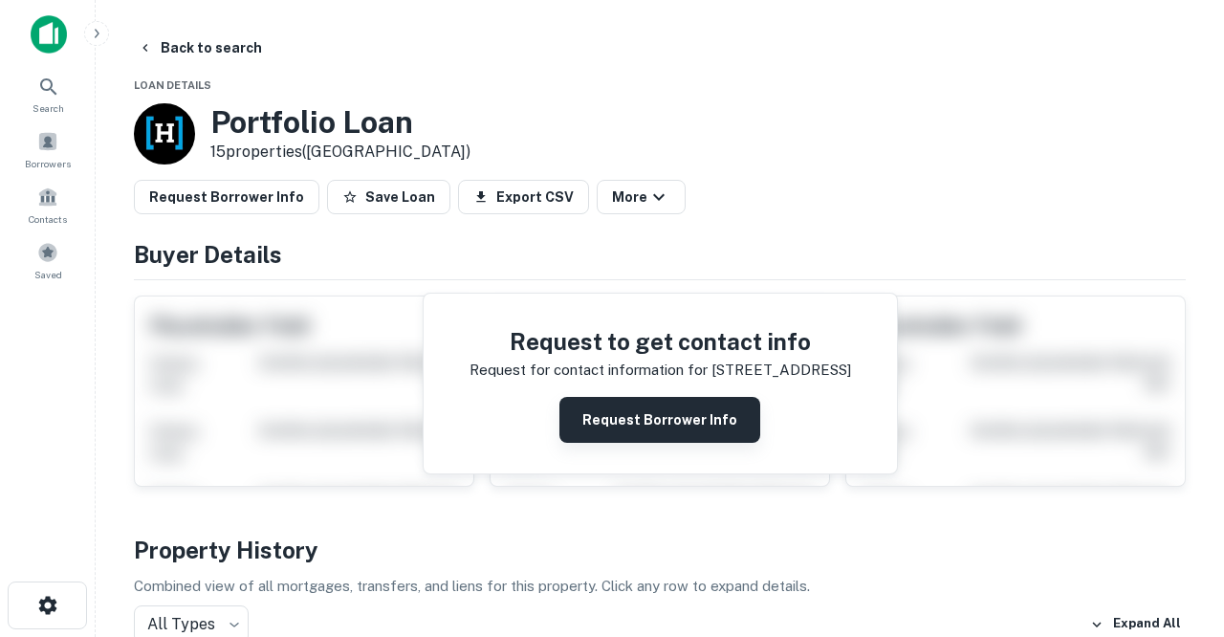
click at [603, 423] on button "Request Borrower Info" at bounding box center [659, 420] width 201 height 46
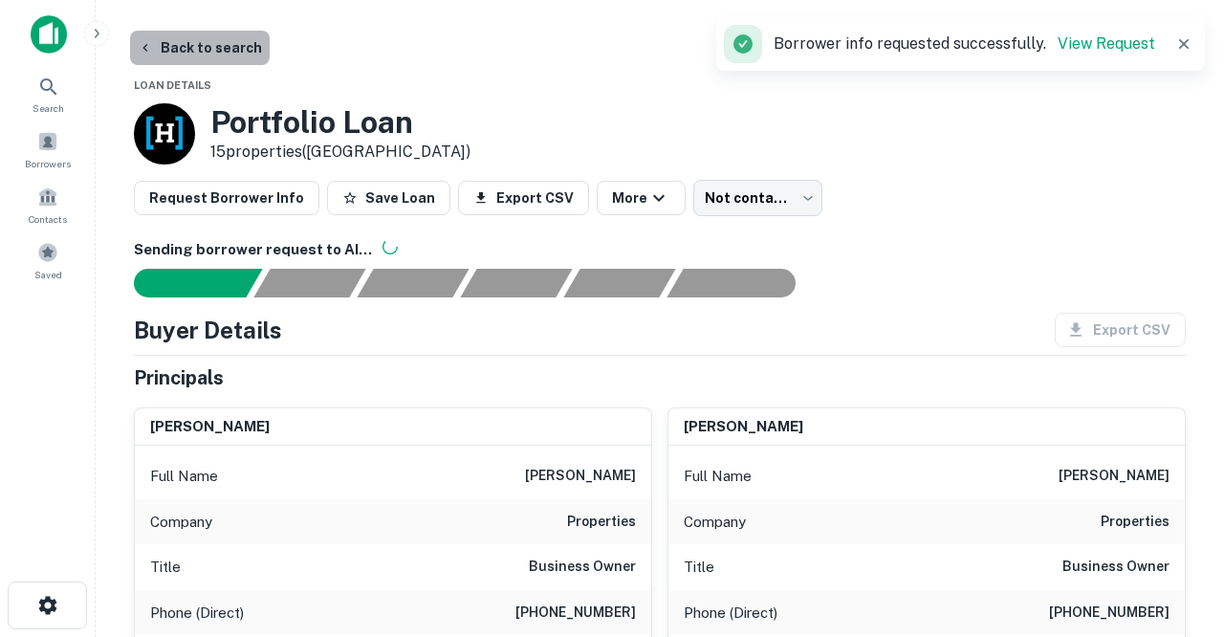
click at [238, 53] on button "Back to search" at bounding box center [200, 48] width 140 height 34
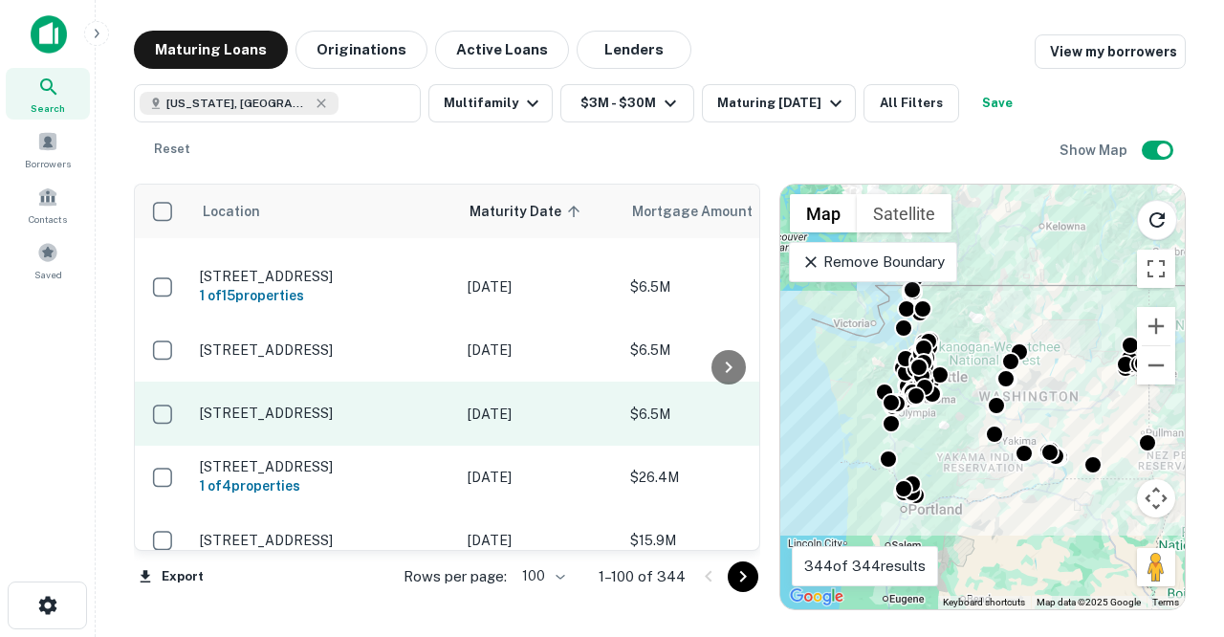
scroll to position [6211, 0]
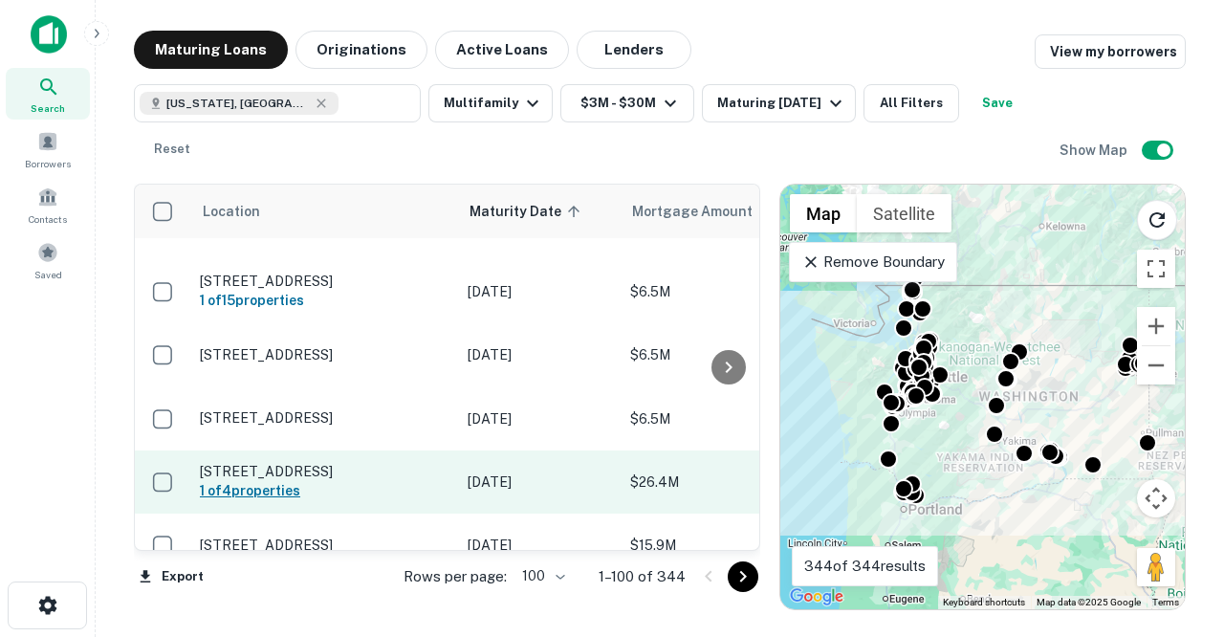
click at [345, 480] on h6 "1 of 4 properties" at bounding box center [324, 490] width 249 height 21
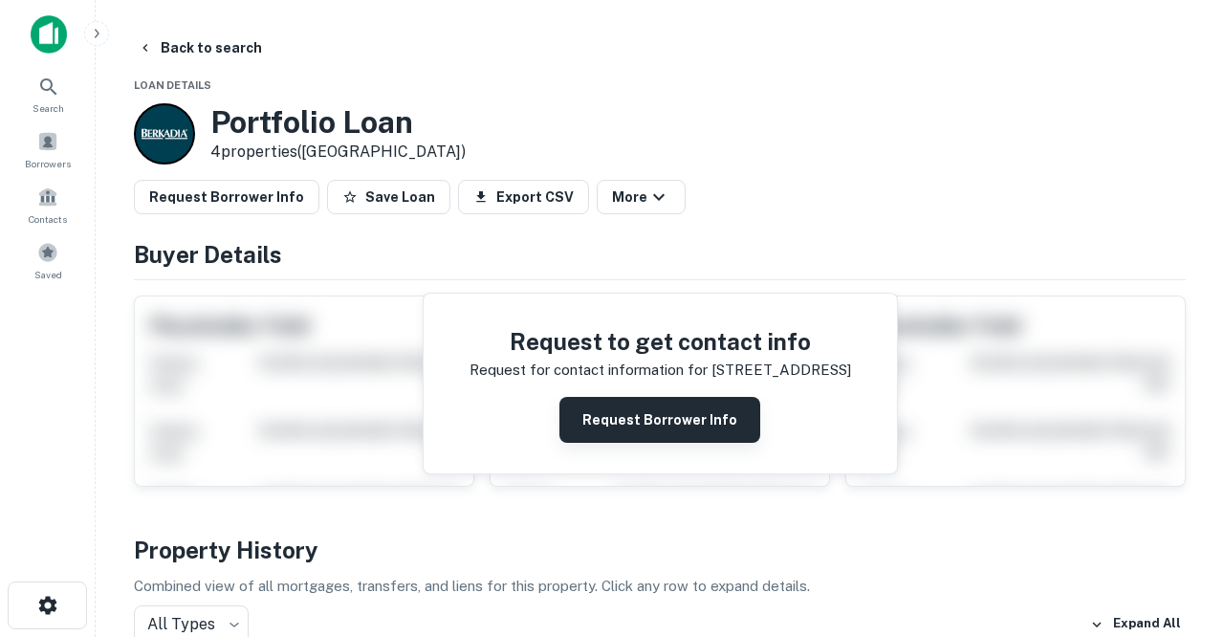
click at [580, 416] on button "Request Borrower Info" at bounding box center [659, 420] width 201 height 46
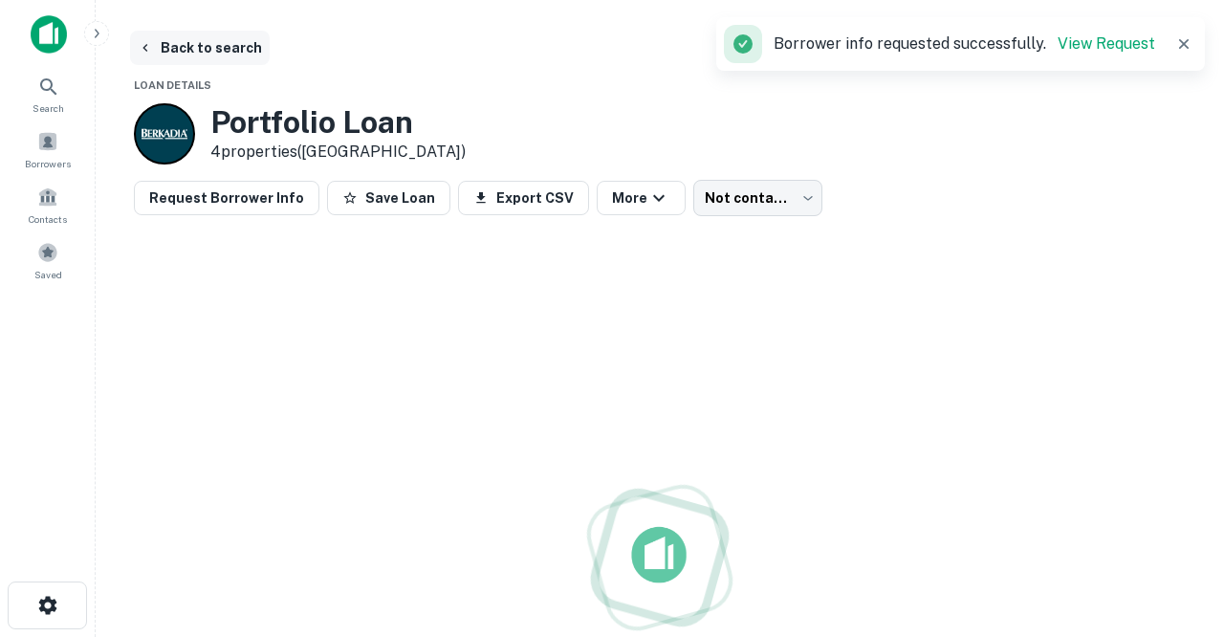
click at [221, 46] on button "Back to search" at bounding box center [200, 48] width 140 height 34
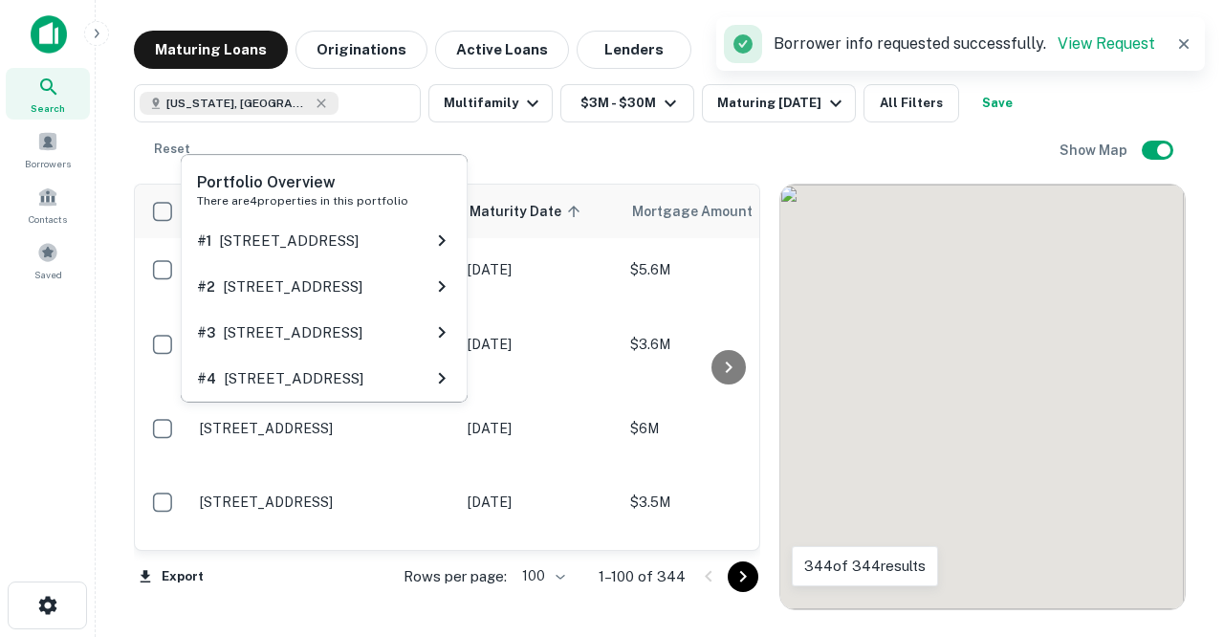
scroll to position [6211, 0]
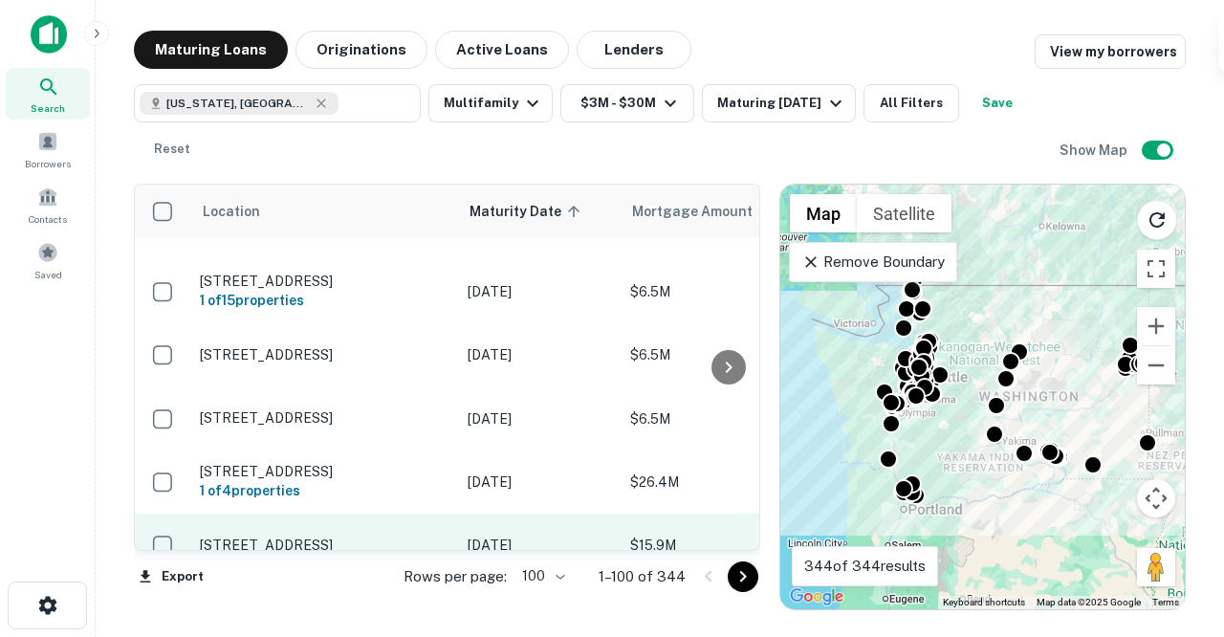
click at [374, 536] on p "[STREET_ADDRESS]" at bounding box center [324, 544] width 249 height 17
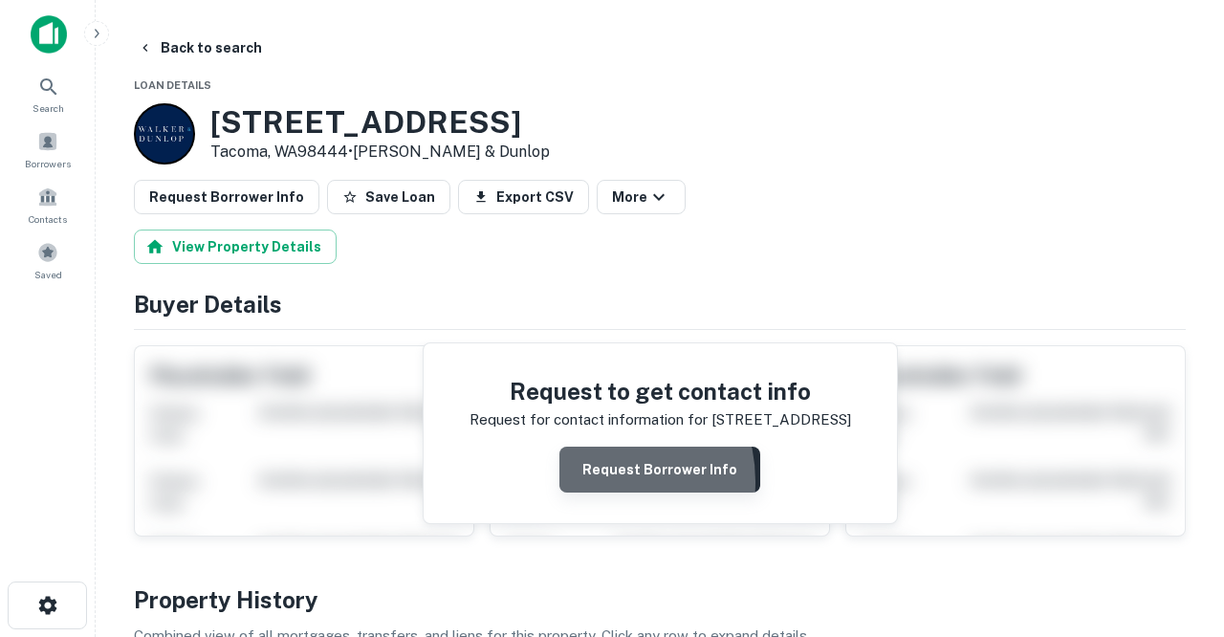
click at [598, 481] on button "Request Borrower Info" at bounding box center [659, 469] width 201 height 46
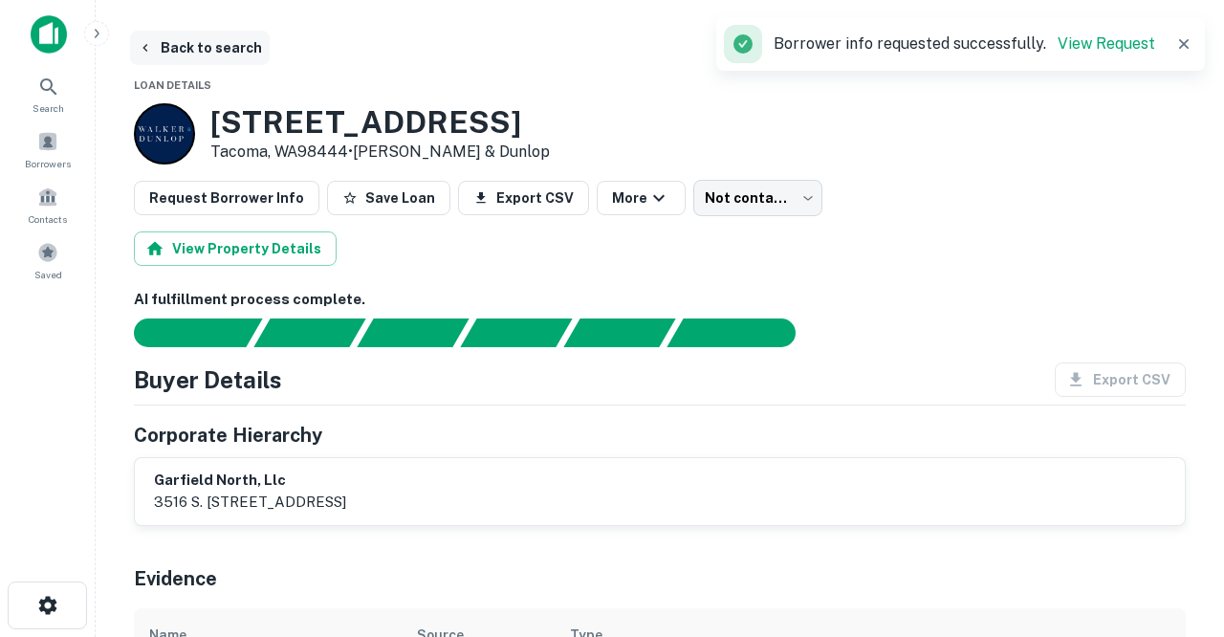
click at [240, 51] on button "Back to search" at bounding box center [200, 48] width 140 height 34
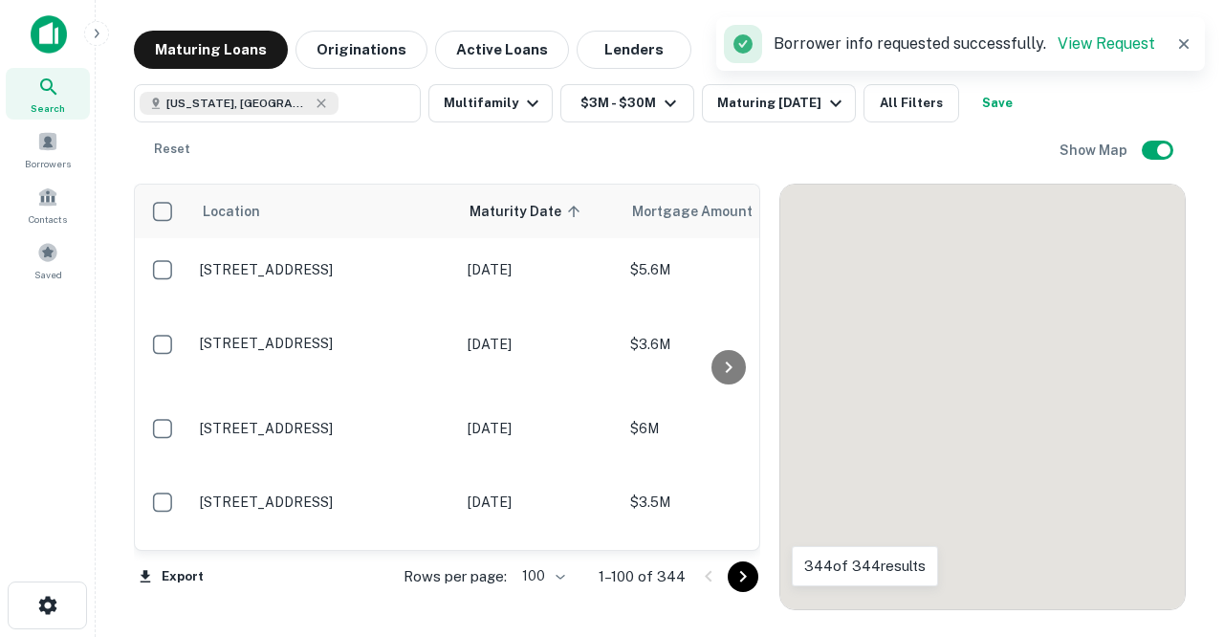
scroll to position [6211, 0]
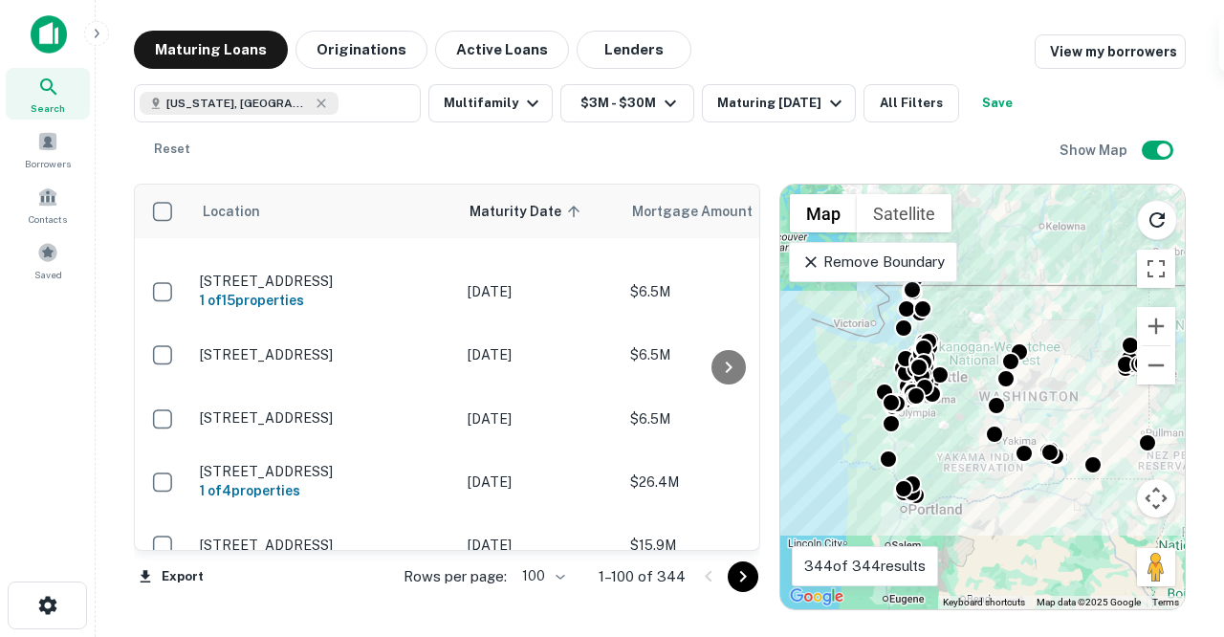
click at [389, 600] on p "[STREET_ADDRESS]" at bounding box center [324, 608] width 249 height 17
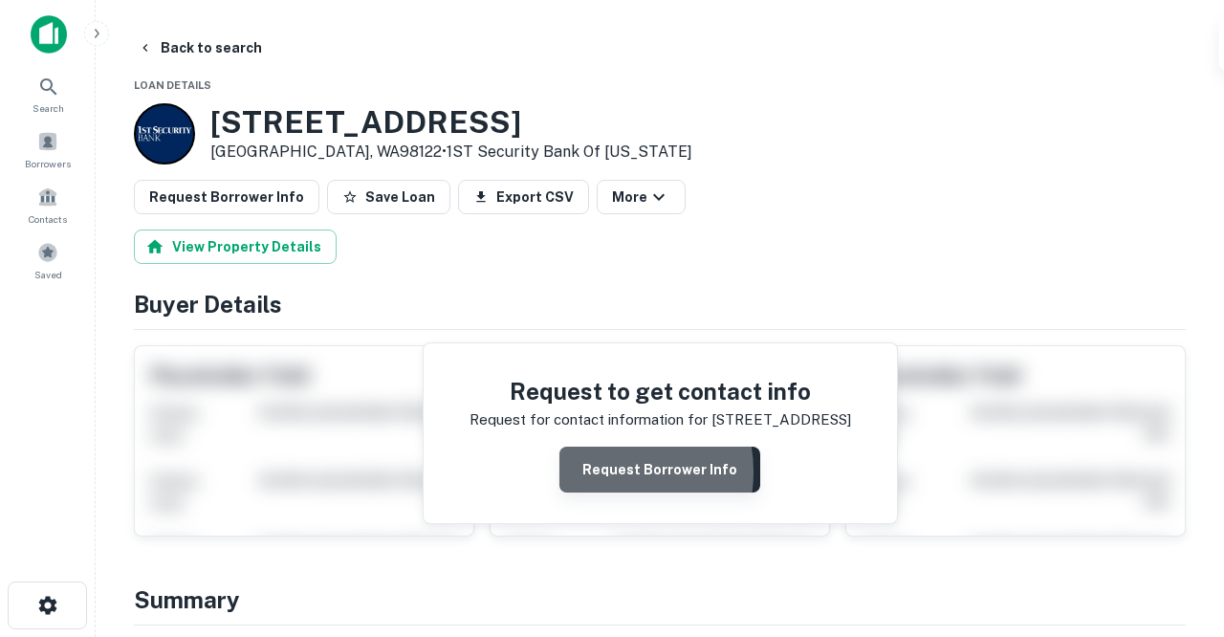
click at [605, 470] on button "Request Borrower Info" at bounding box center [659, 469] width 201 height 46
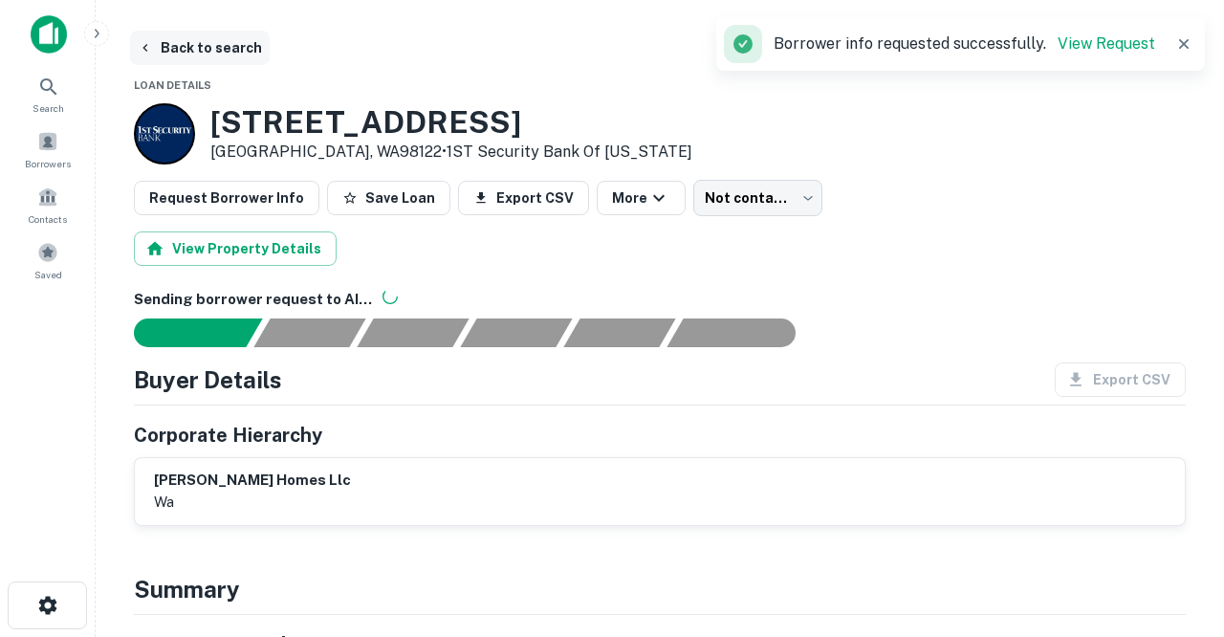
click at [223, 48] on button "Back to search" at bounding box center [200, 48] width 140 height 34
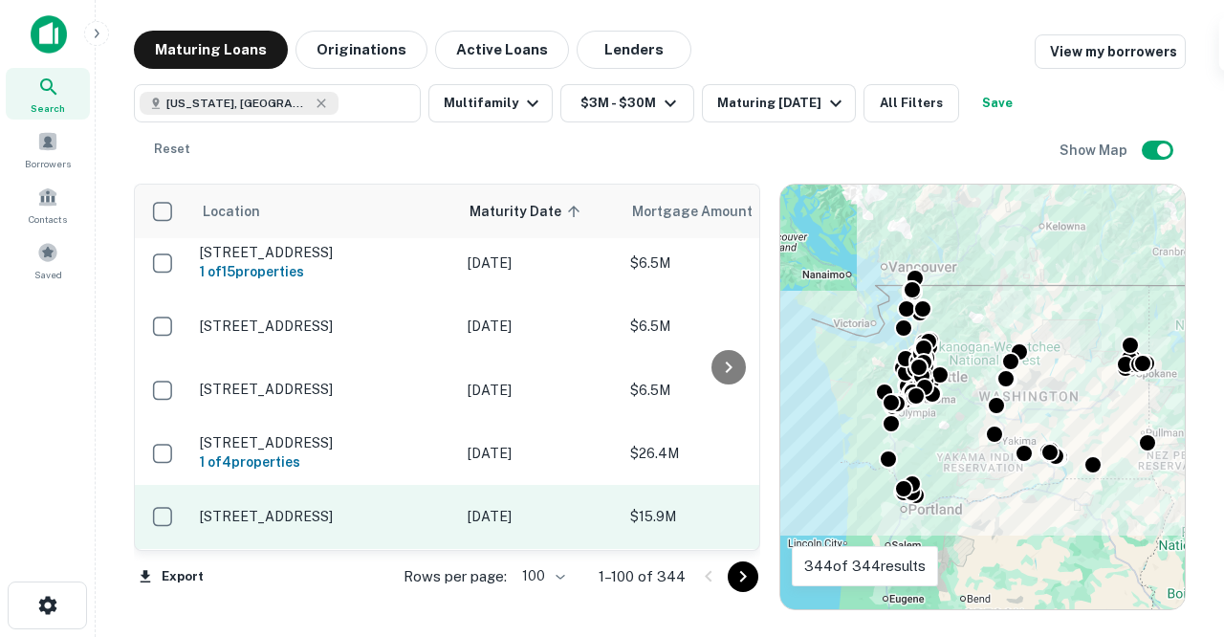
scroll to position [6285, 0]
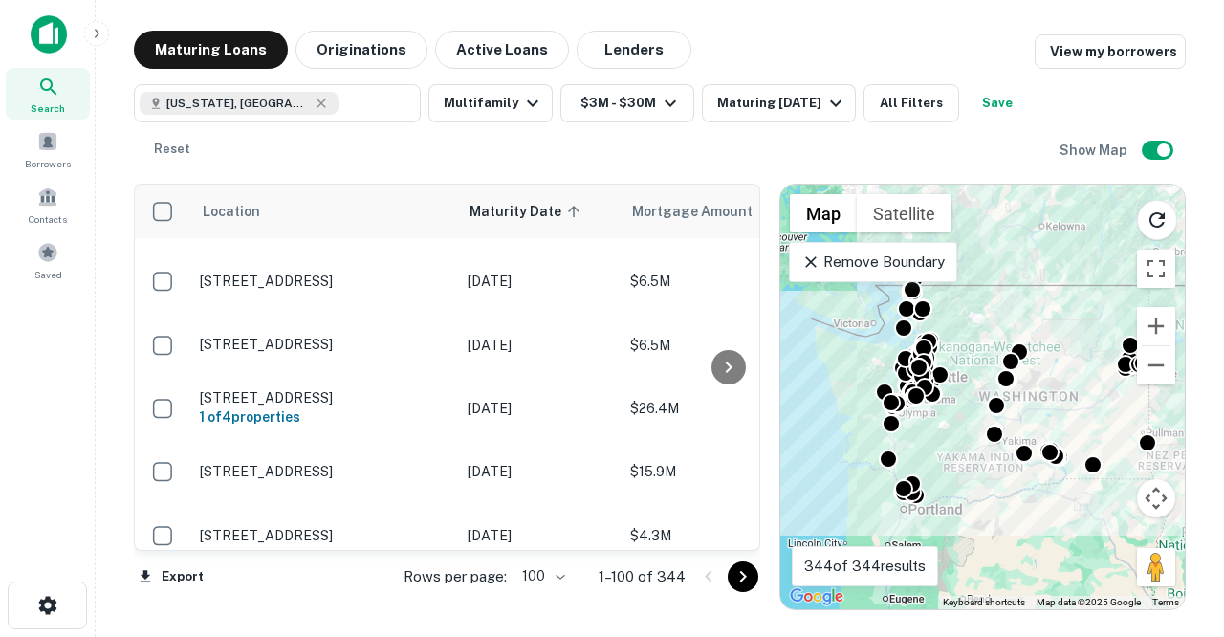
click at [384, 590] on p "[STREET_ADDRESS]" at bounding box center [324, 598] width 249 height 17
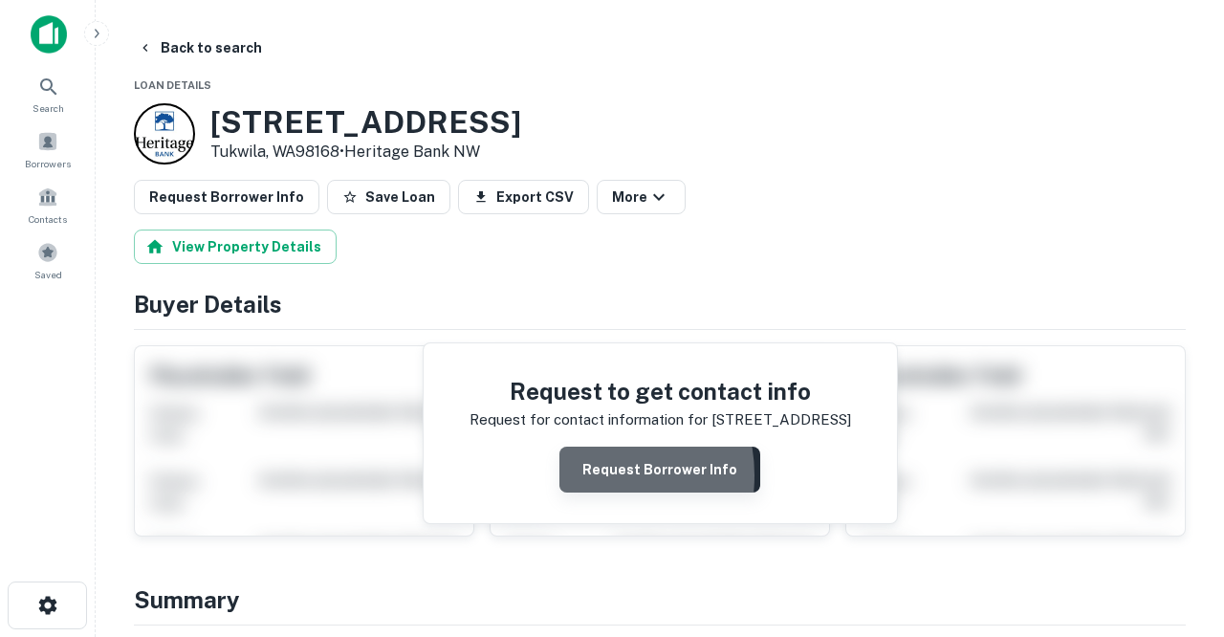
click at [590, 474] on button "Request Borrower Info" at bounding box center [659, 469] width 201 height 46
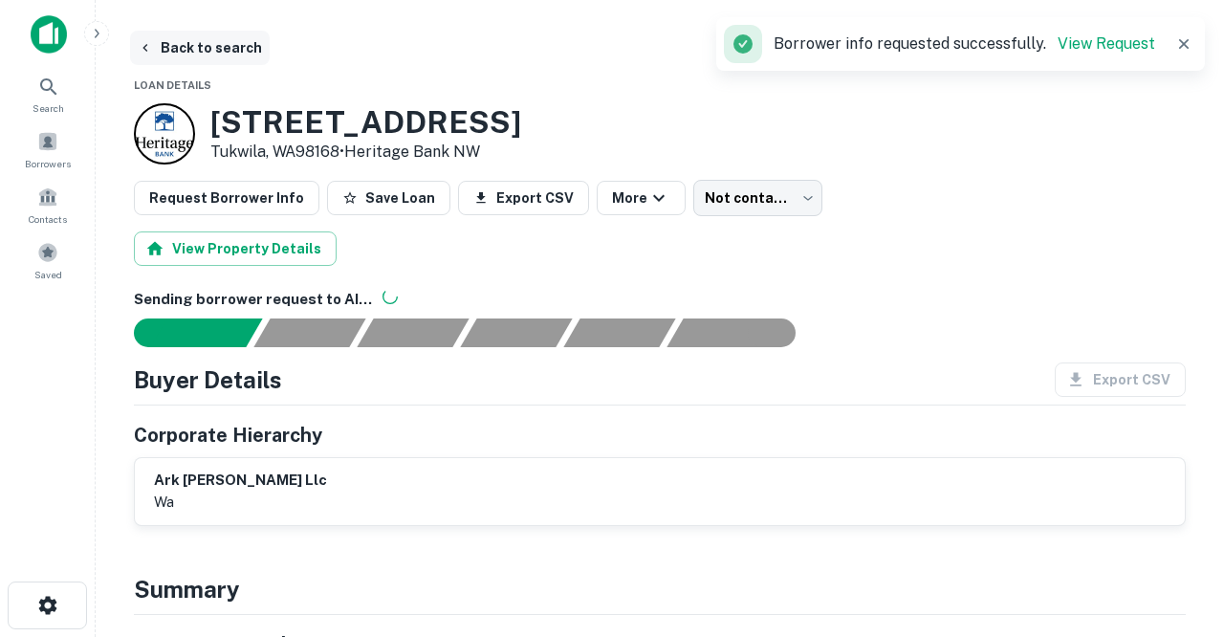
click at [225, 52] on button "Back to search" at bounding box center [200, 48] width 140 height 34
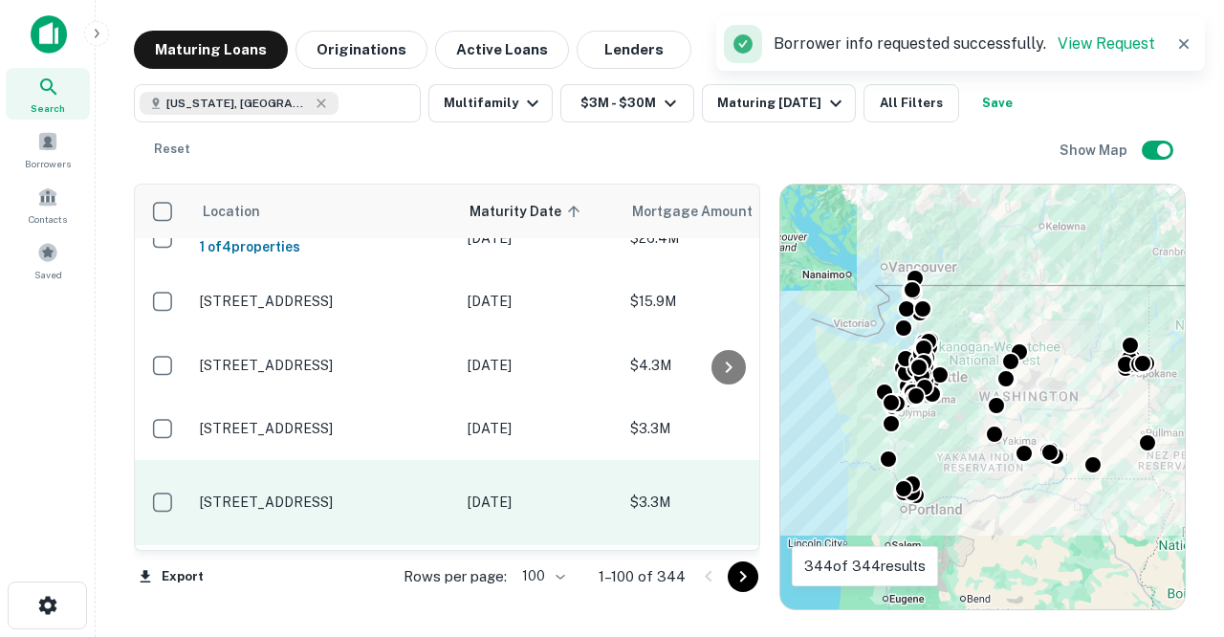
scroll to position [6457, 0]
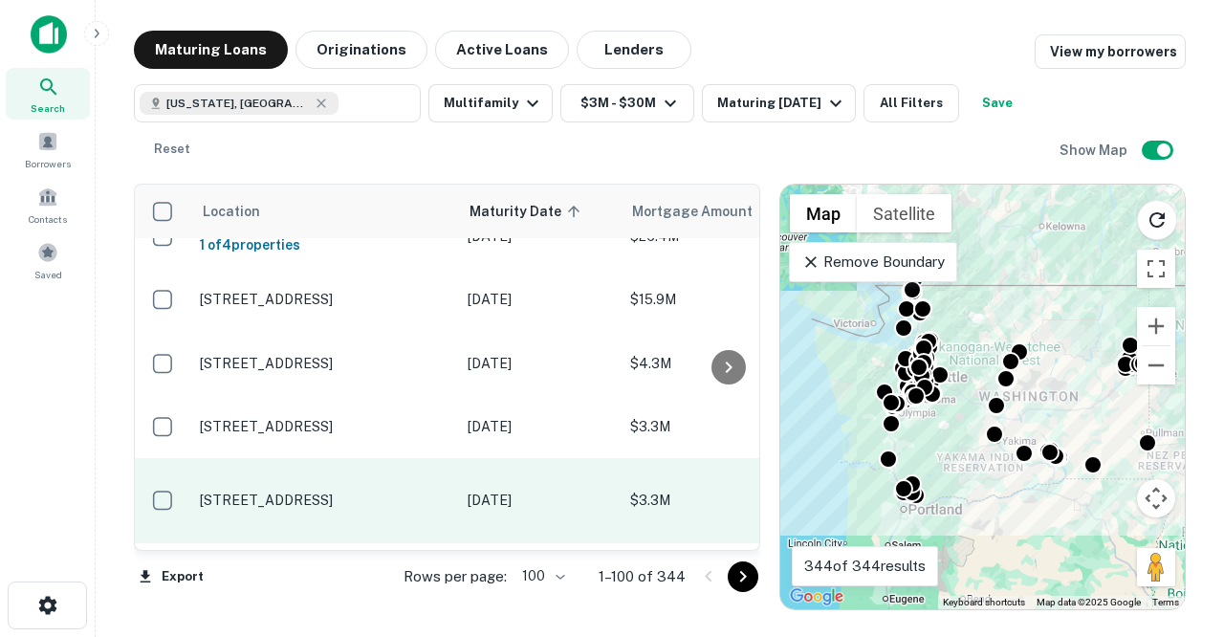
click at [379, 491] on p "[STREET_ADDRESS]" at bounding box center [324, 499] width 249 height 17
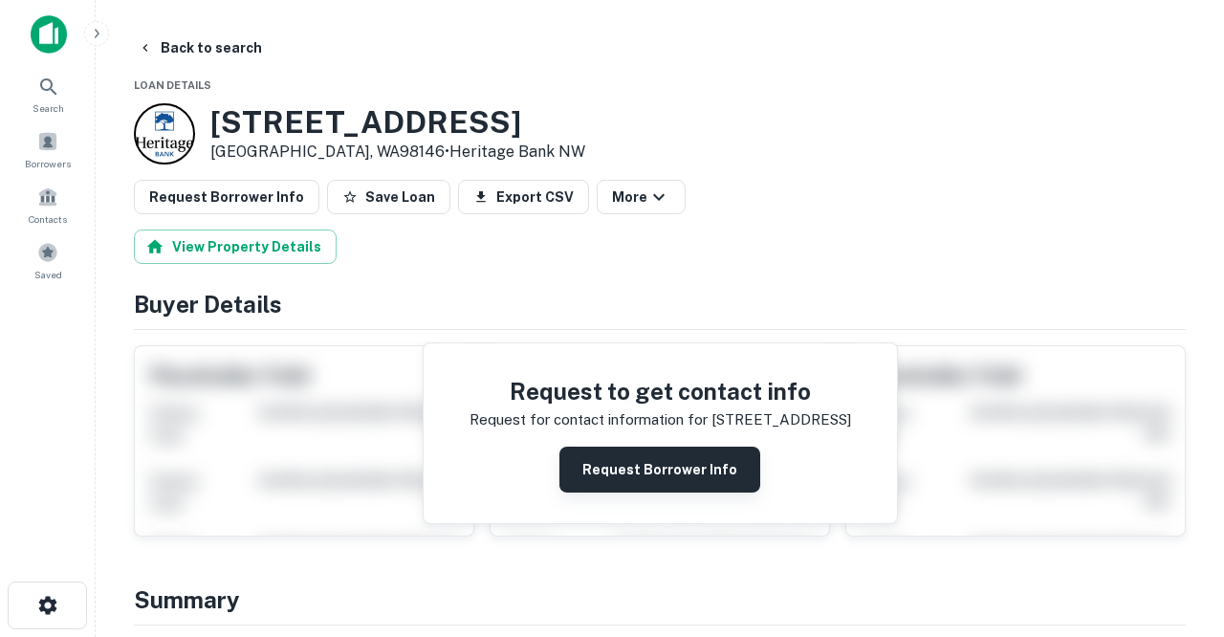
click at [612, 466] on button "Request Borrower Info" at bounding box center [659, 469] width 201 height 46
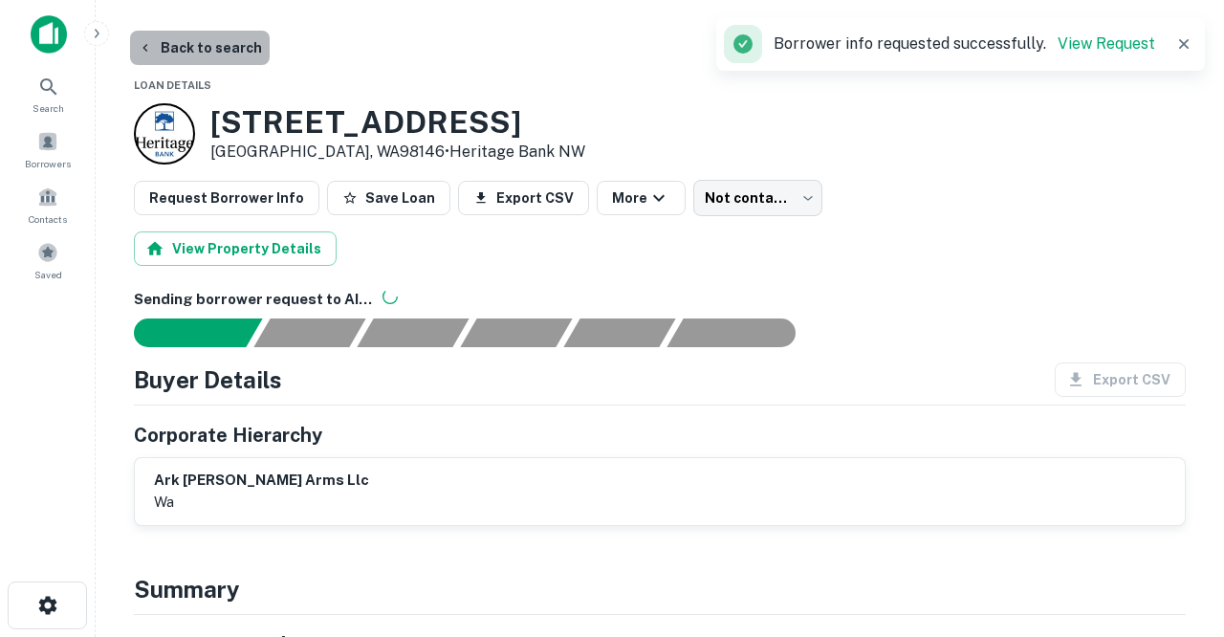
click at [228, 54] on button "Back to search" at bounding box center [200, 48] width 140 height 34
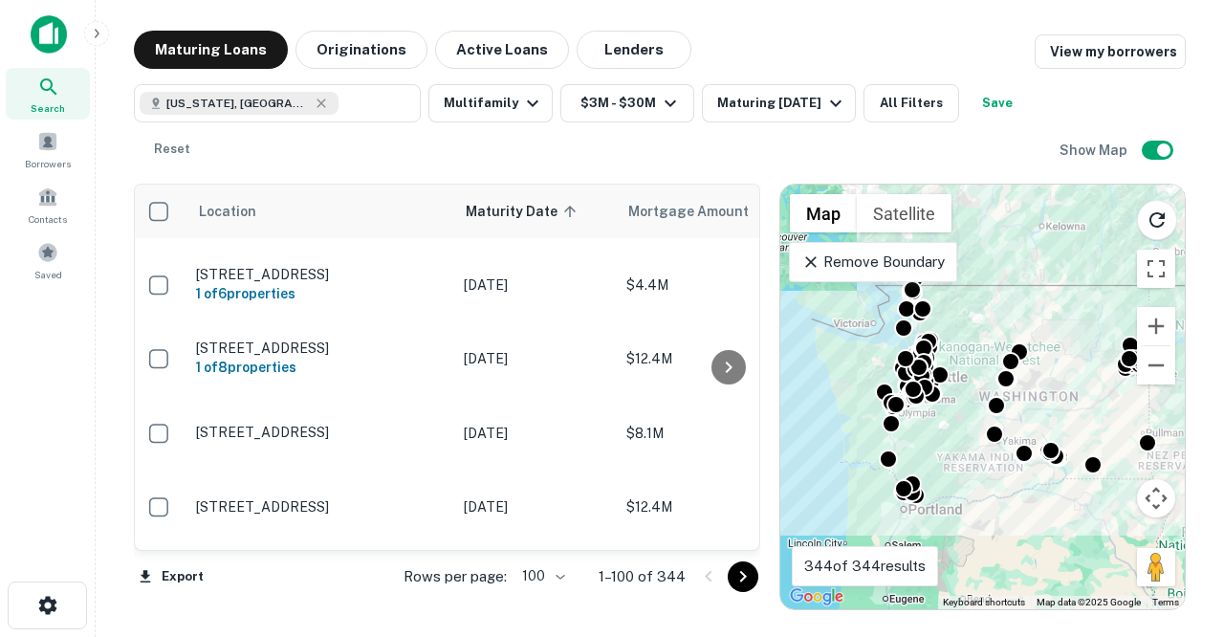
scroll to position [5611, 4]
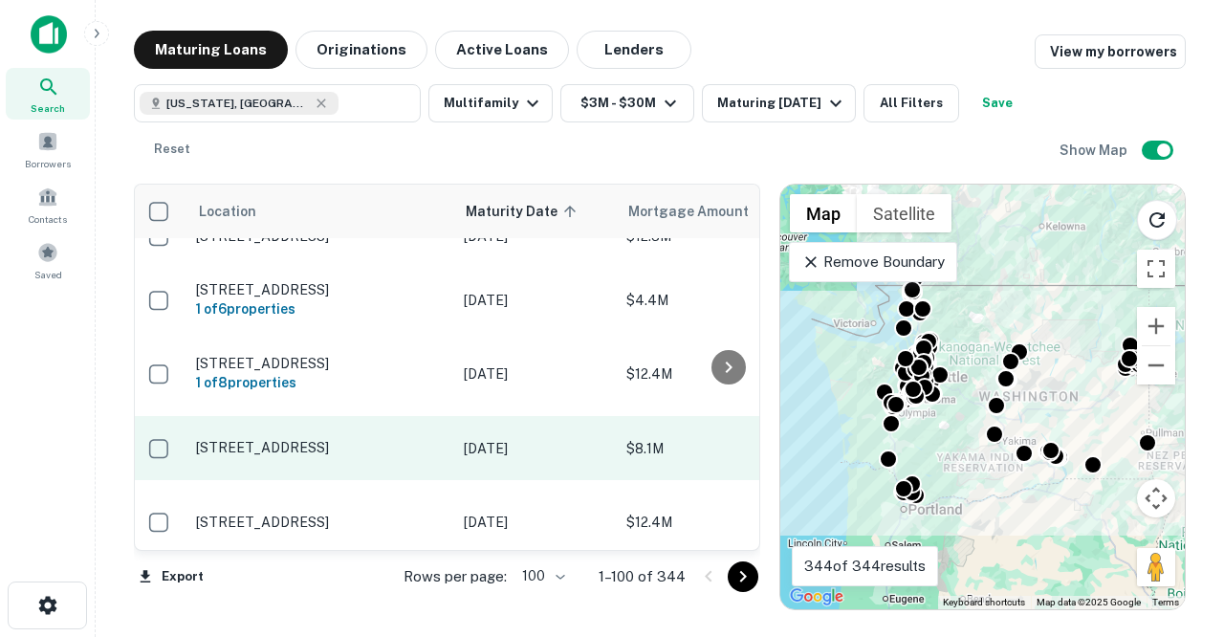
click at [321, 439] on p "[STREET_ADDRESS]" at bounding box center [320, 447] width 249 height 17
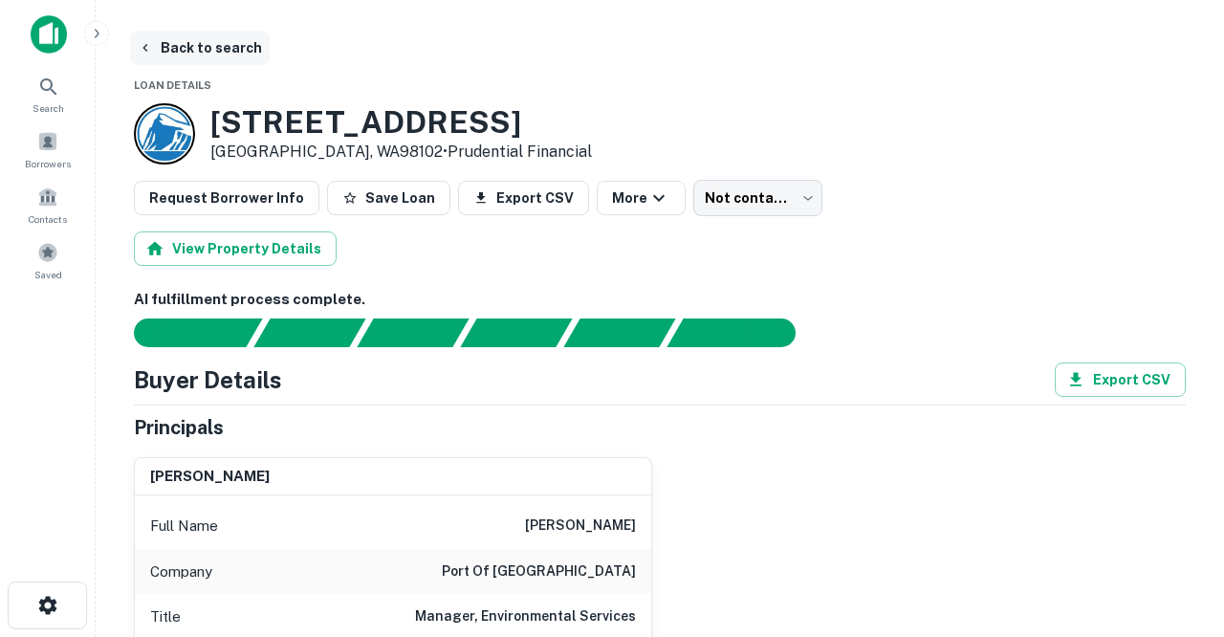
click at [224, 52] on button "Back to search" at bounding box center [200, 48] width 140 height 34
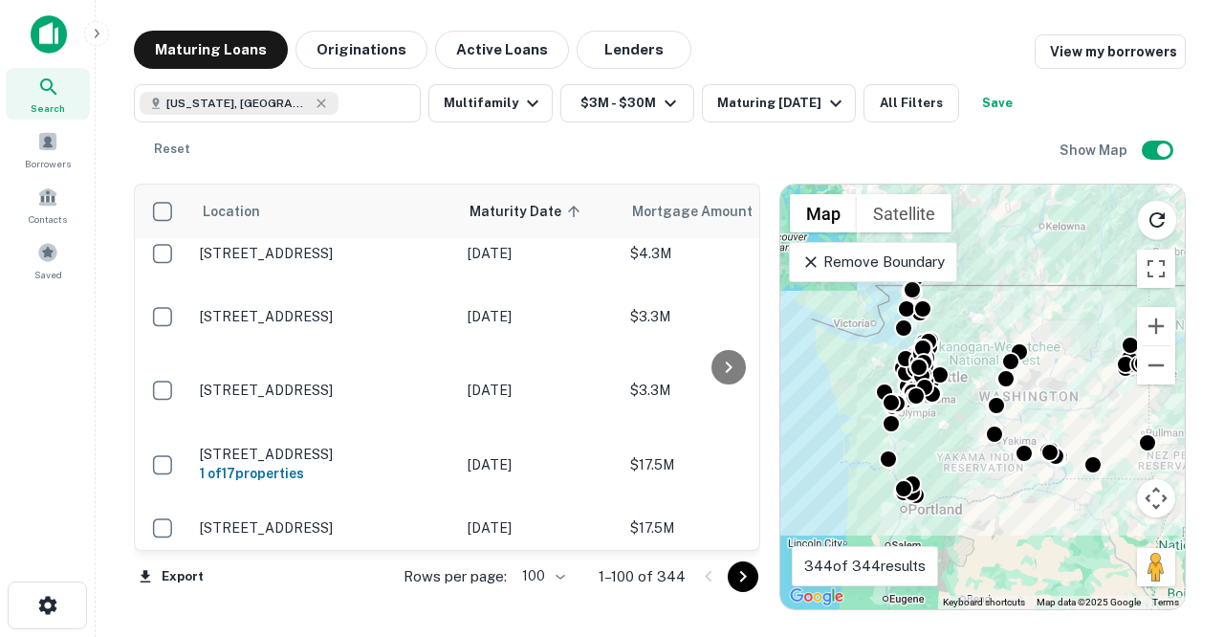
scroll to position [6566, 0]
click at [336, 583] on p "[STREET_ADDRESS]" at bounding box center [324, 591] width 249 height 17
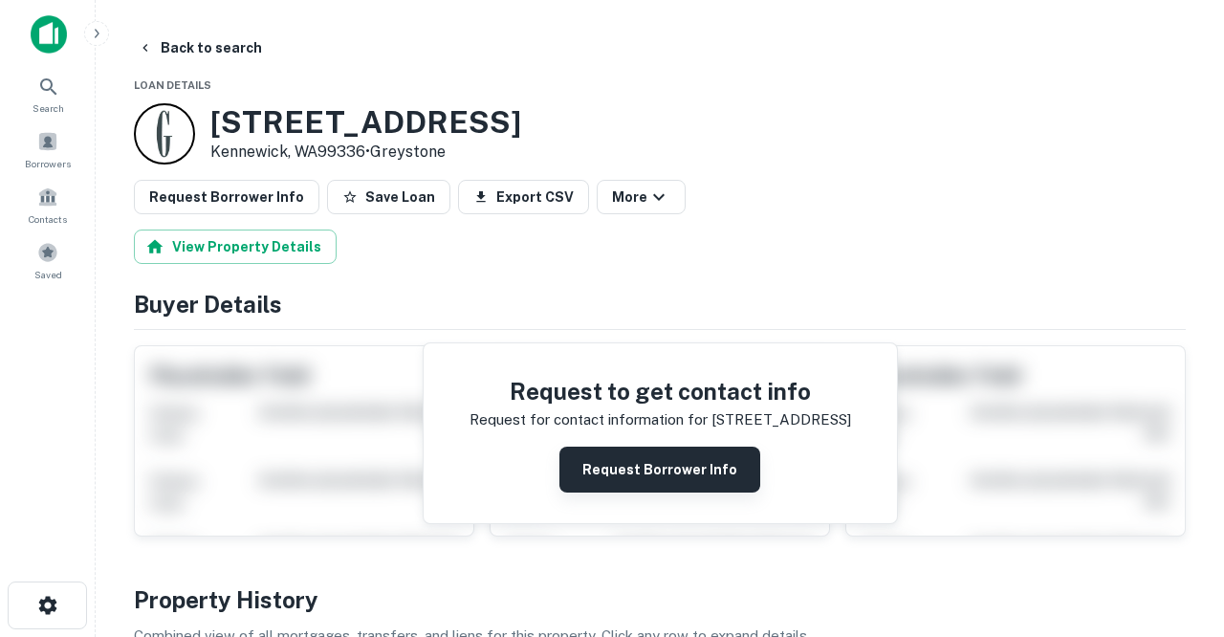
click at [607, 465] on button "Request Borrower Info" at bounding box center [659, 469] width 201 height 46
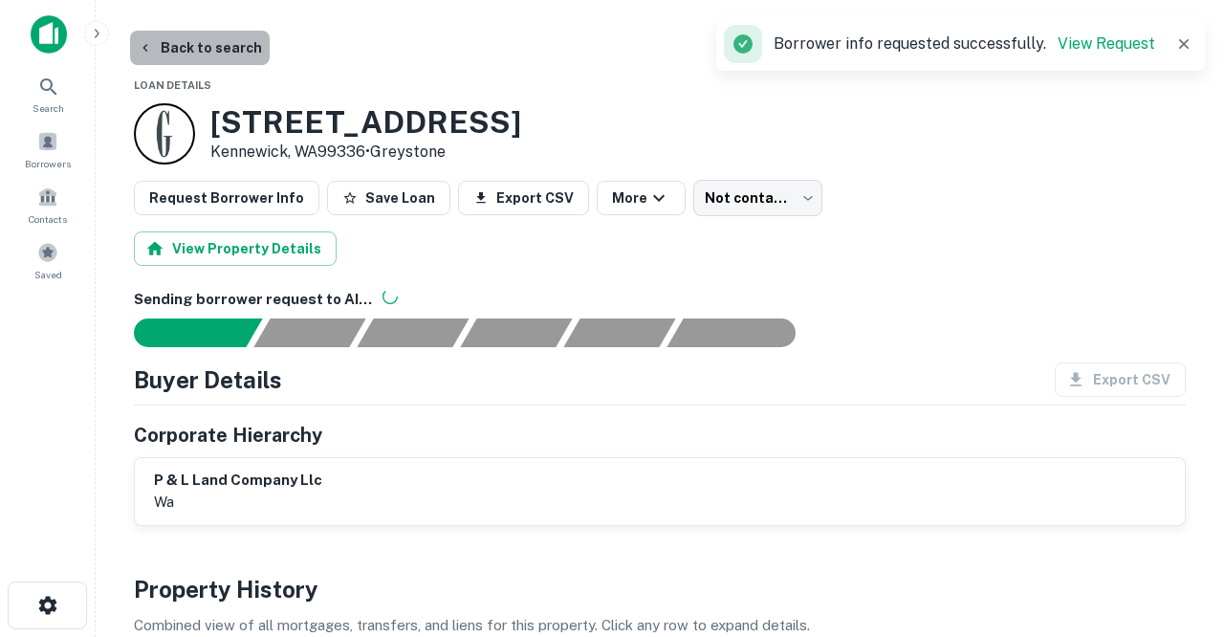
click at [212, 50] on button "Back to search" at bounding box center [200, 48] width 140 height 34
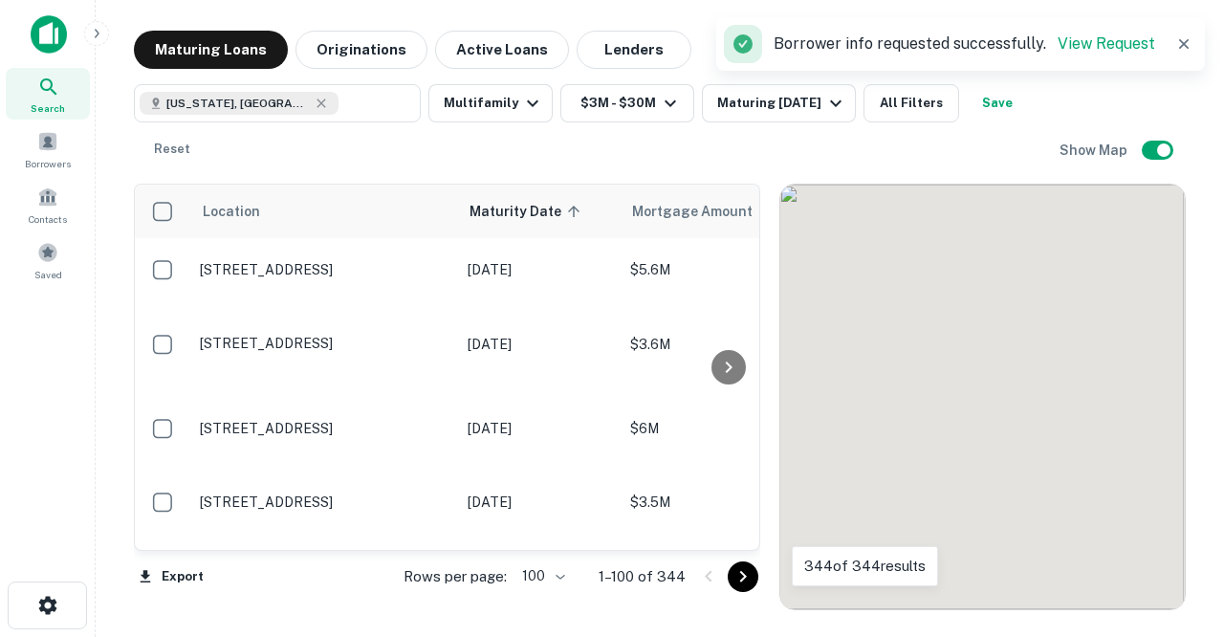
scroll to position [6566, 0]
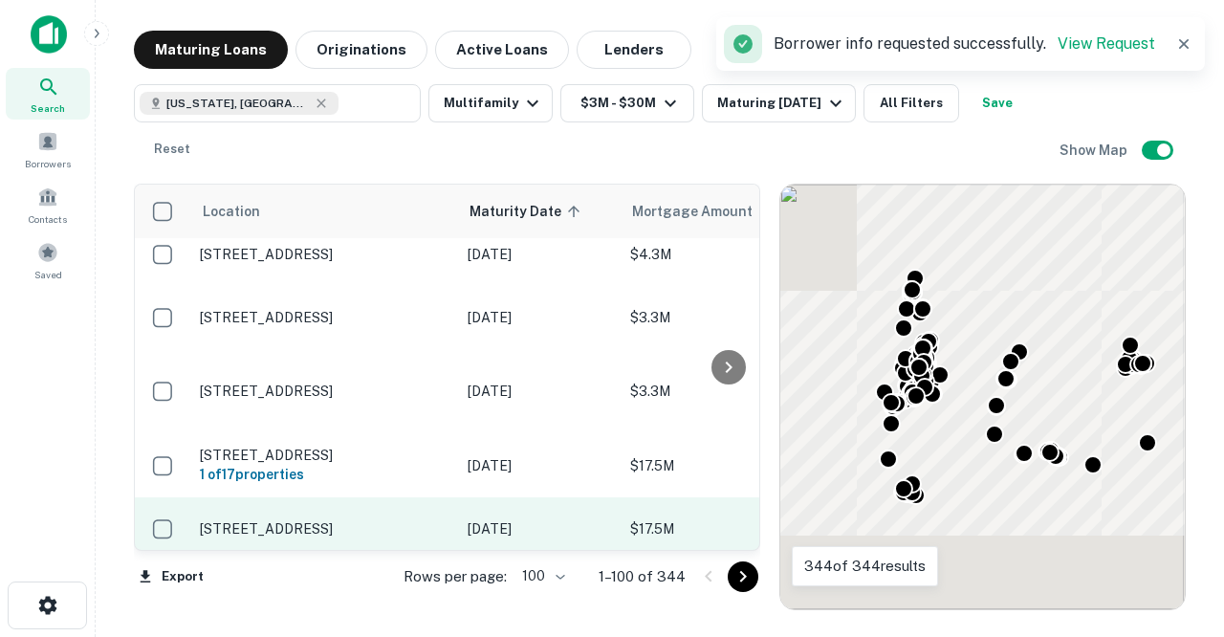
click at [319, 520] on p "[STREET_ADDRESS]" at bounding box center [324, 528] width 249 height 17
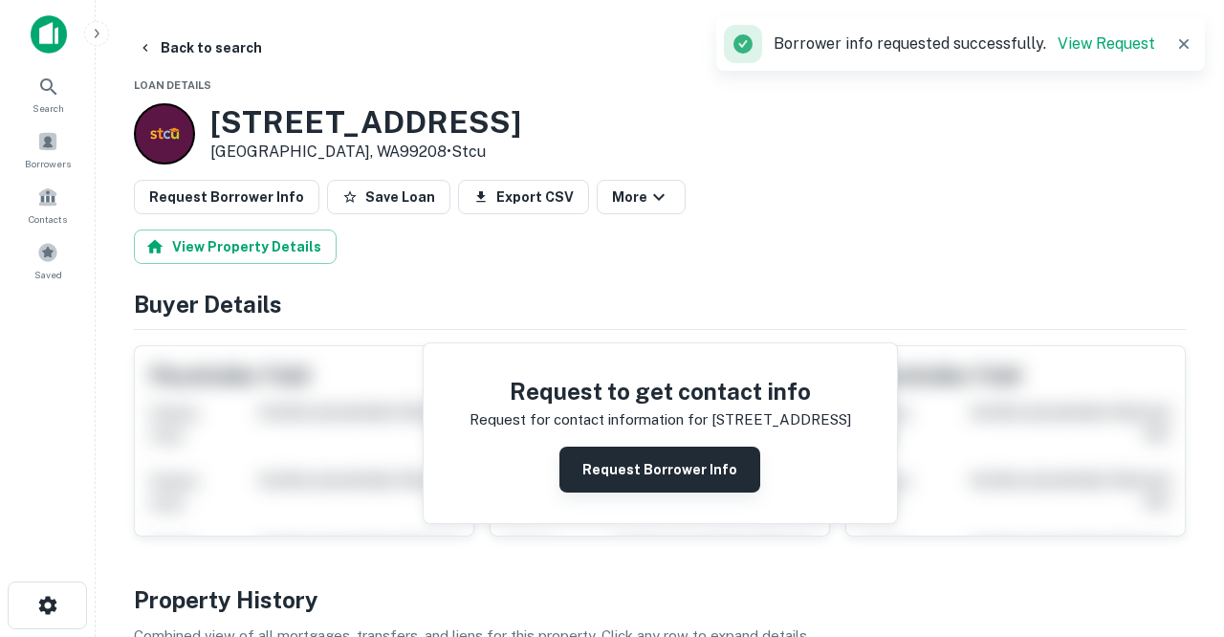
click at [614, 488] on button "Request Borrower Info" at bounding box center [659, 469] width 201 height 46
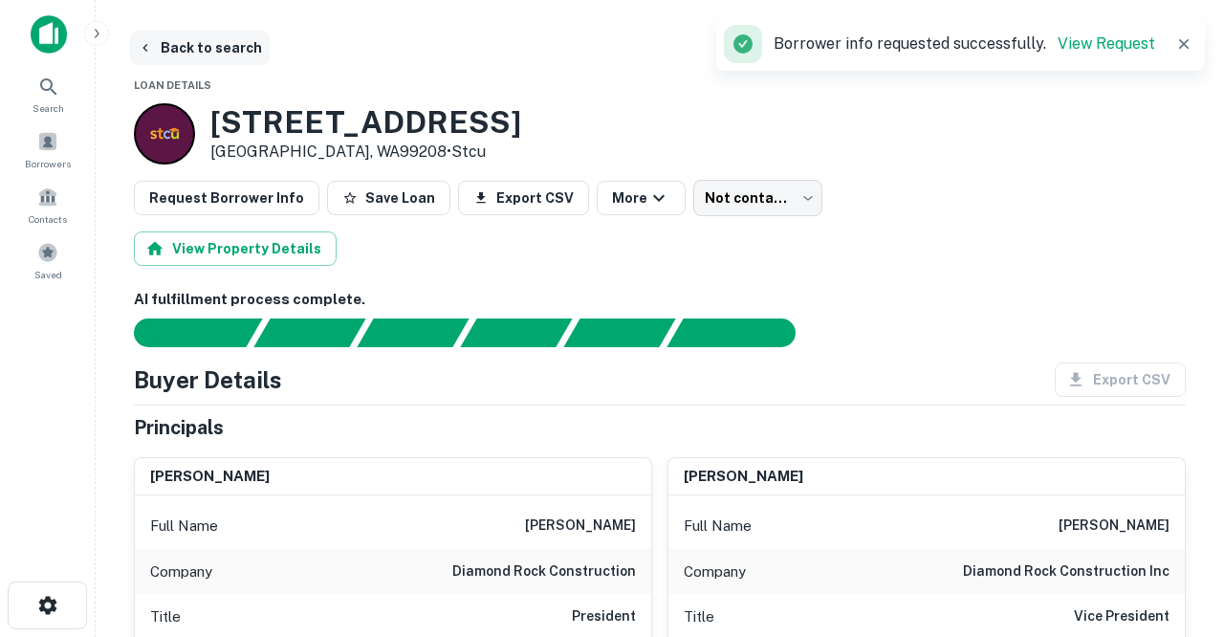
click at [220, 47] on button "Back to search" at bounding box center [200, 48] width 140 height 34
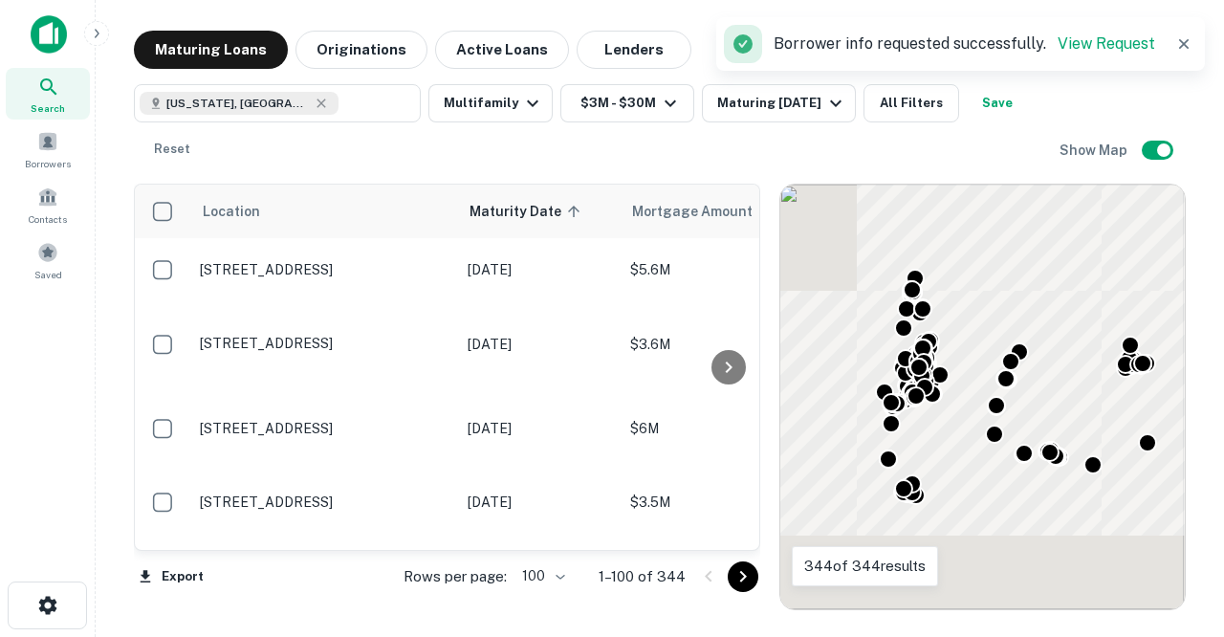
scroll to position [6566, 0]
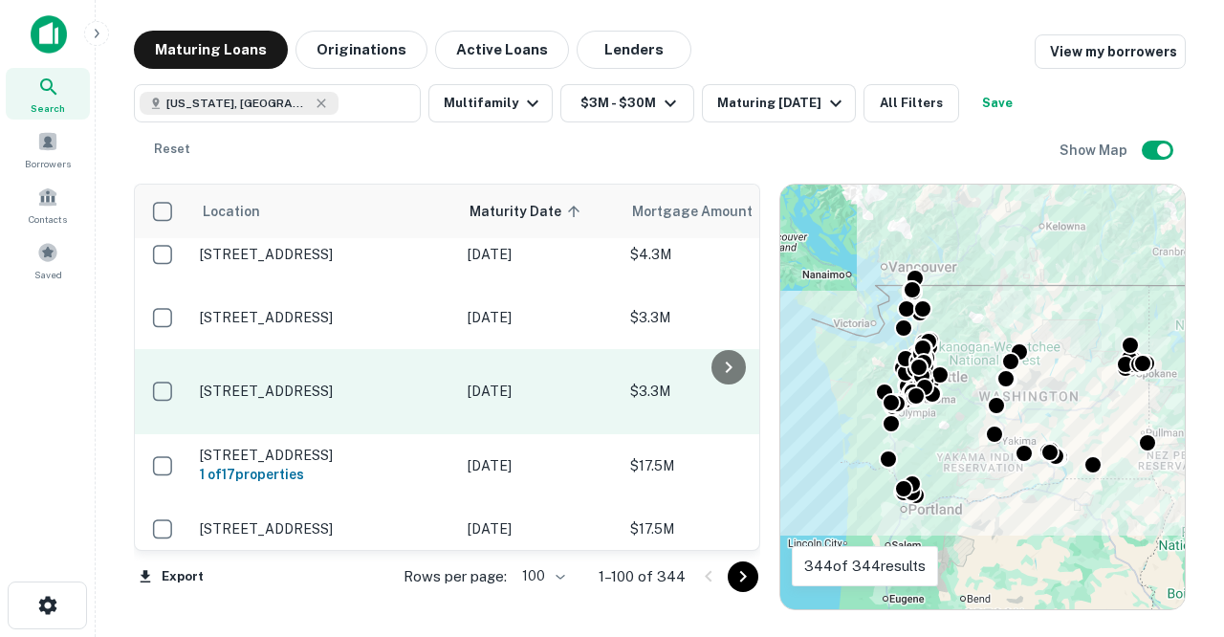
click at [307, 382] on p "[STREET_ADDRESS]" at bounding box center [324, 390] width 249 height 17
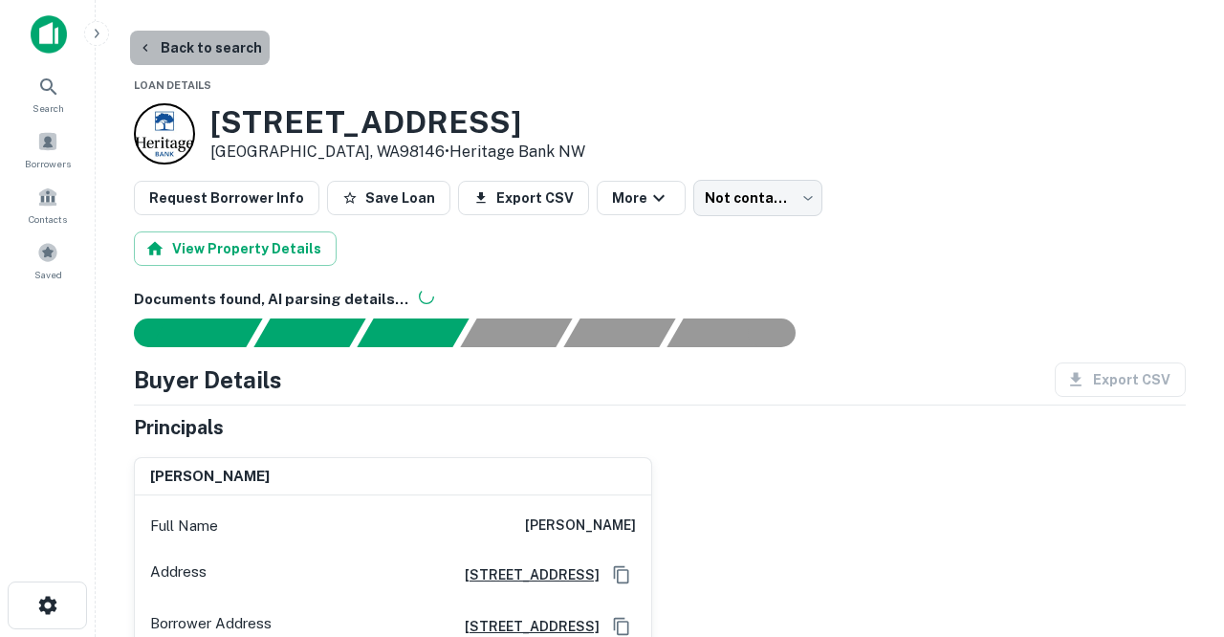
click at [223, 47] on button "Back to search" at bounding box center [200, 48] width 140 height 34
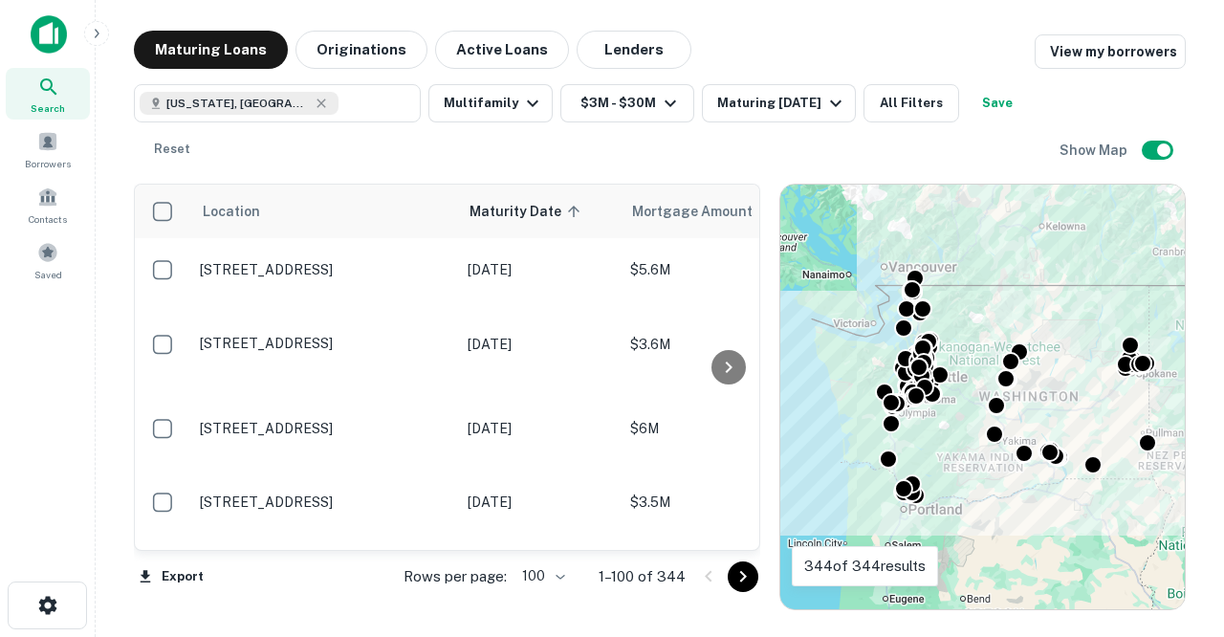
scroll to position [6566, 0]
